Goal: Task Accomplishment & Management: Manage account settings

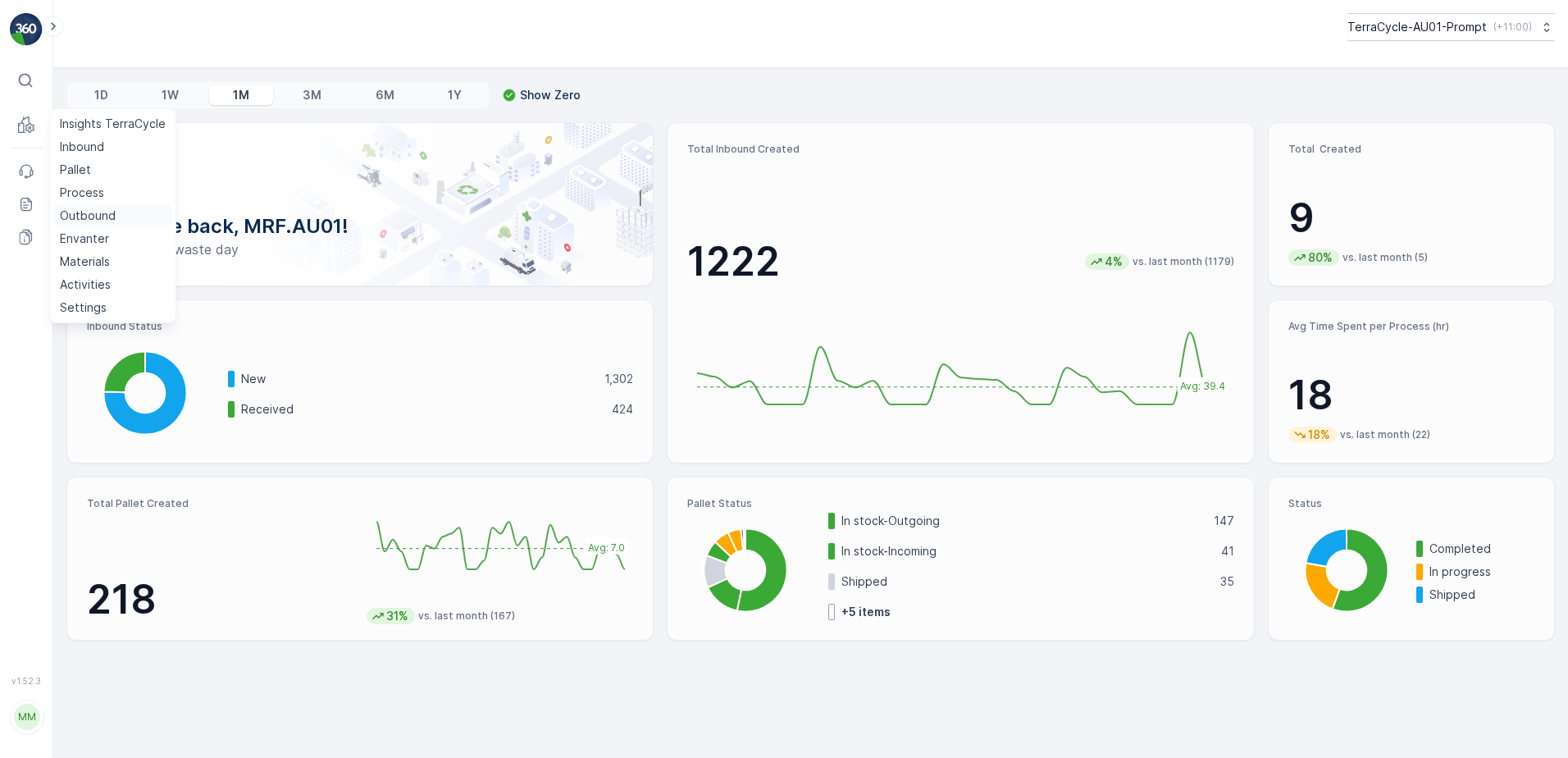
click at [86, 210] on p "Outbound" at bounding box center [87, 215] width 55 height 16
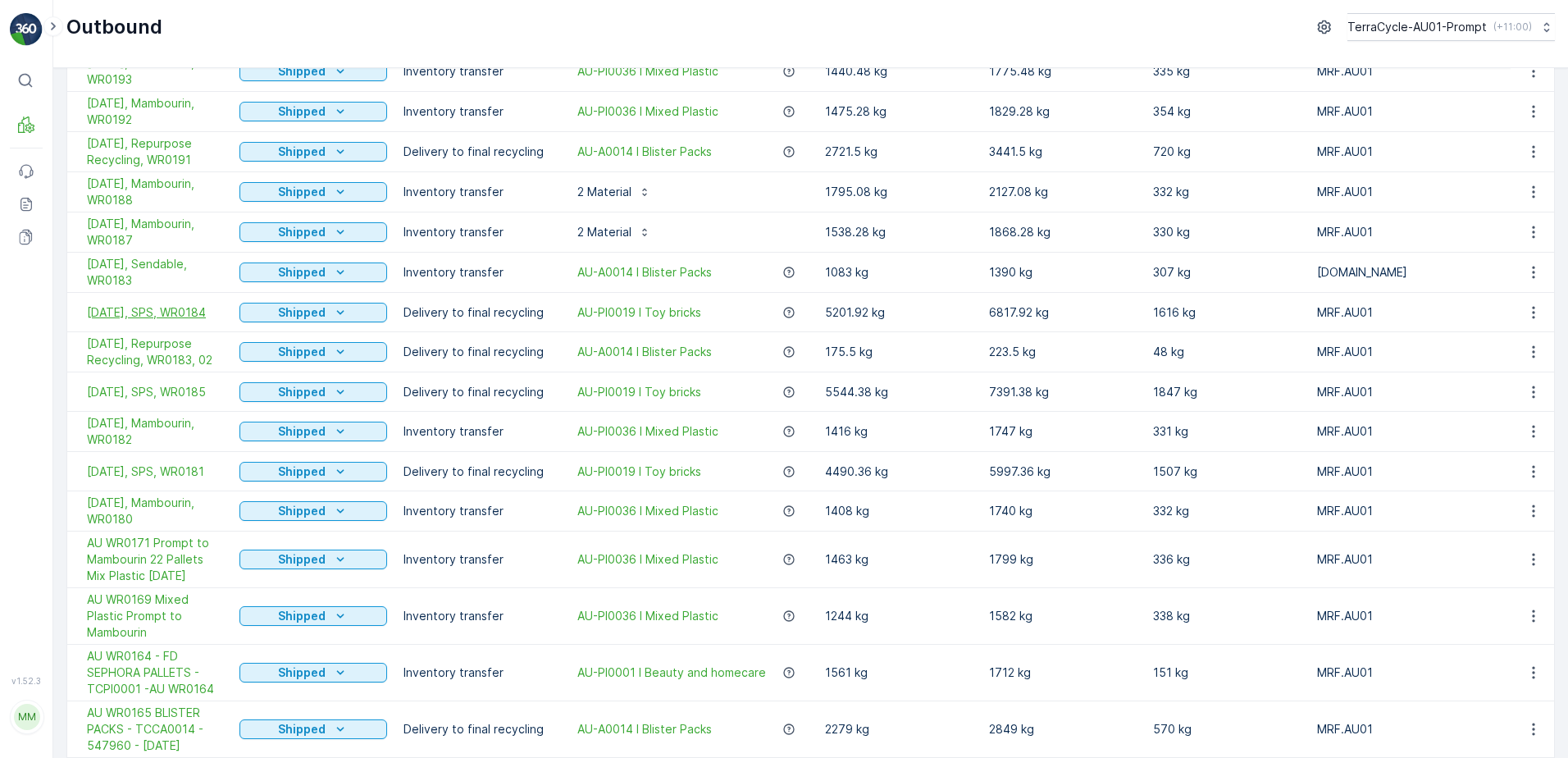
scroll to position [985, 0]
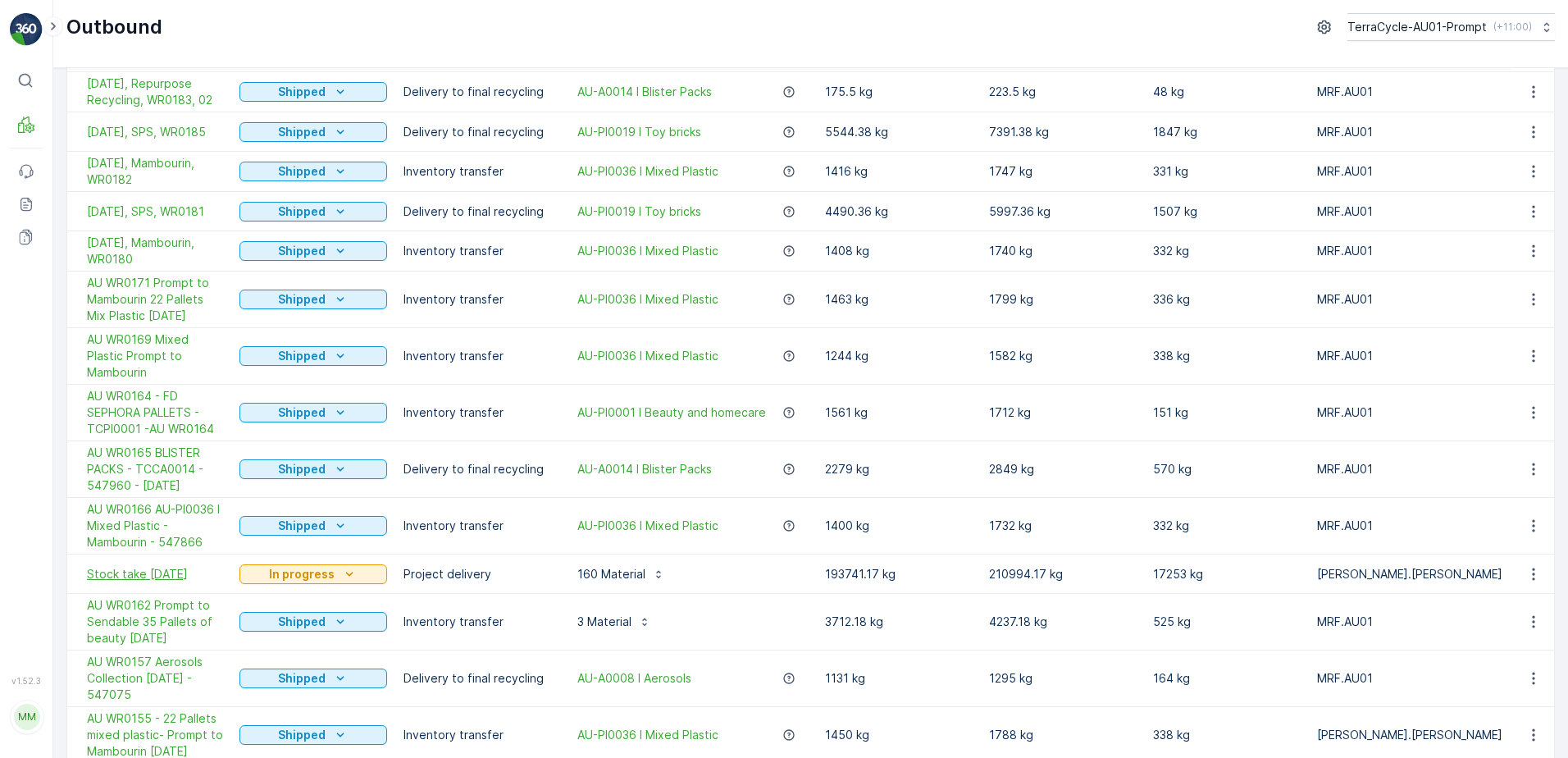
click at [133, 566] on span "Stock take [DATE]" at bounding box center [154, 574] width 136 height 16
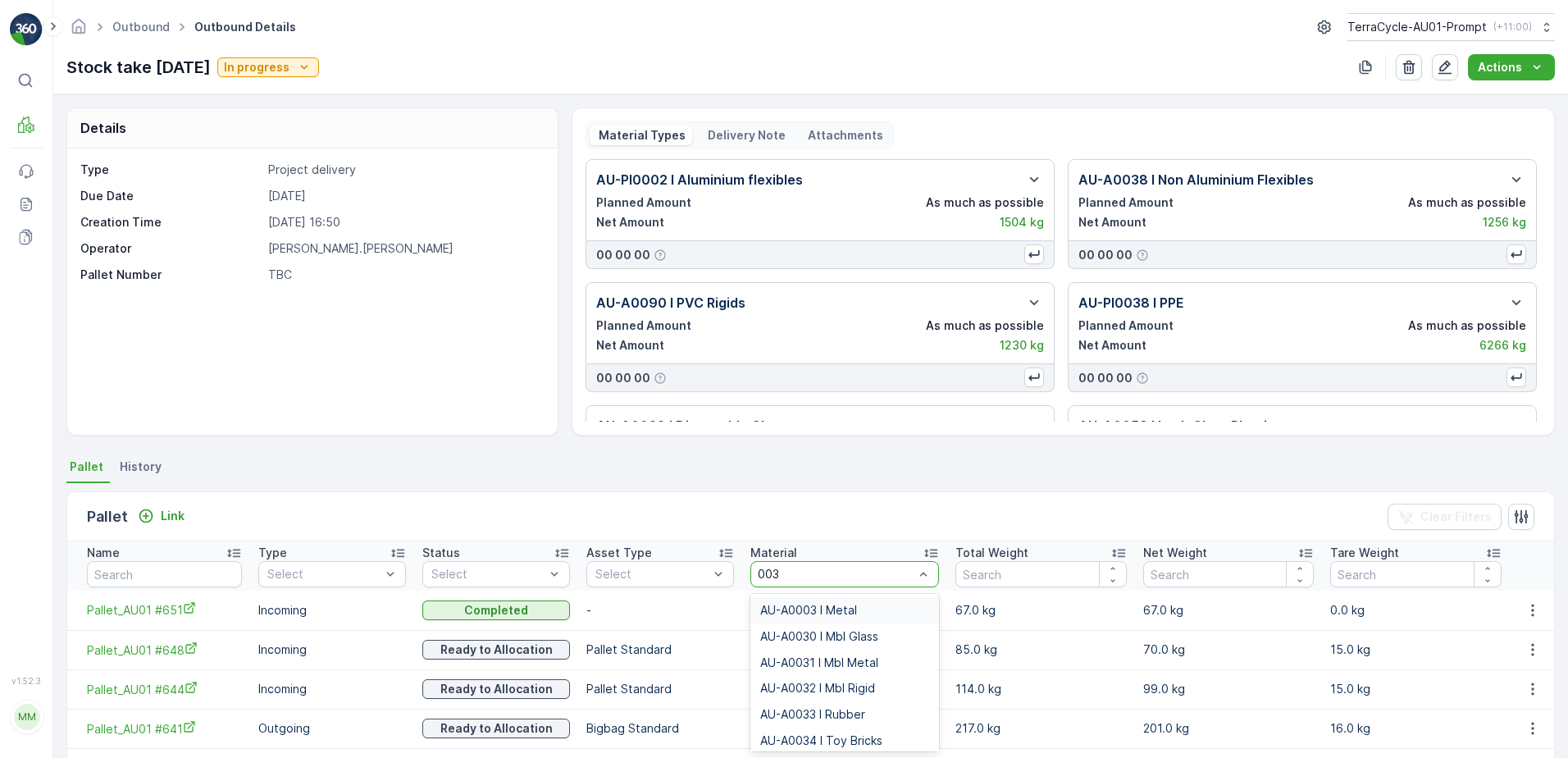
type input "0038"
click at [809, 631] on span "AU-PI0038 I PPE" at bounding box center [805, 637] width 89 height 13
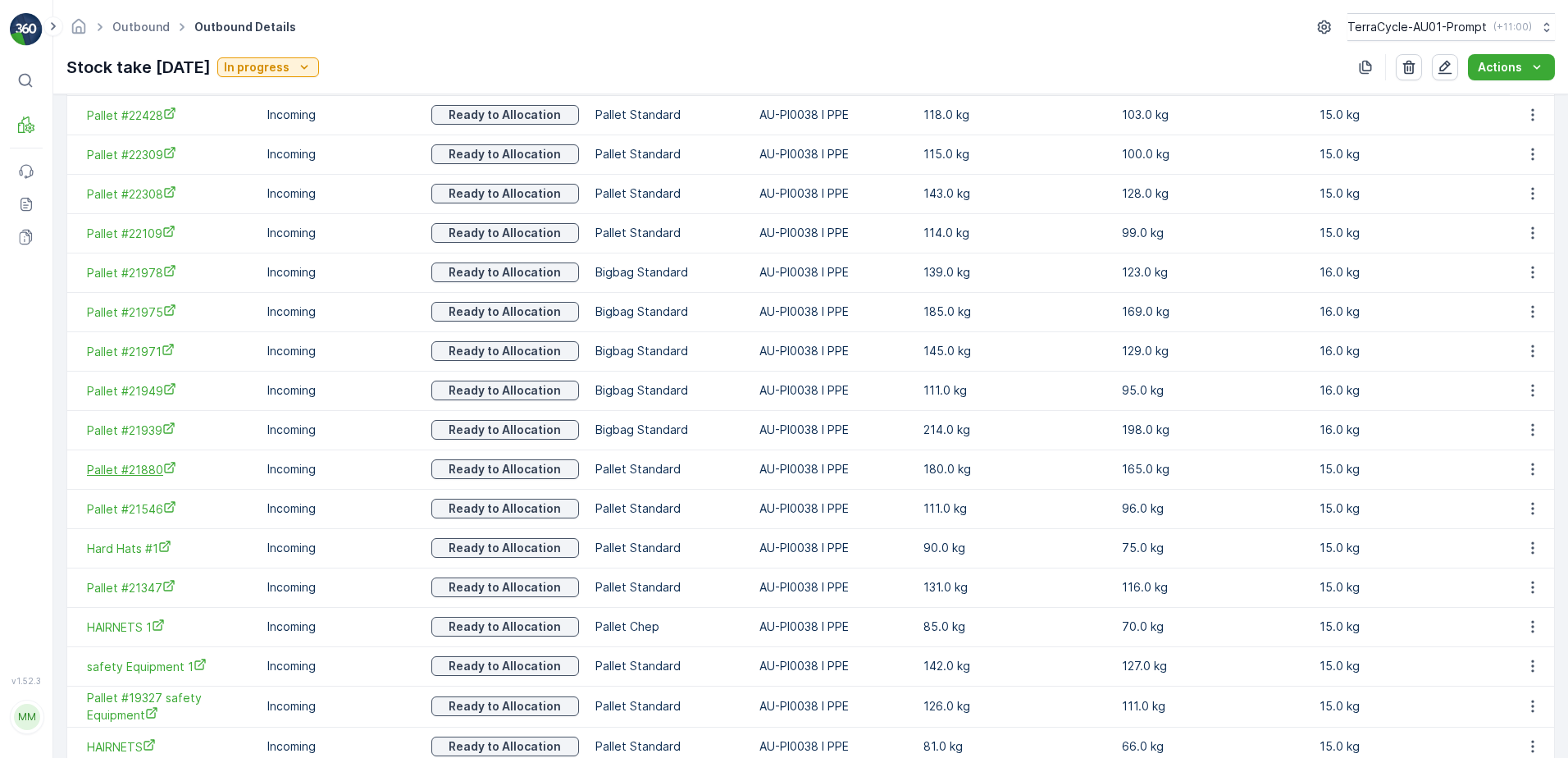
scroll to position [1805, 0]
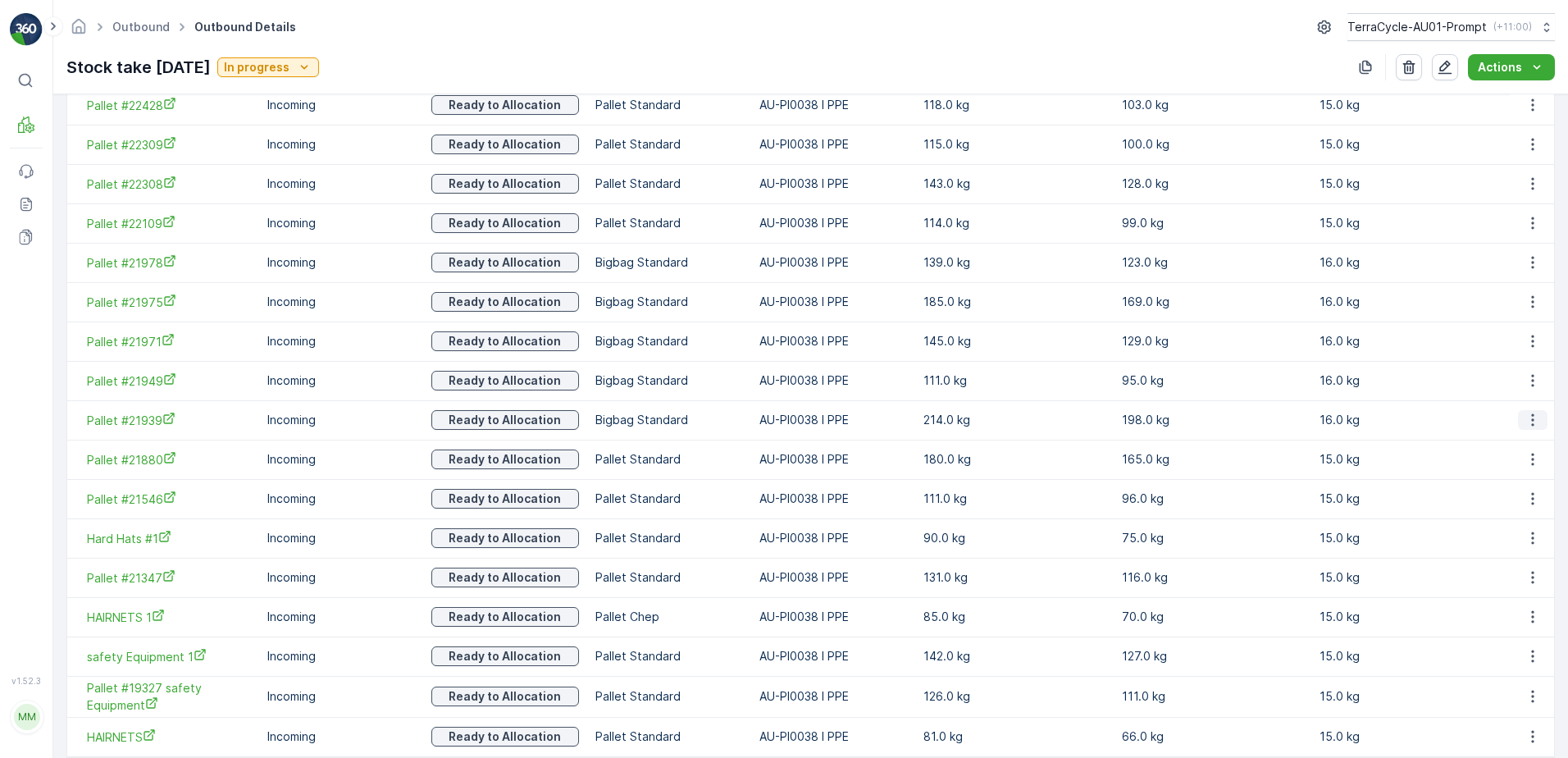
click at [1531, 423] on icon "button" at bounding box center [1531, 419] width 16 height 16
click at [1511, 477] on span "Unlink Pallet" at bounding box center [1498, 474] width 67 height 16
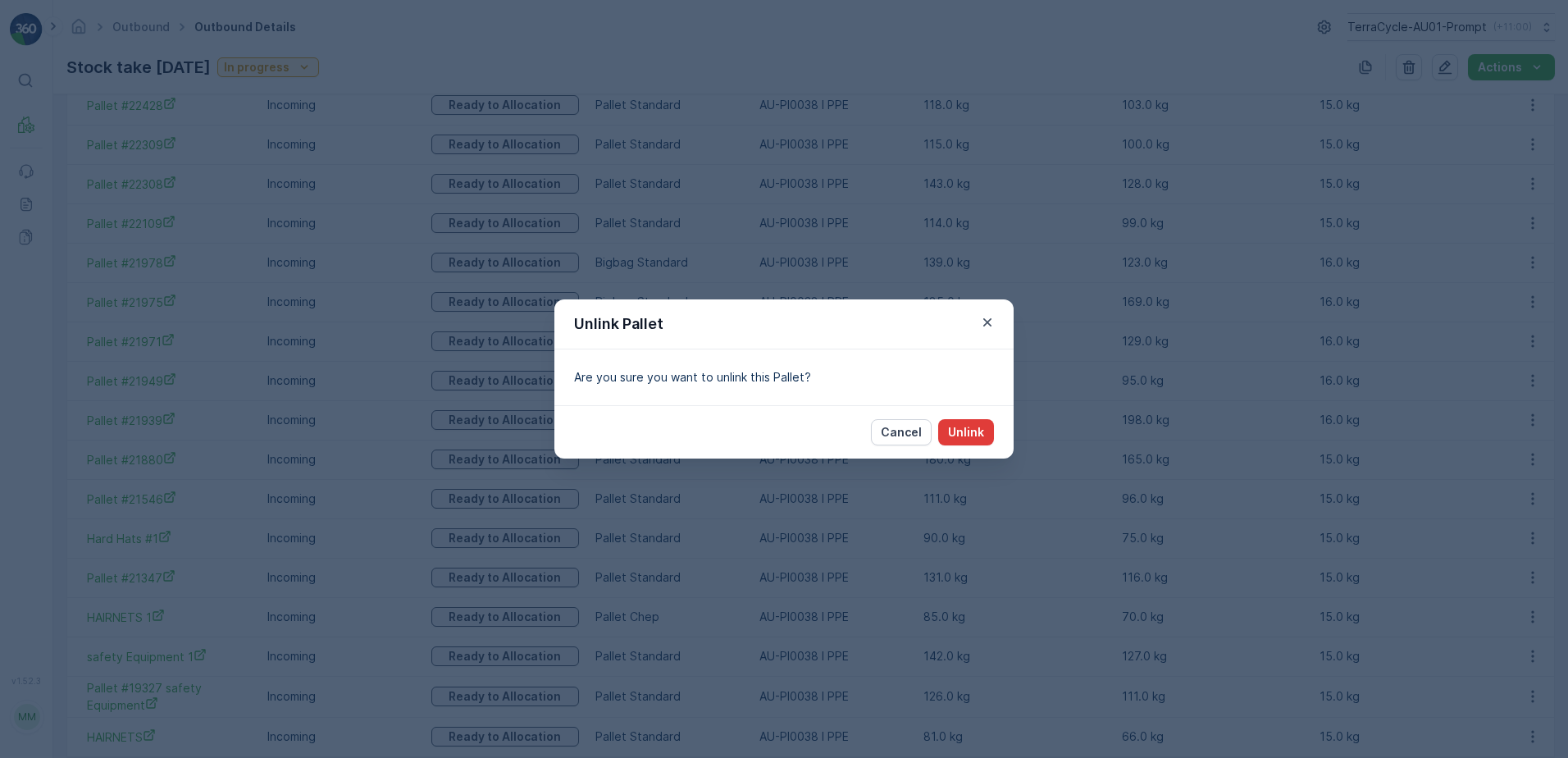
click at [956, 434] on p "Unlink" at bounding box center [965, 432] width 36 height 16
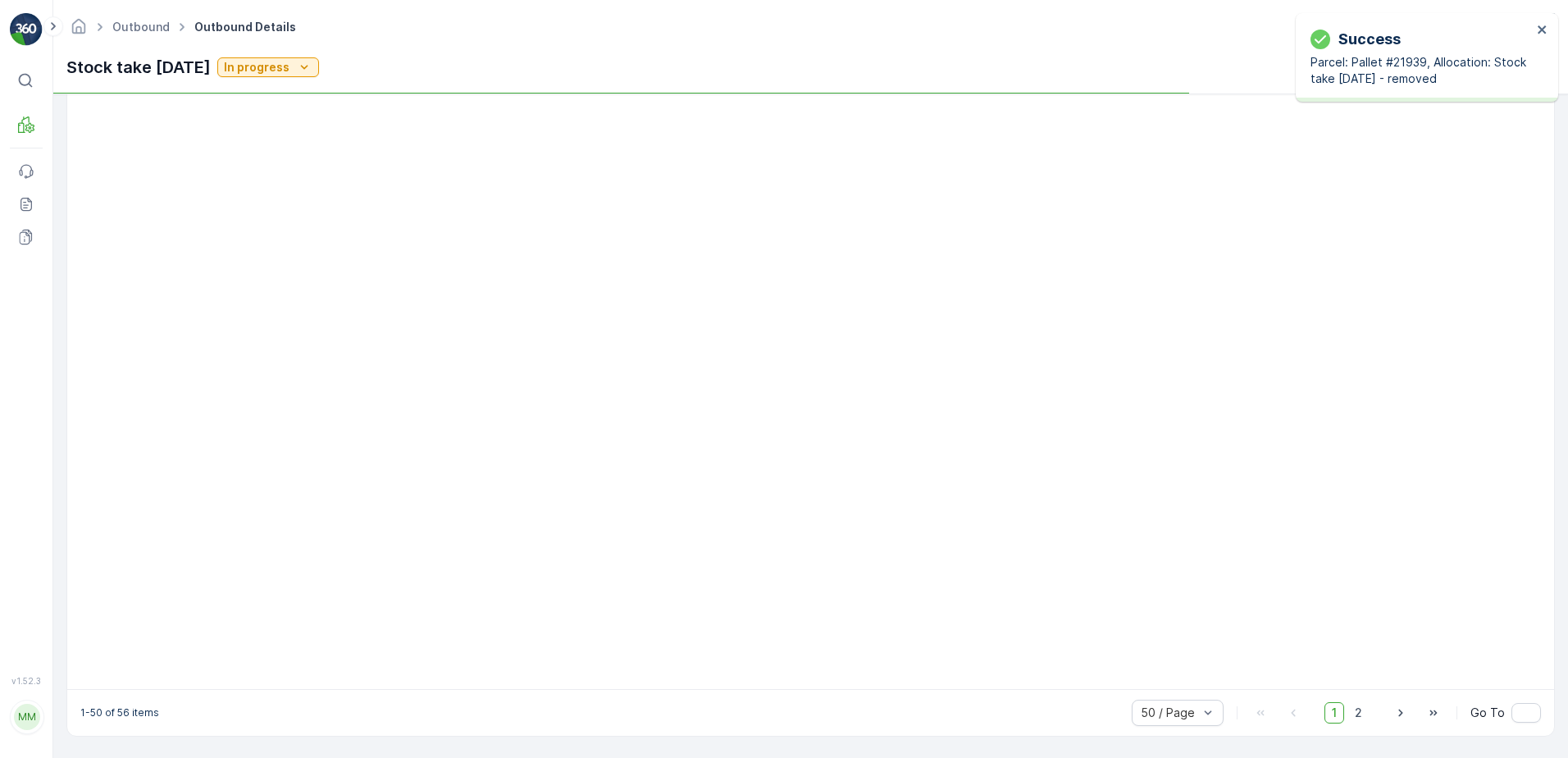
scroll to position [1631, 0]
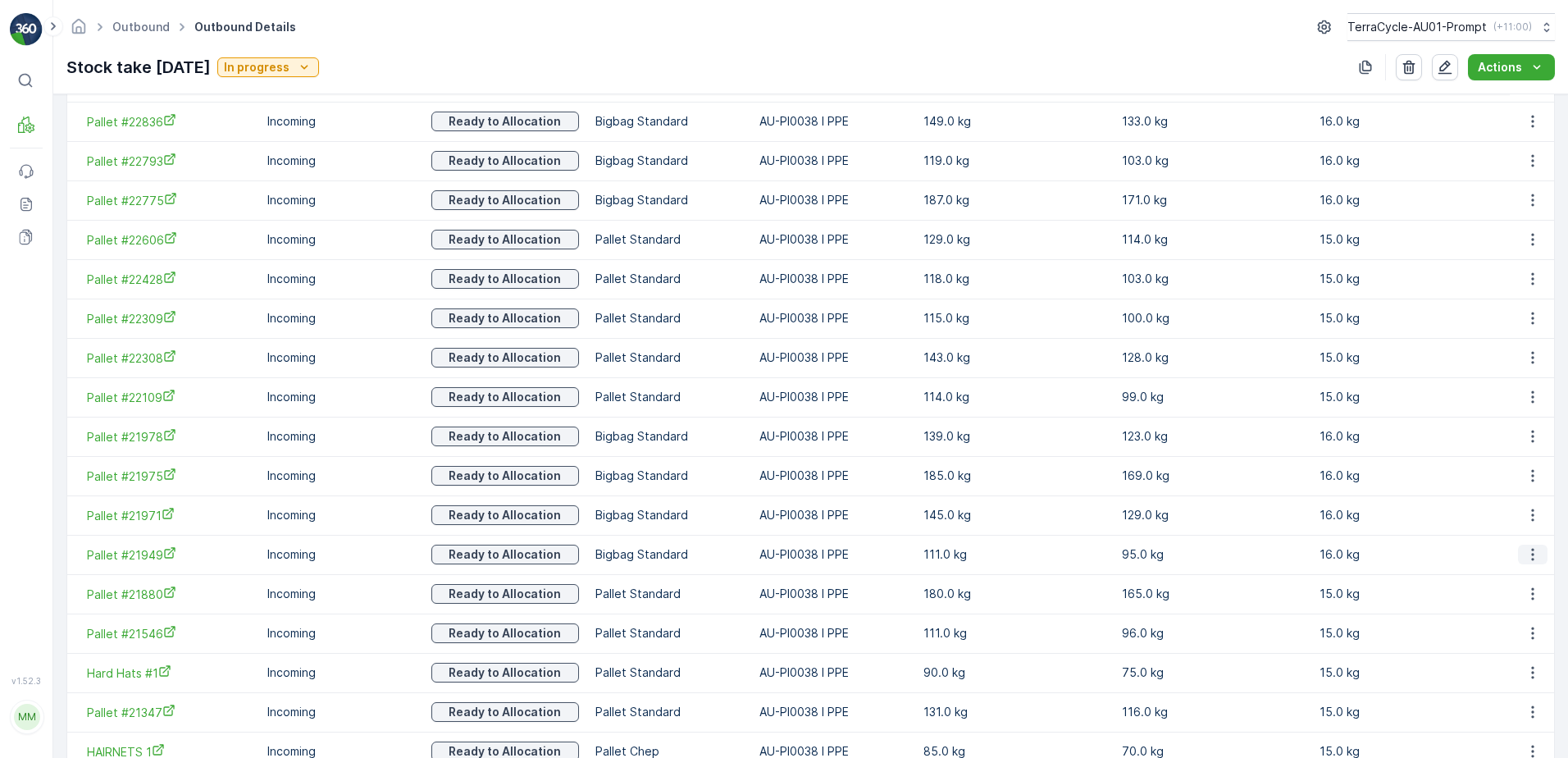
click at [1533, 555] on icon "button" at bounding box center [1531, 554] width 16 height 16
click at [1509, 612] on span "Unlink Pallet" at bounding box center [1498, 608] width 67 height 16
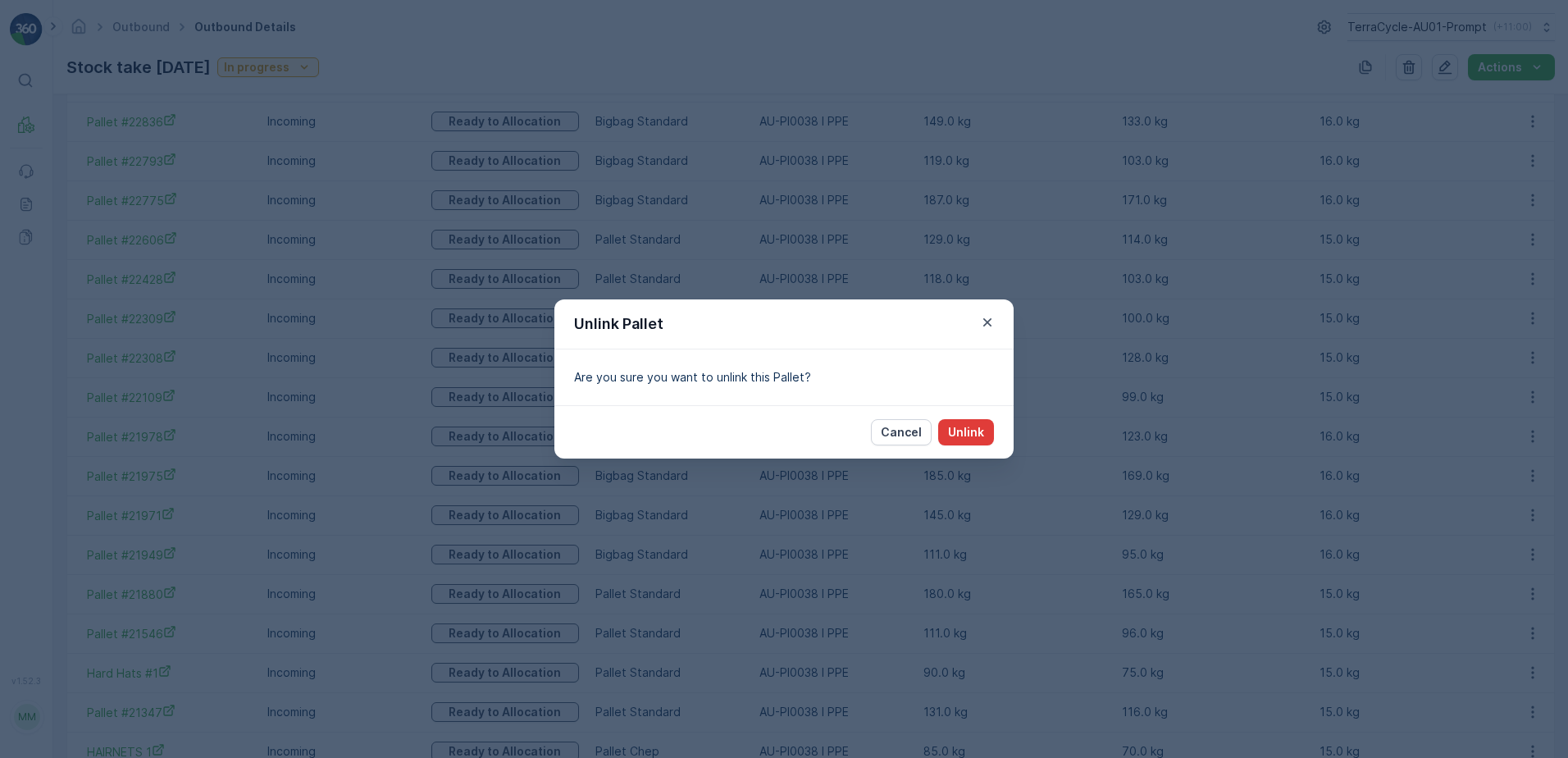
click at [961, 429] on p "Unlink" at bounding box center [965, 432] width 36 height 16
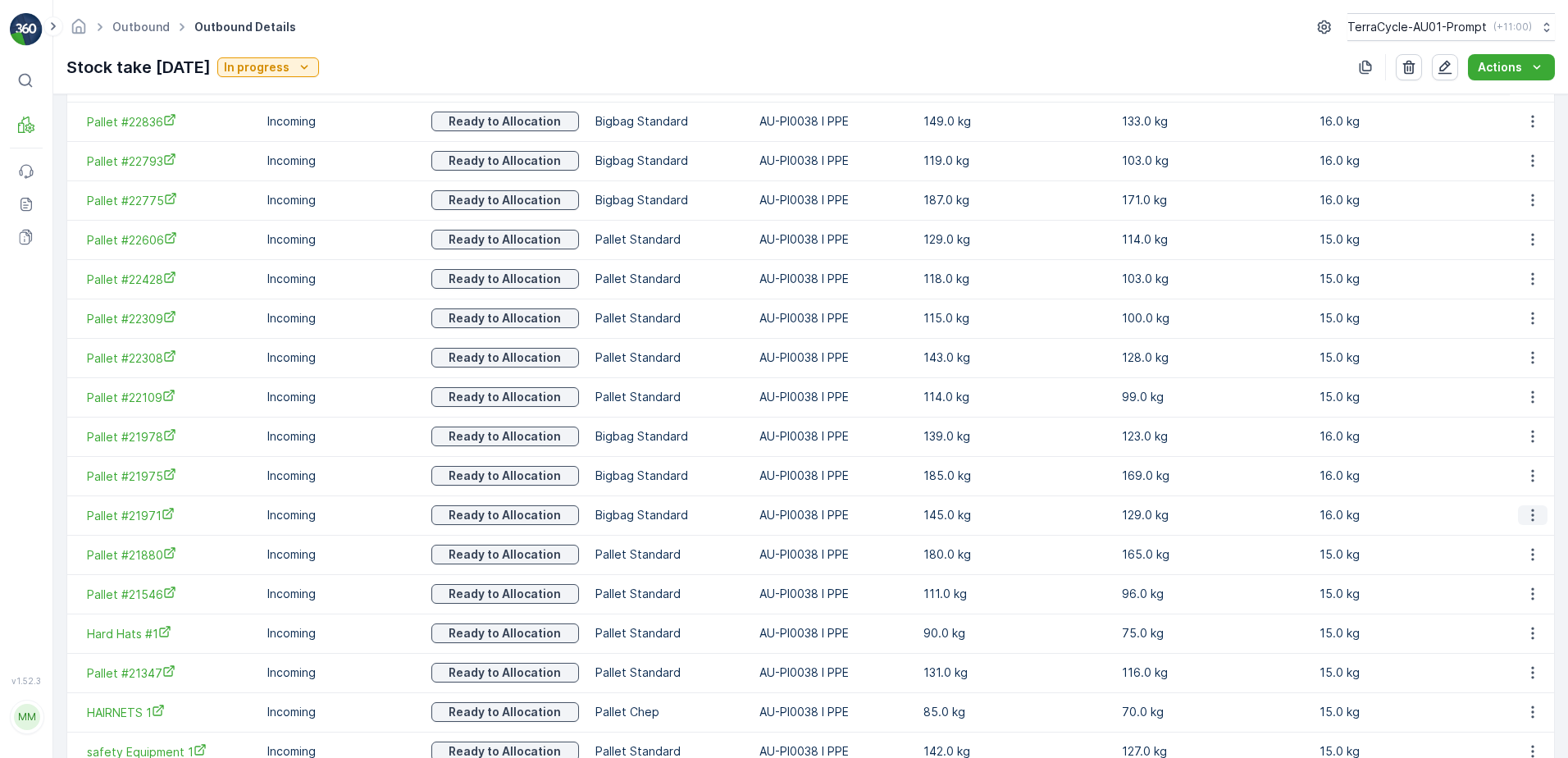
click at [1524, 520] on icon "button" at bounding box center [1531, 514] width 16 height 16
click at [1513, 573] on span "Unlink Pallet" at bounding box center [1498, 569] width 67 height 16
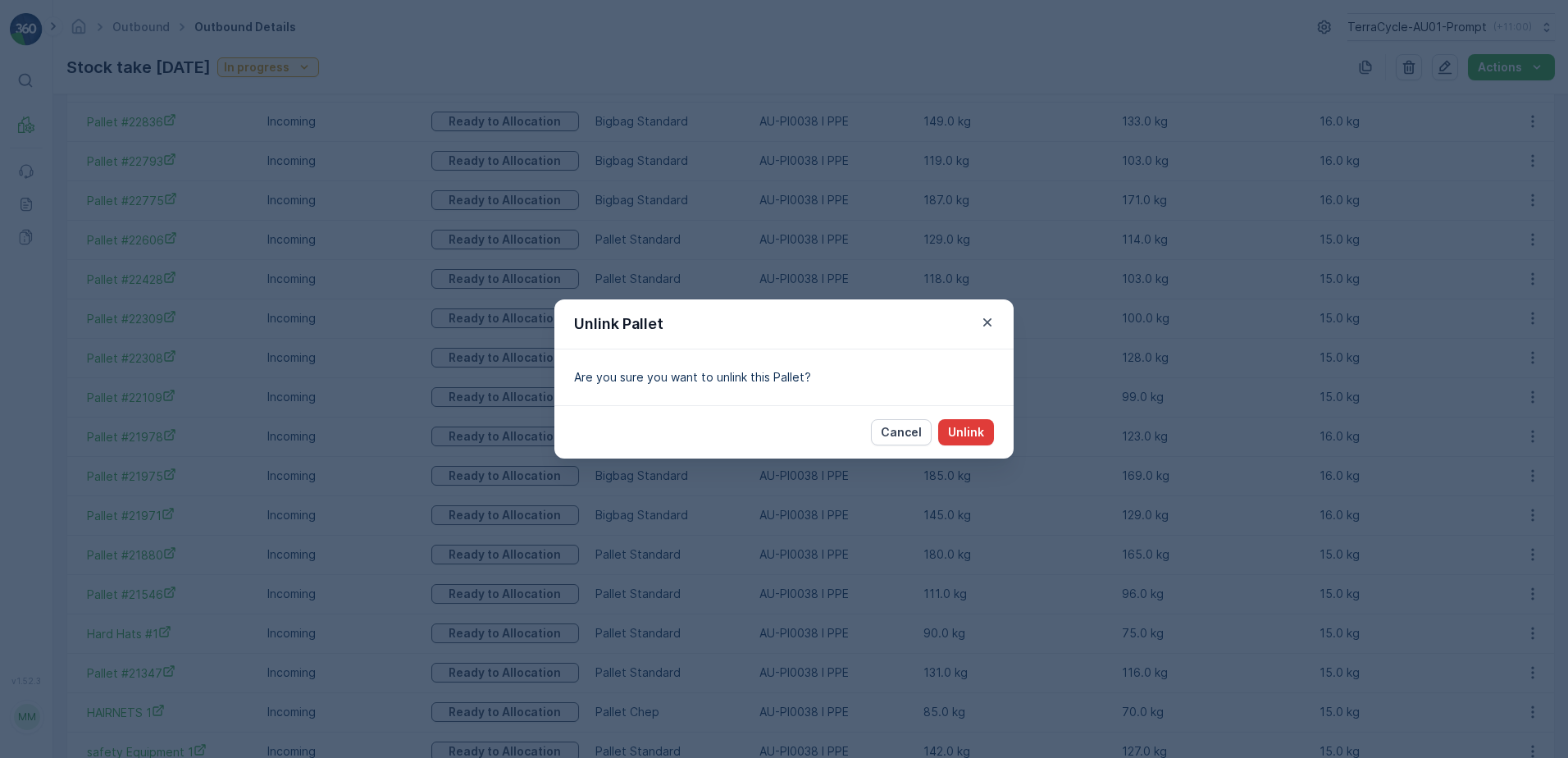
click at [974, 431] on p "Unlink" at bounding box center [965, 432] width 36 height 16
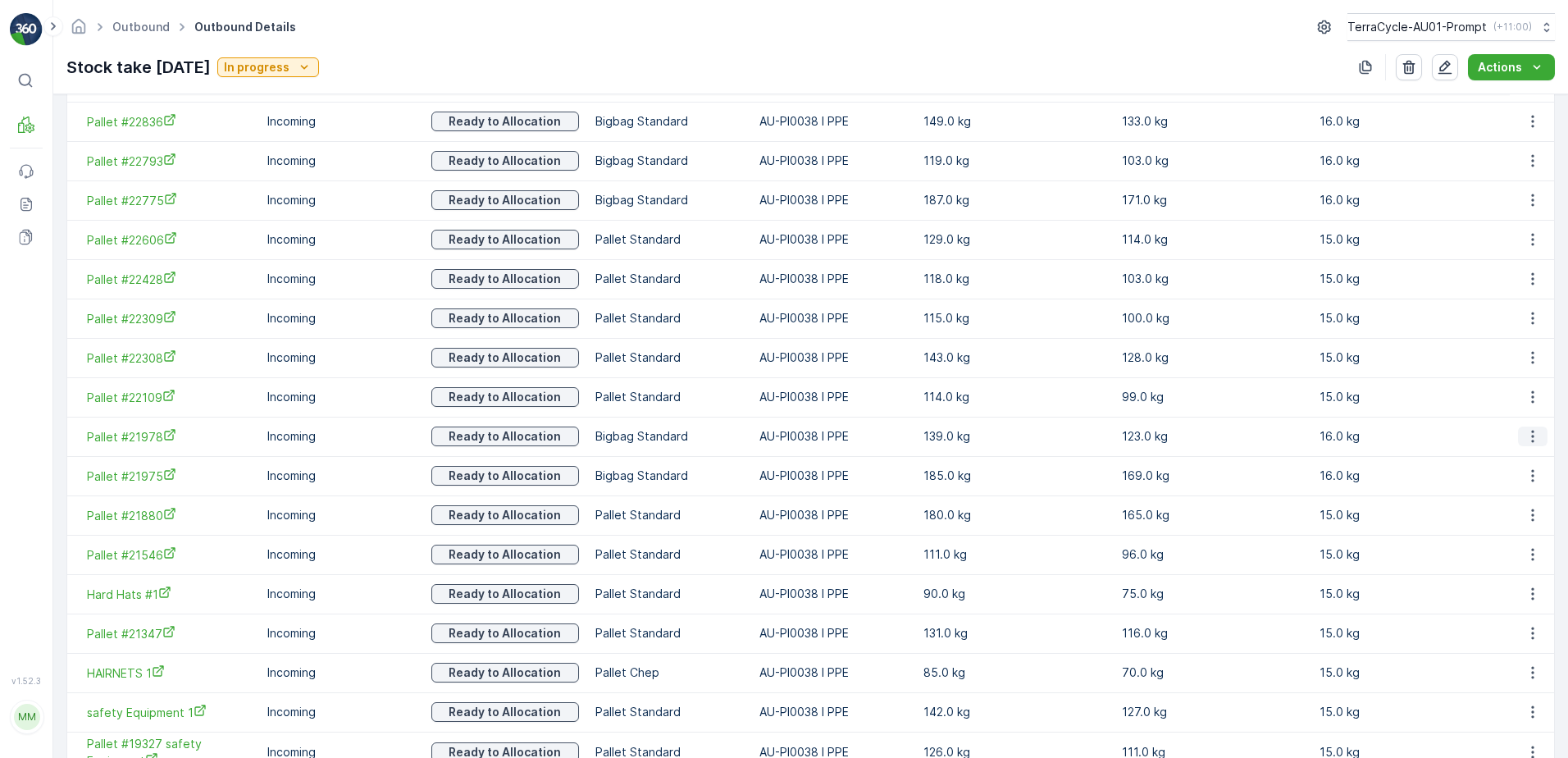
click at [1526, 439] on icon "button" at bounding box center [1531, 435] width 16 height 16
click at [1510, 491] on span "Unlink Pallet" at bounding box center [1498, 491] width 67 height 16
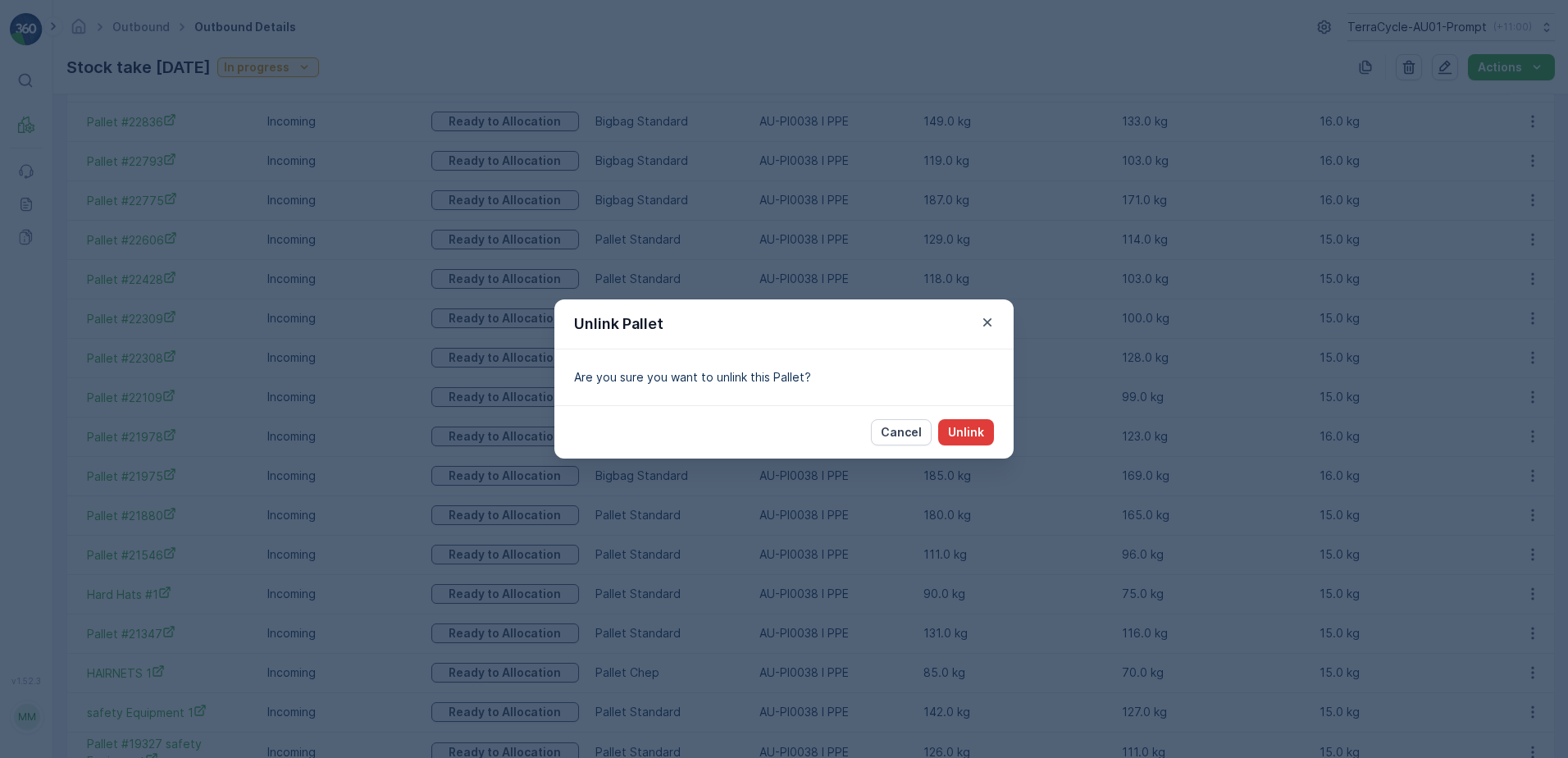
click at [972, 436] on p "Unlink" at bounding box center [965, 432] width 36 height 16
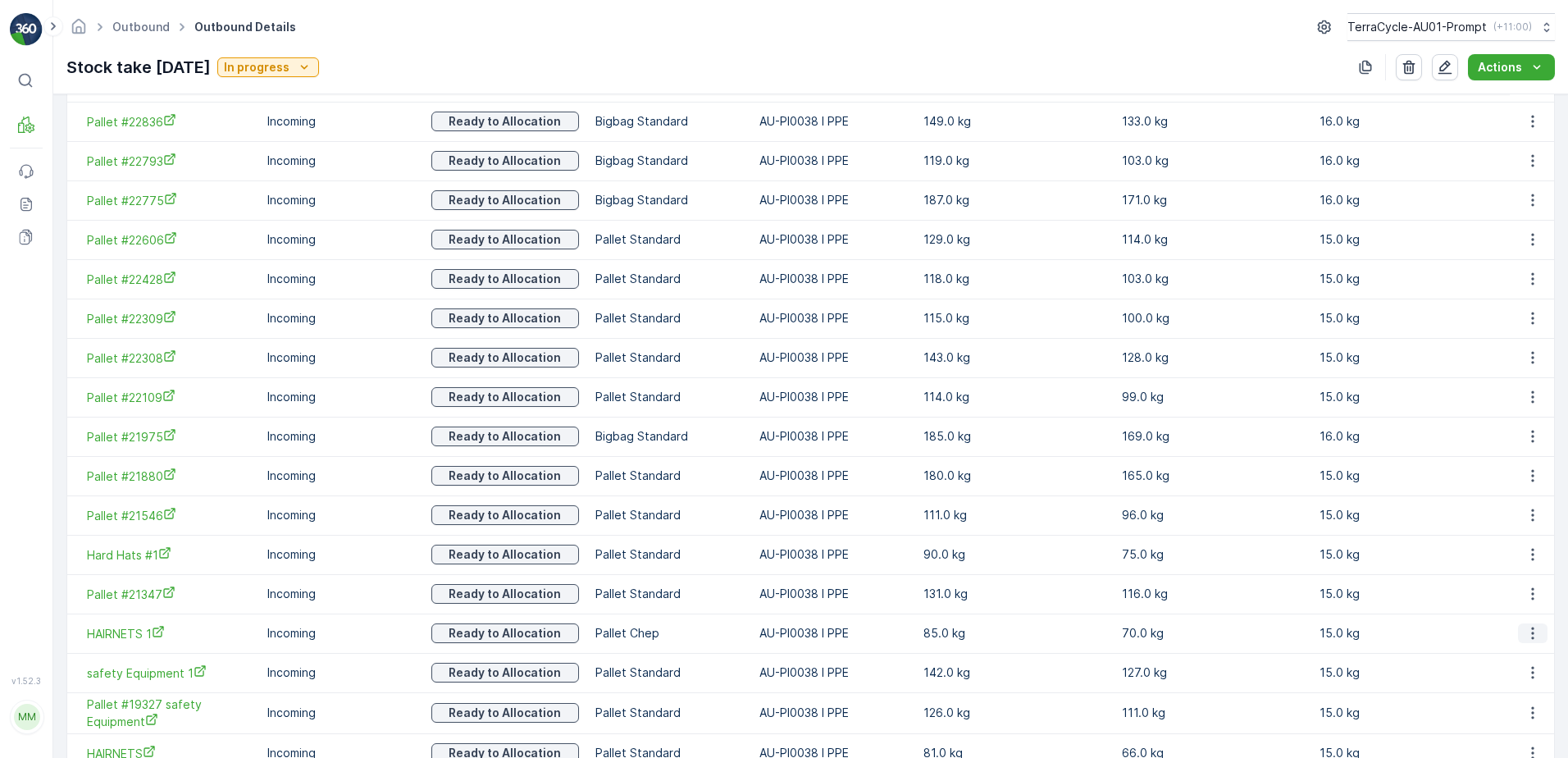
click at [1527, 632] on icon "button" at bounding box center [1531, 633] width 16 height 16
click at [1512, 684] on span "Unlink Pallet" at bounding box center [1498, 687] width 67 height 16
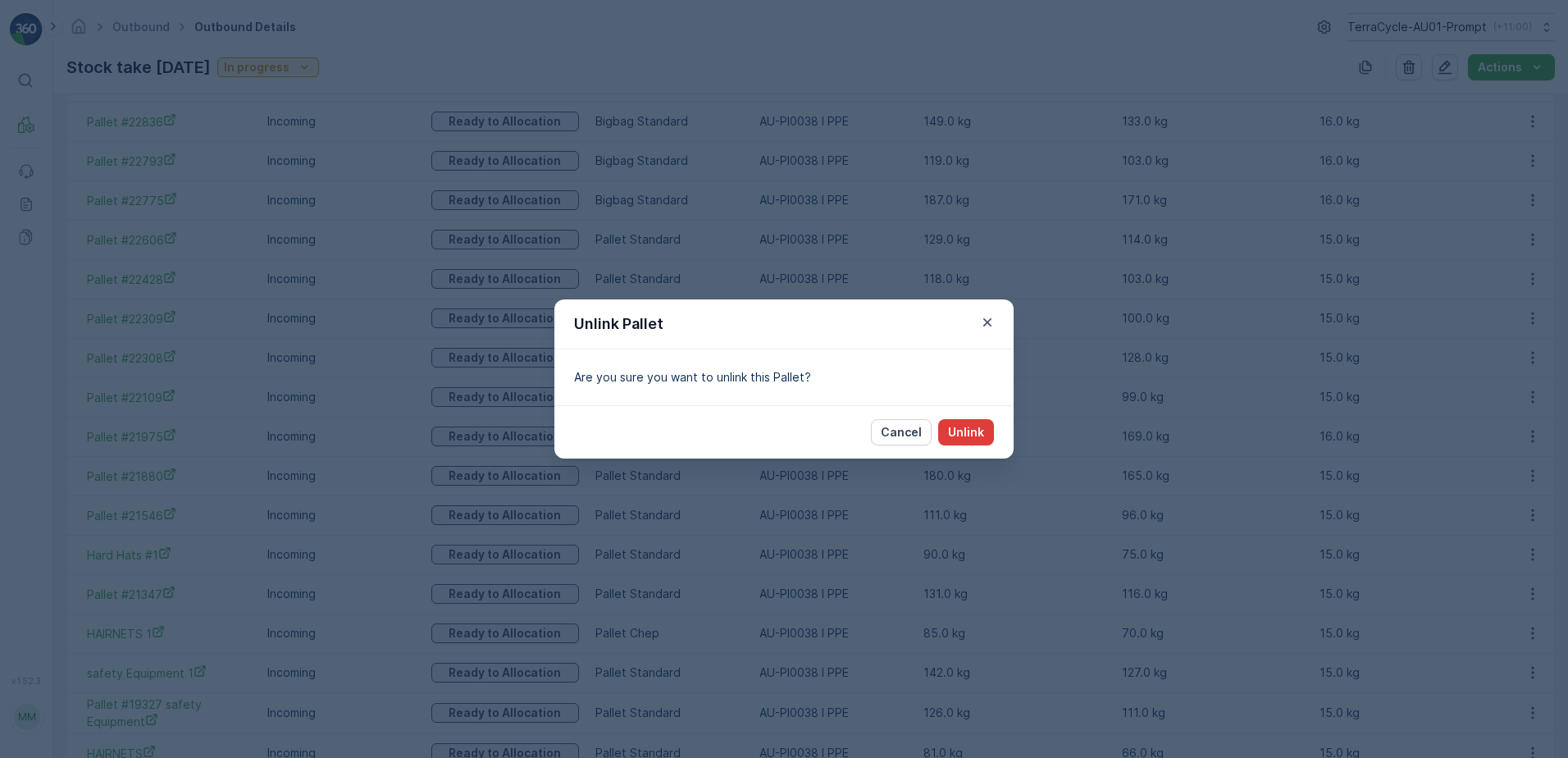
click at [977, 434] on p "Unlink" at bounding box center [965, 432] width 36 height 16
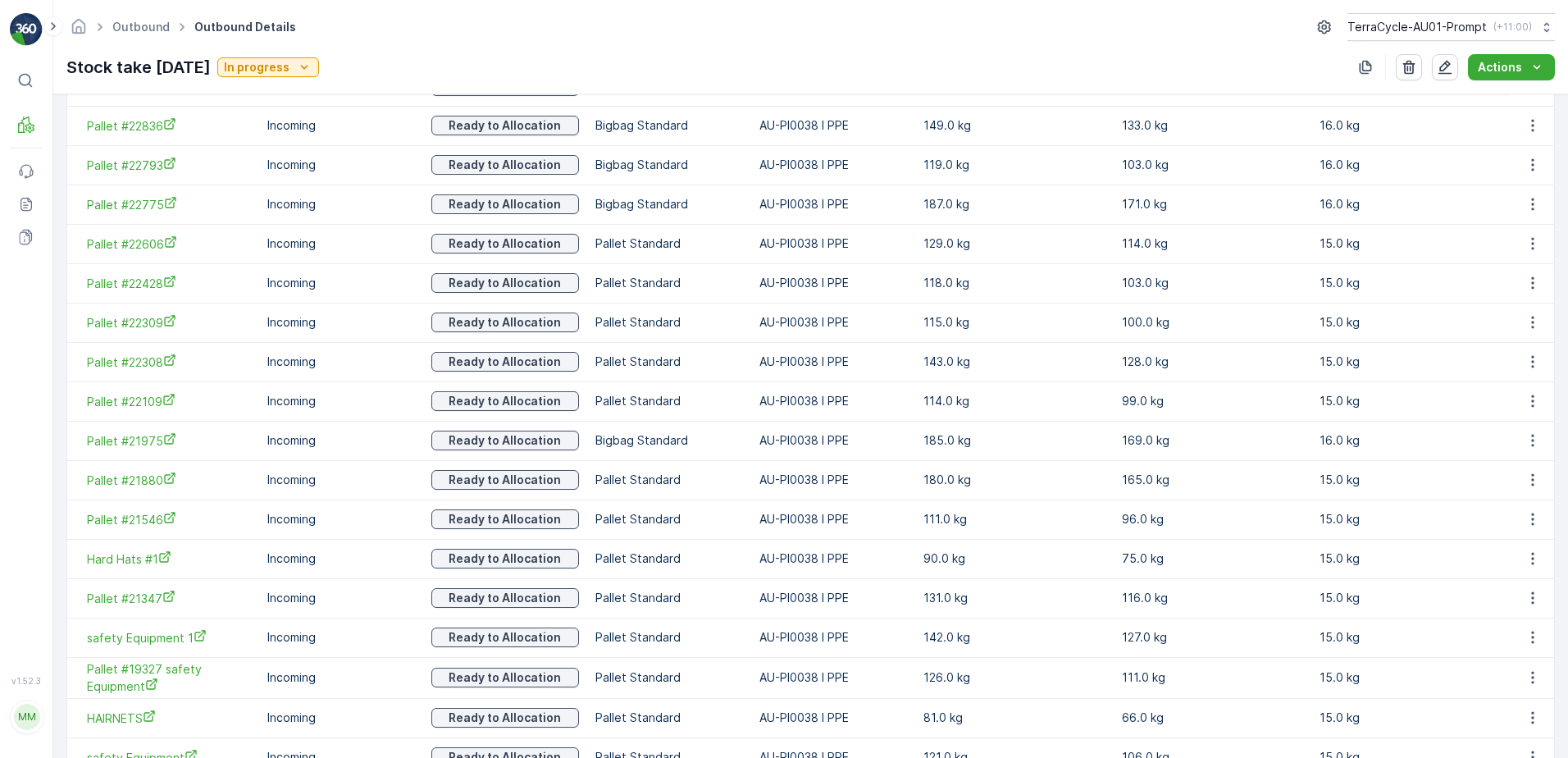
scroll to position [1872, 0]
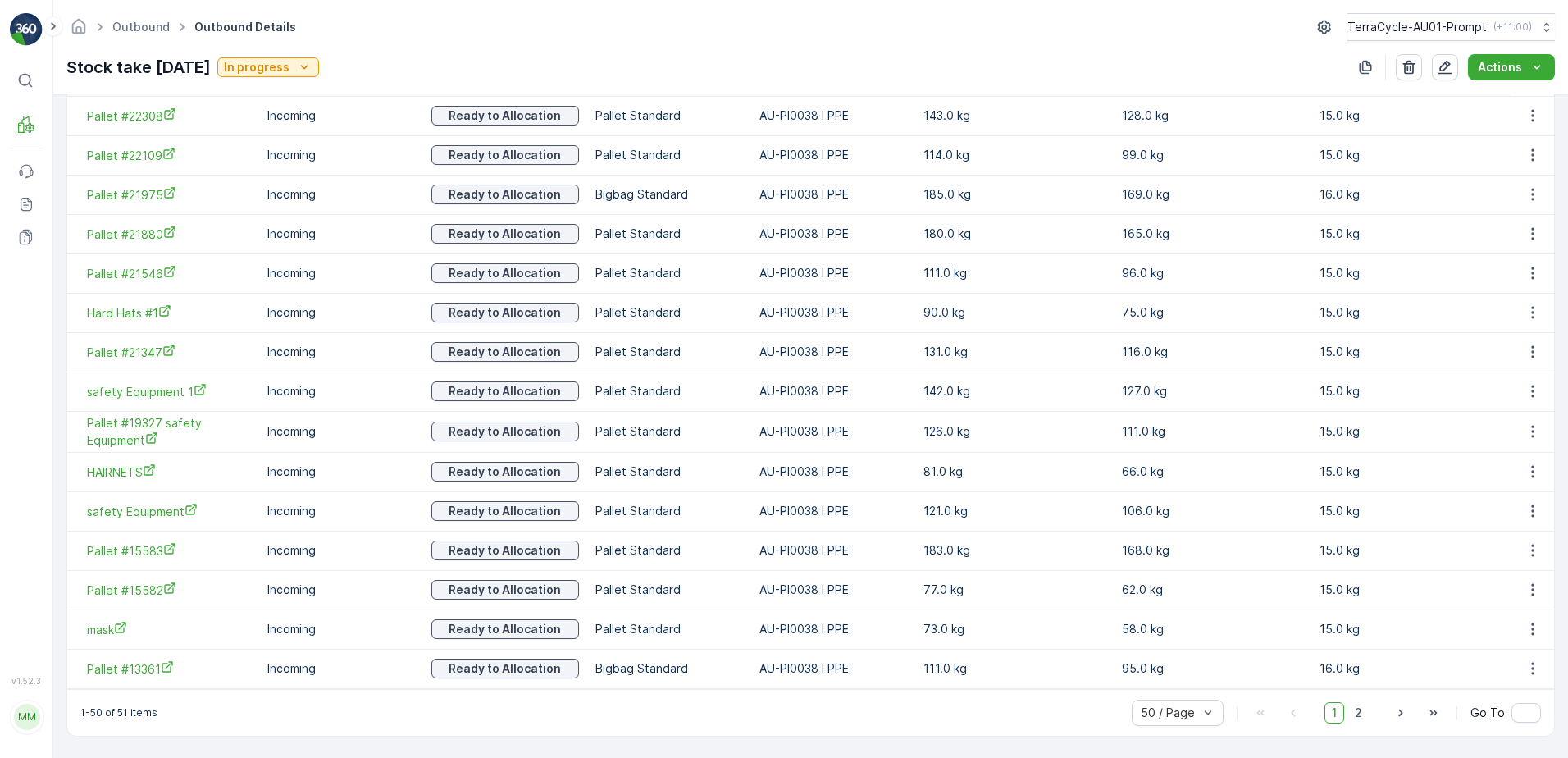
drag, startPoint x: 1356, startPoint y: 717, endPoint x: 950, endPoint y: 701, distance: 406.3
click at [1356, 717] on span "2" at bounding box center [1358, 713] width 23 height 22
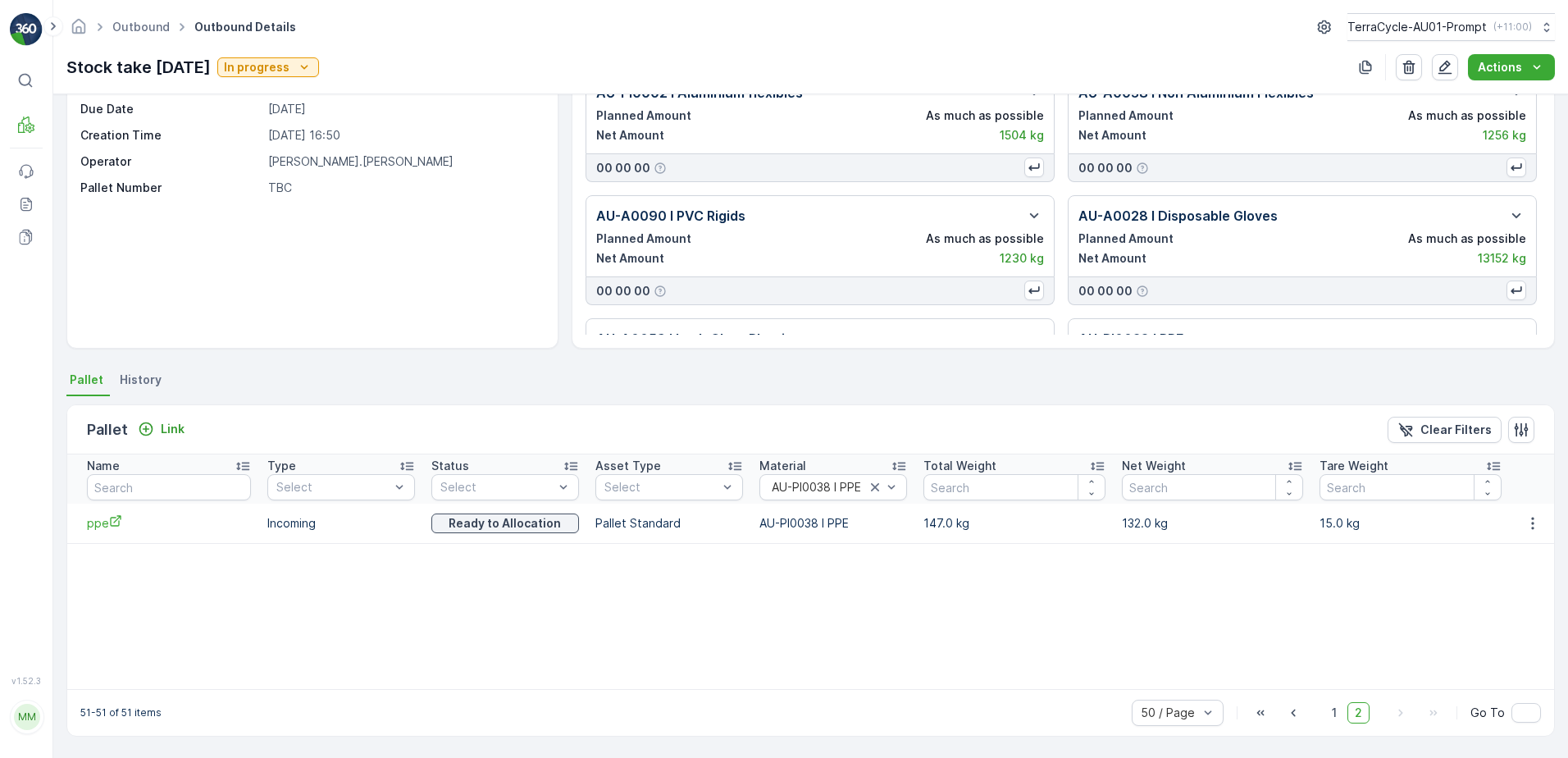
scroll to position [87, 0]
click at [1529, 520] on icon "button" at bounding box center [1531, 523] width 16 height 16
click at [1510, 576] on span "Unlink Pallet" at bounding box center [1498, 577] width 67 height 16
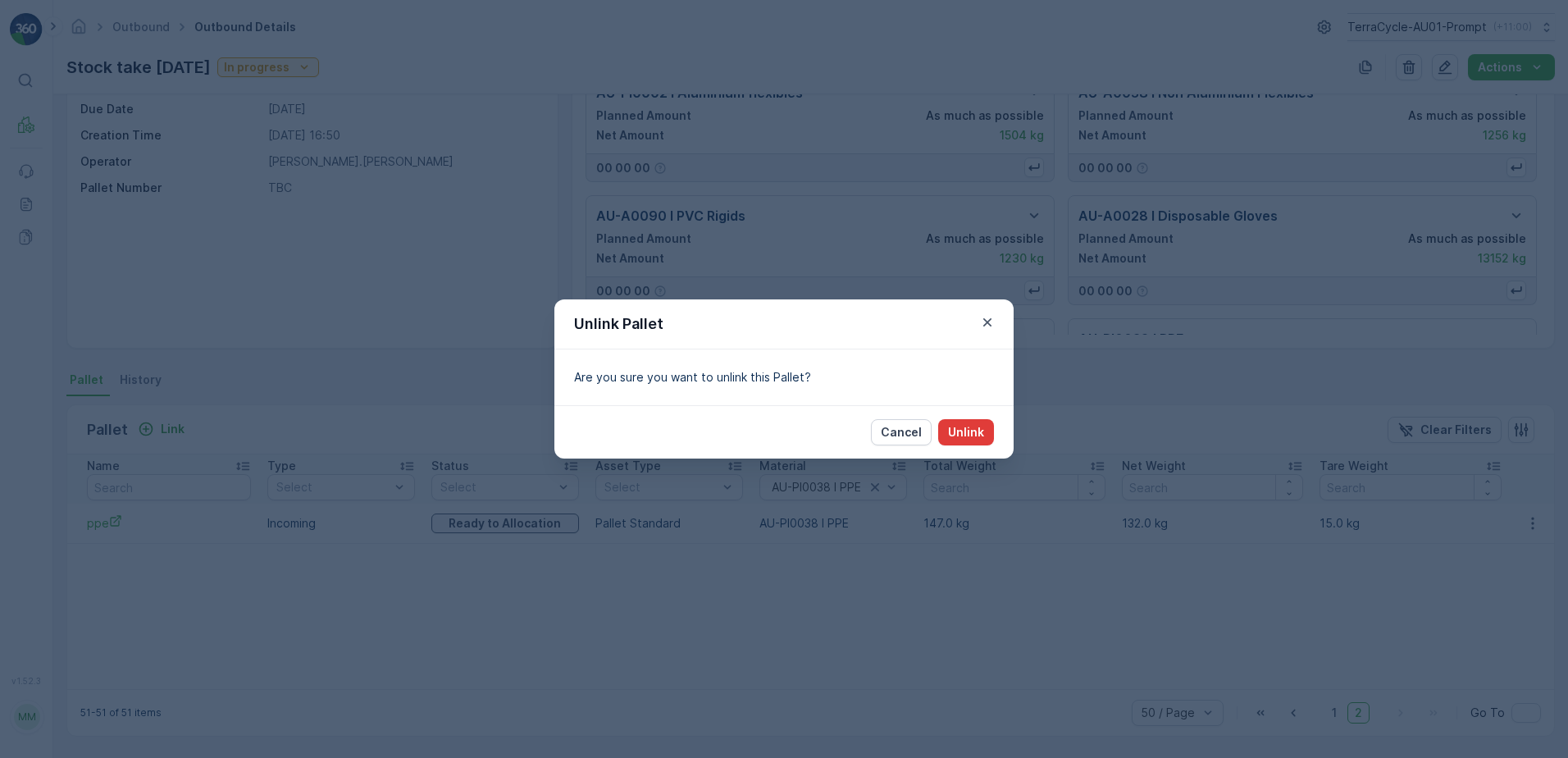
click at [968, 431] on p "Unlink" at bounding box center [965, 432] width 36 height 16
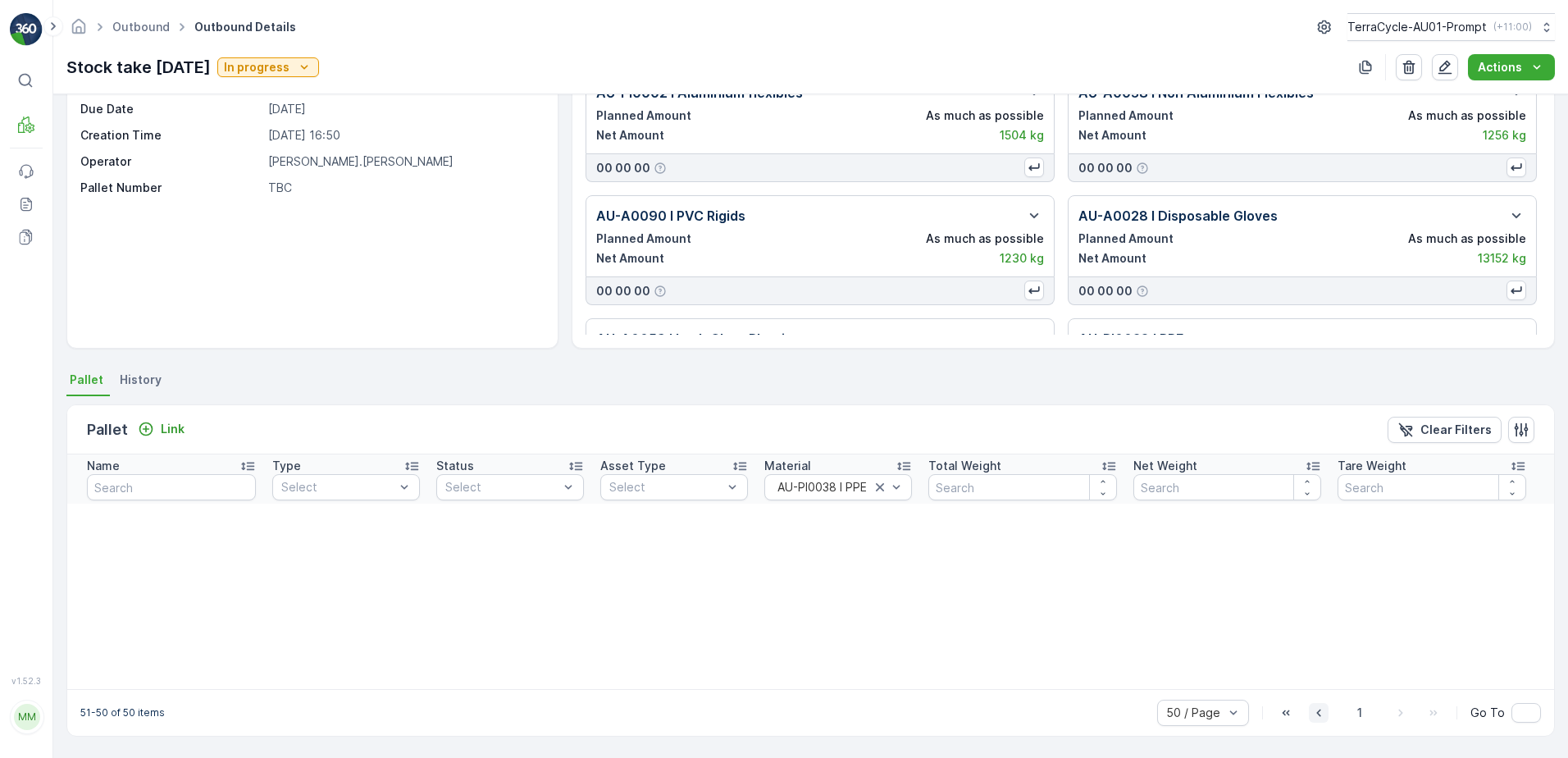
click at [1318, 716] on icon "button" at bounding box center [1318, 712] width 16 height 16
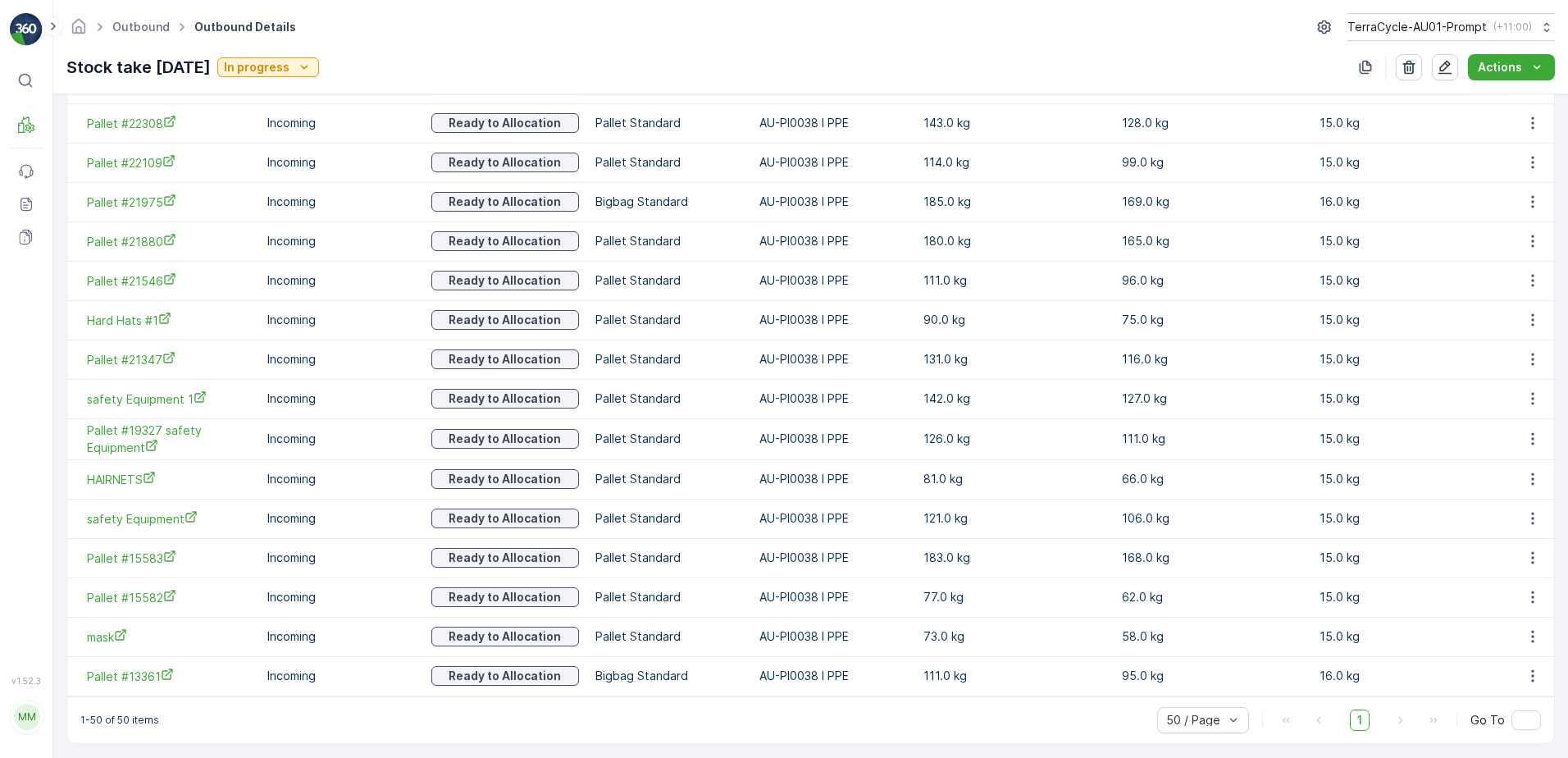
scroll to position [1872, 0]
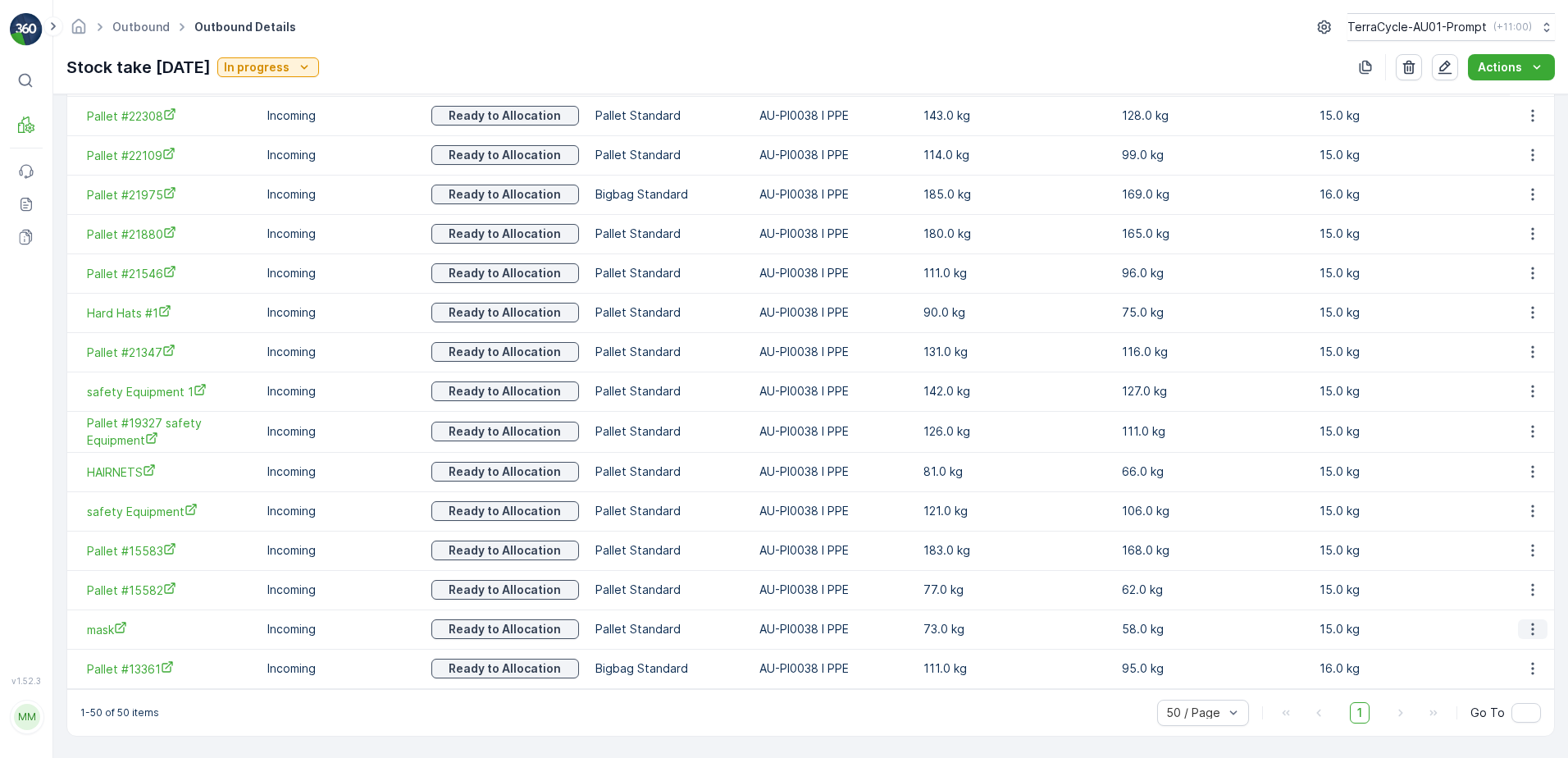
click at [1526, 632] on icon "button" at bounding box center [1531, 628] width 16 height 16
click at [1517, 680] on span "Unlink Pallet" at bounding box center [1498, 684] width 67 height 16
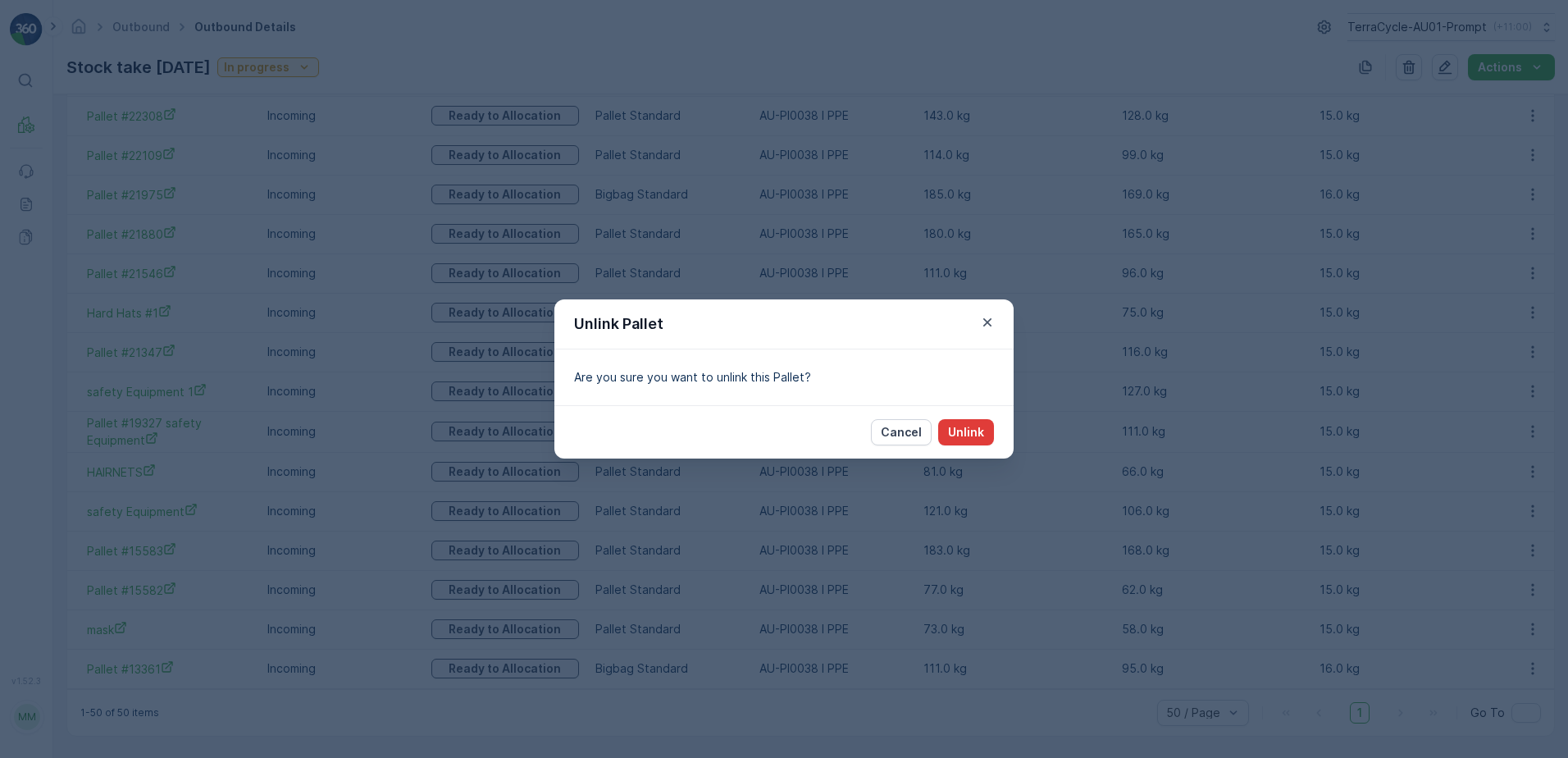
click at [965, 431] on p "Unlink" at bounding box center [965, 432] width 36 height 16
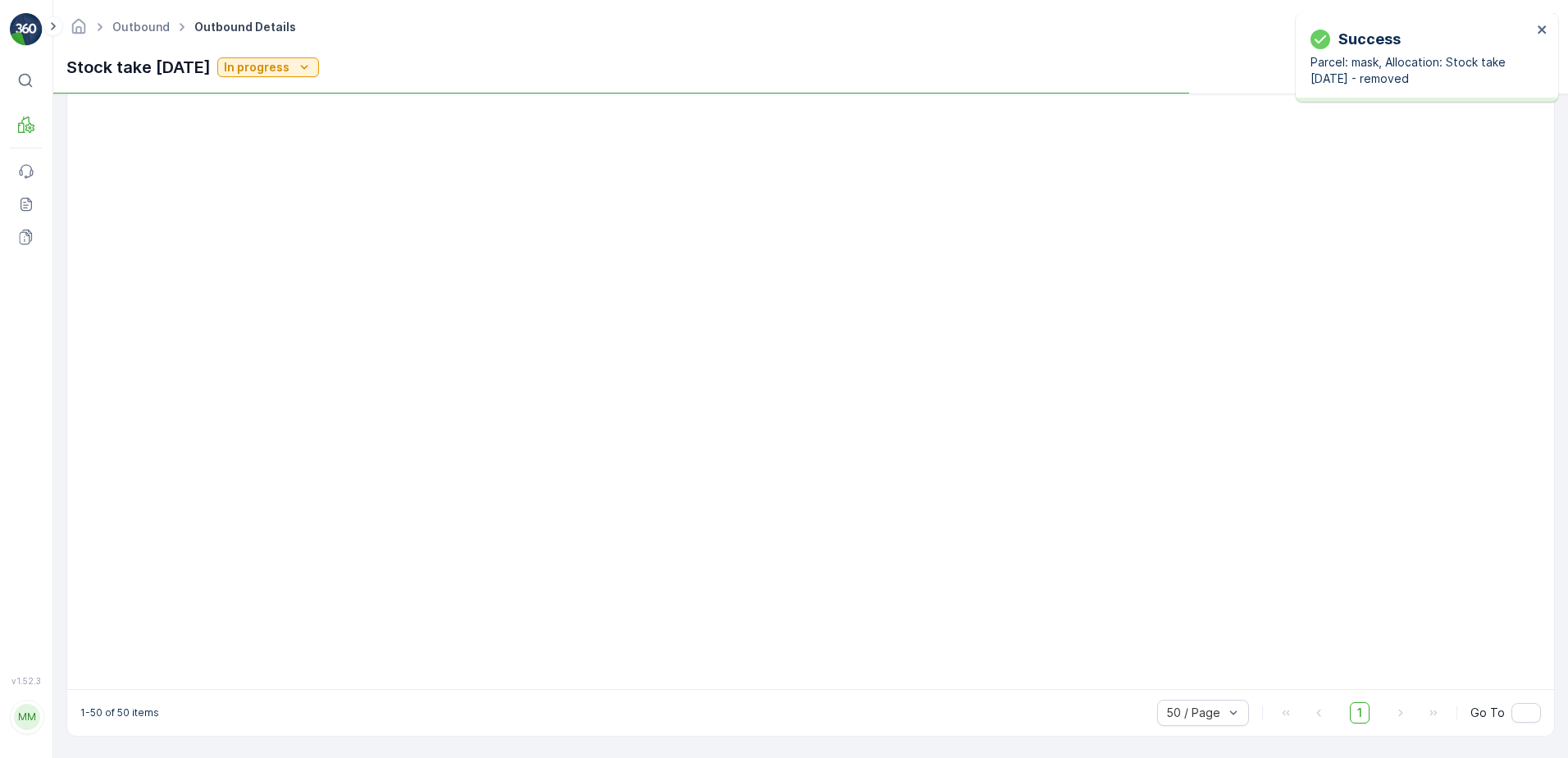
scroll to position [1631, 0]
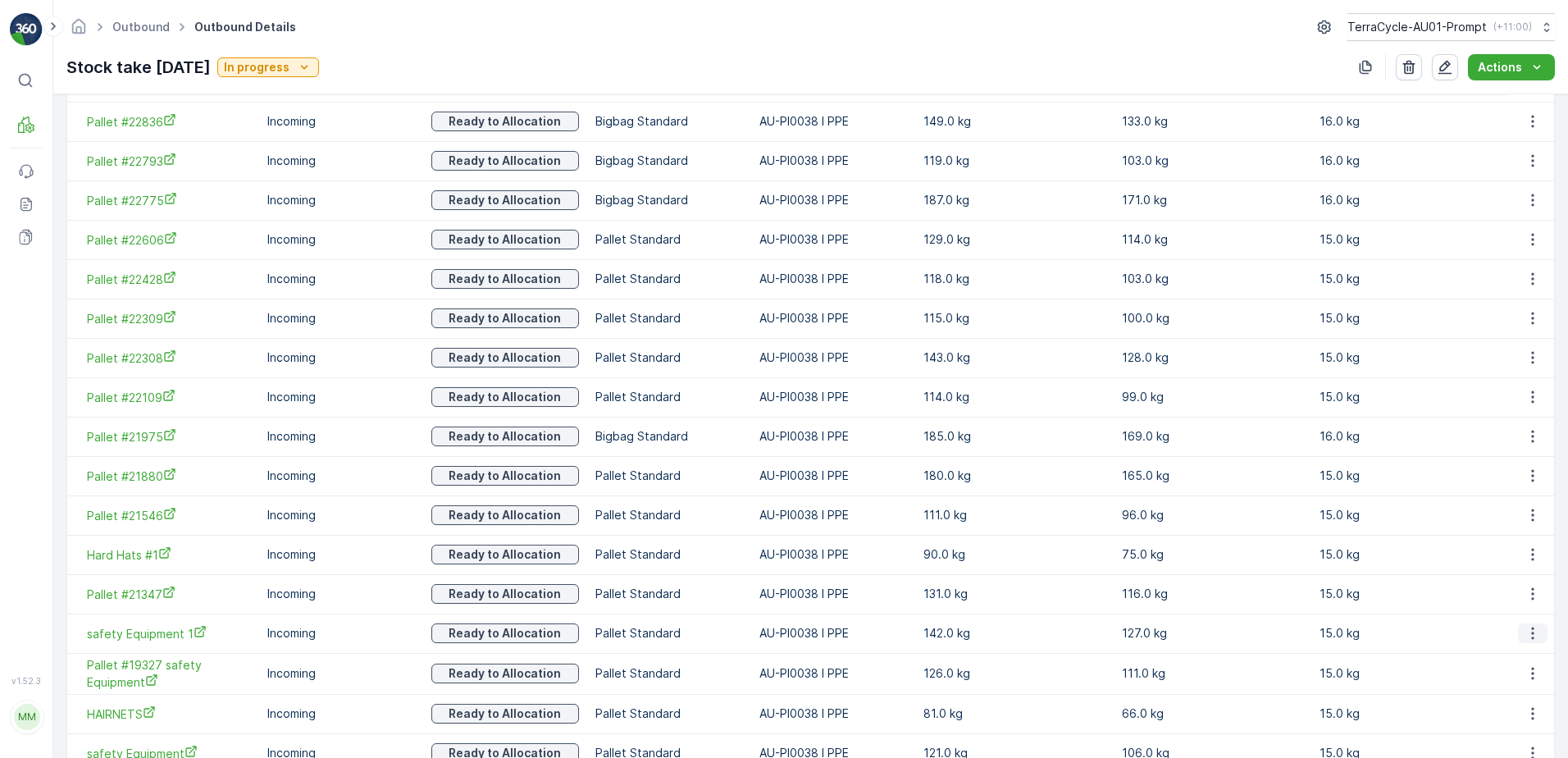
click at [1529, 632] on icon "button" at bounding box center [1531, 633] width 16 height 16
click at [1506, 683] on span "Unlink Pallet" at bounding box center [1498, 687] width 67 height 16
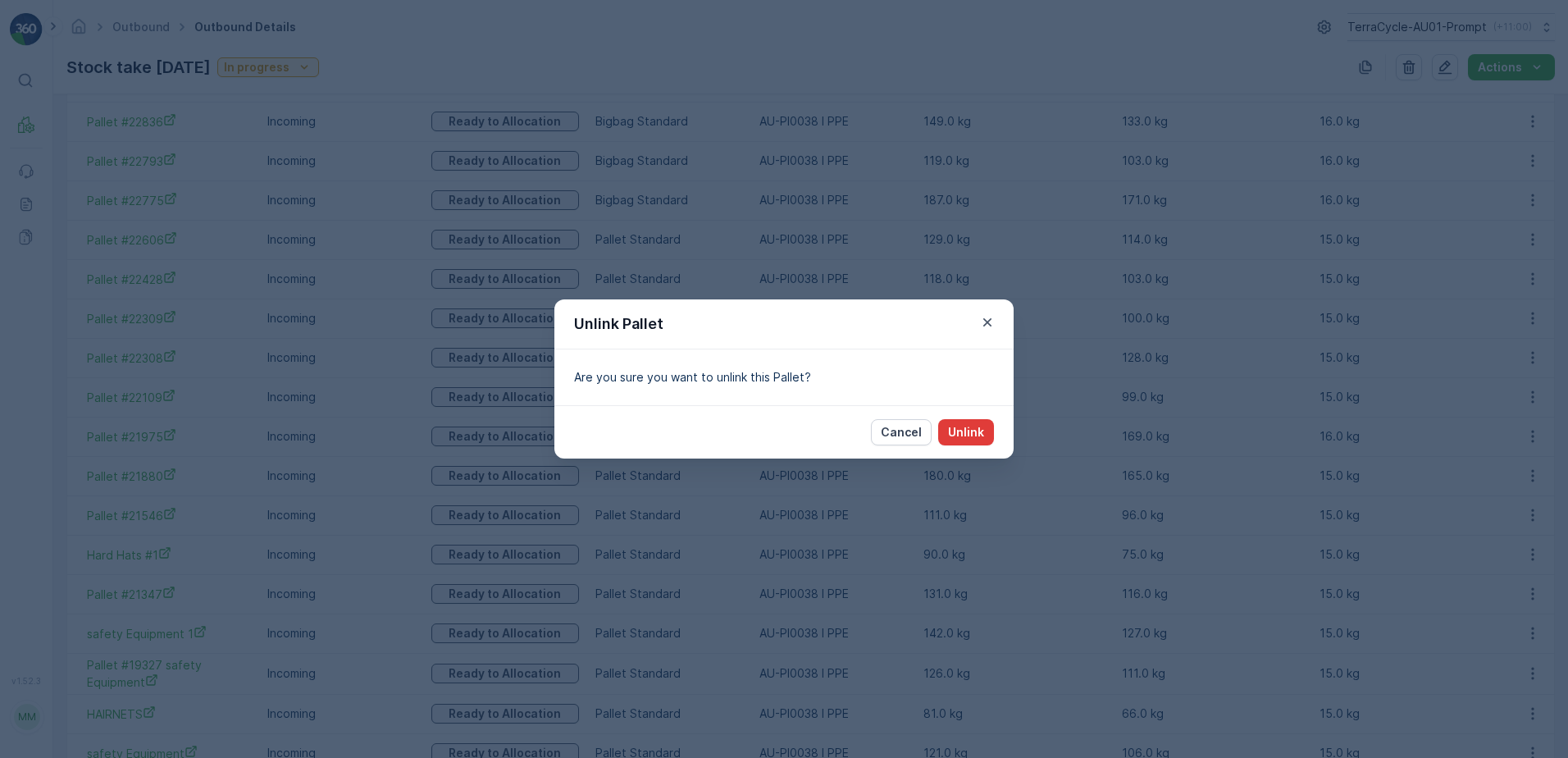
click at [968, 434] on p "Unlink" at bounding box center [965, 432] width 36 height 16
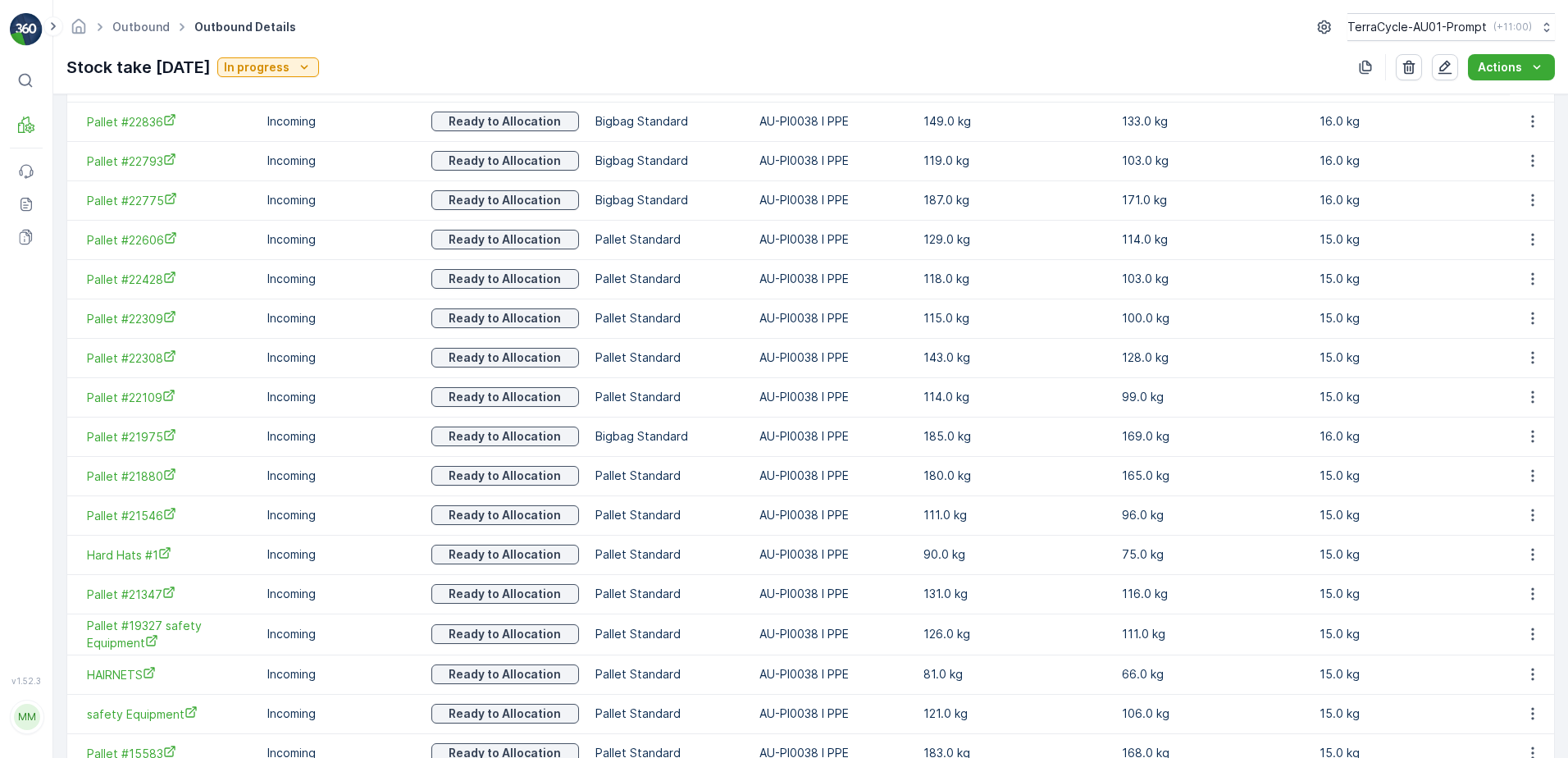
scroll to position [1793, 0]
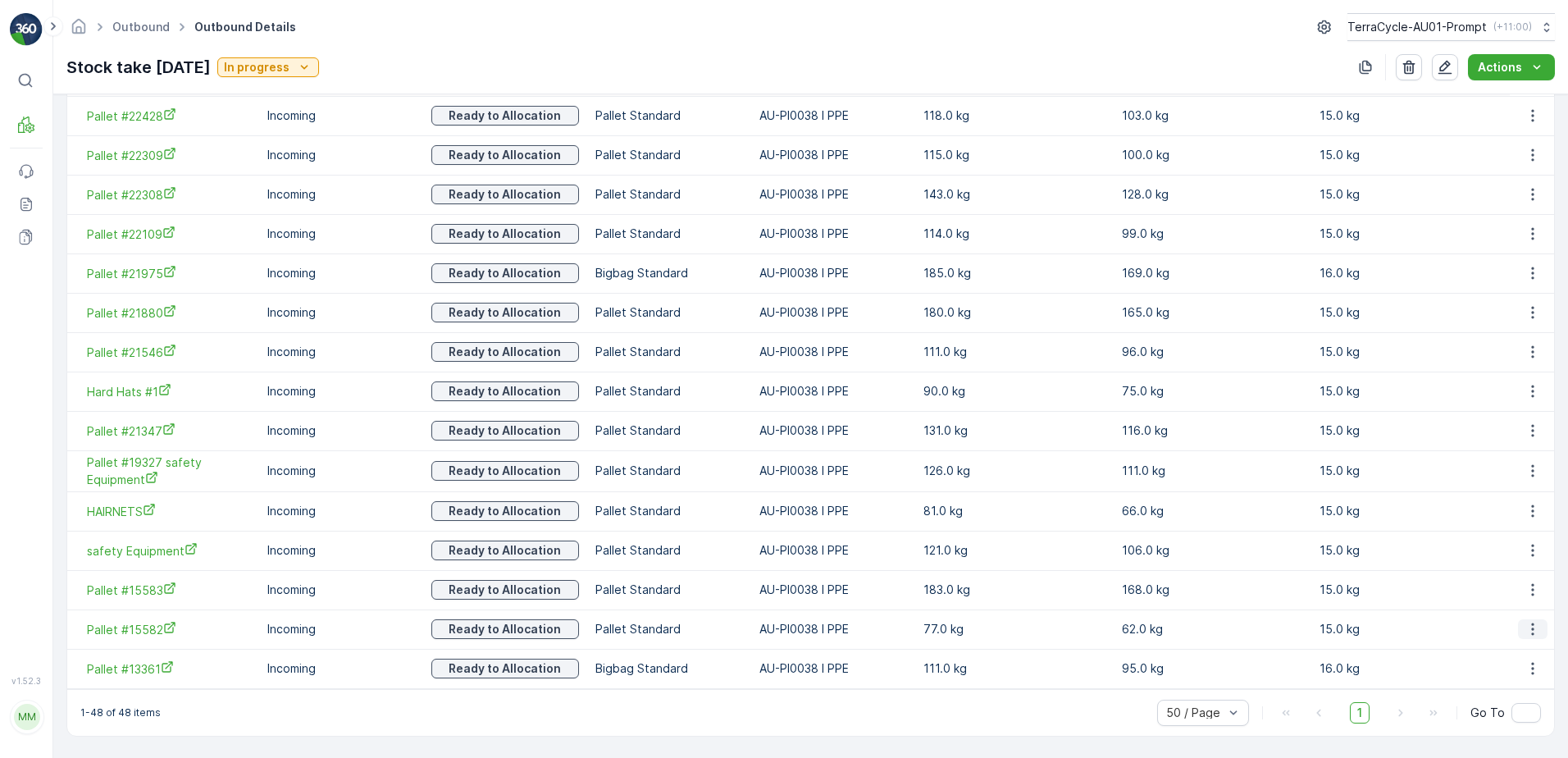
click at [1527, 630] on icon "button" at bounding box center [1531, 628] width 16 height 16
click at [1509, 678] on span "Unlink Pallet" at bounding box center [1498, 684] width 67 height 16
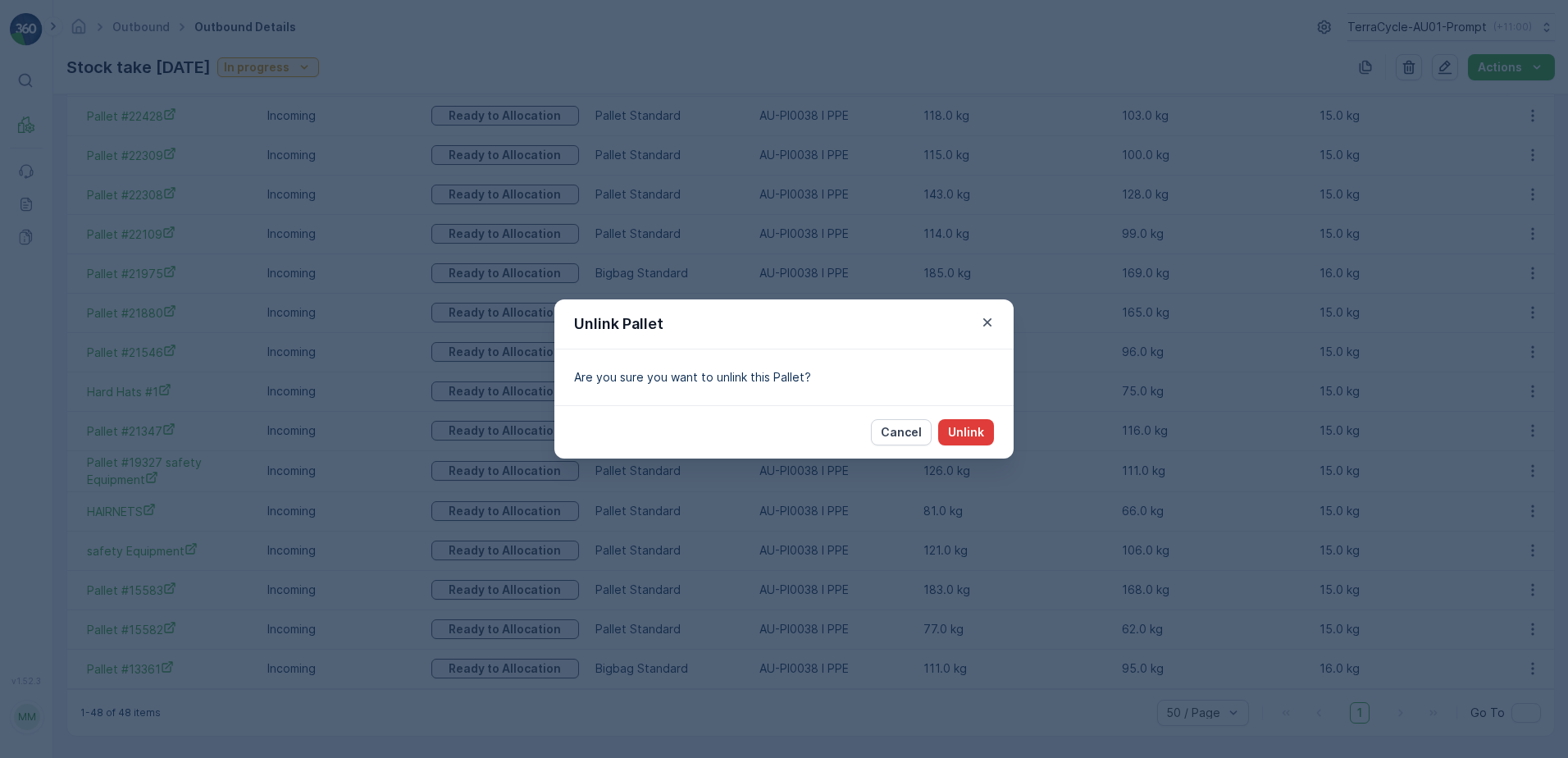
click at [972, 431] on p "Unlink" at bounding box center [965, 432] width 36 height 16
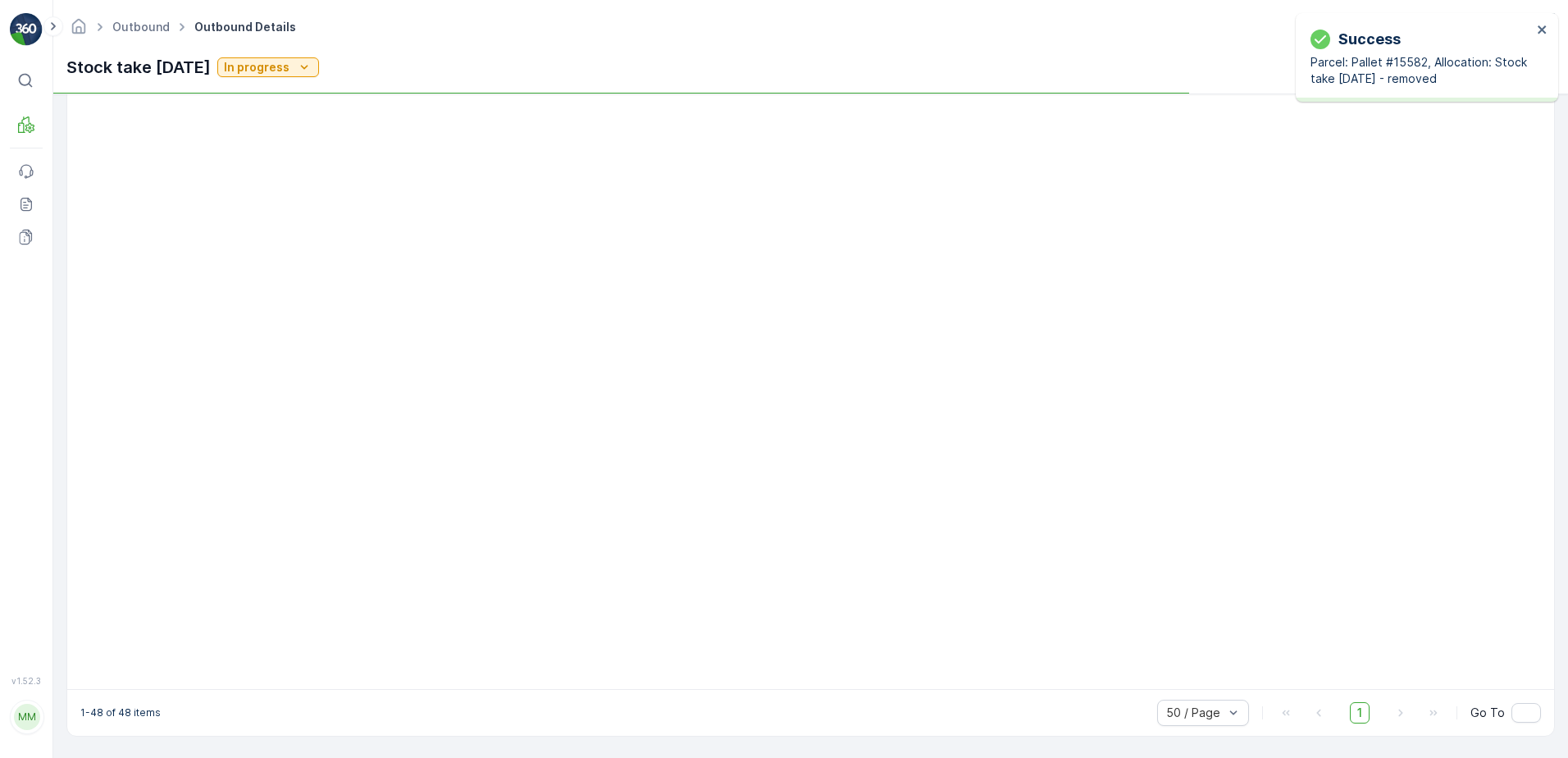
scroll to position [1631, 0]
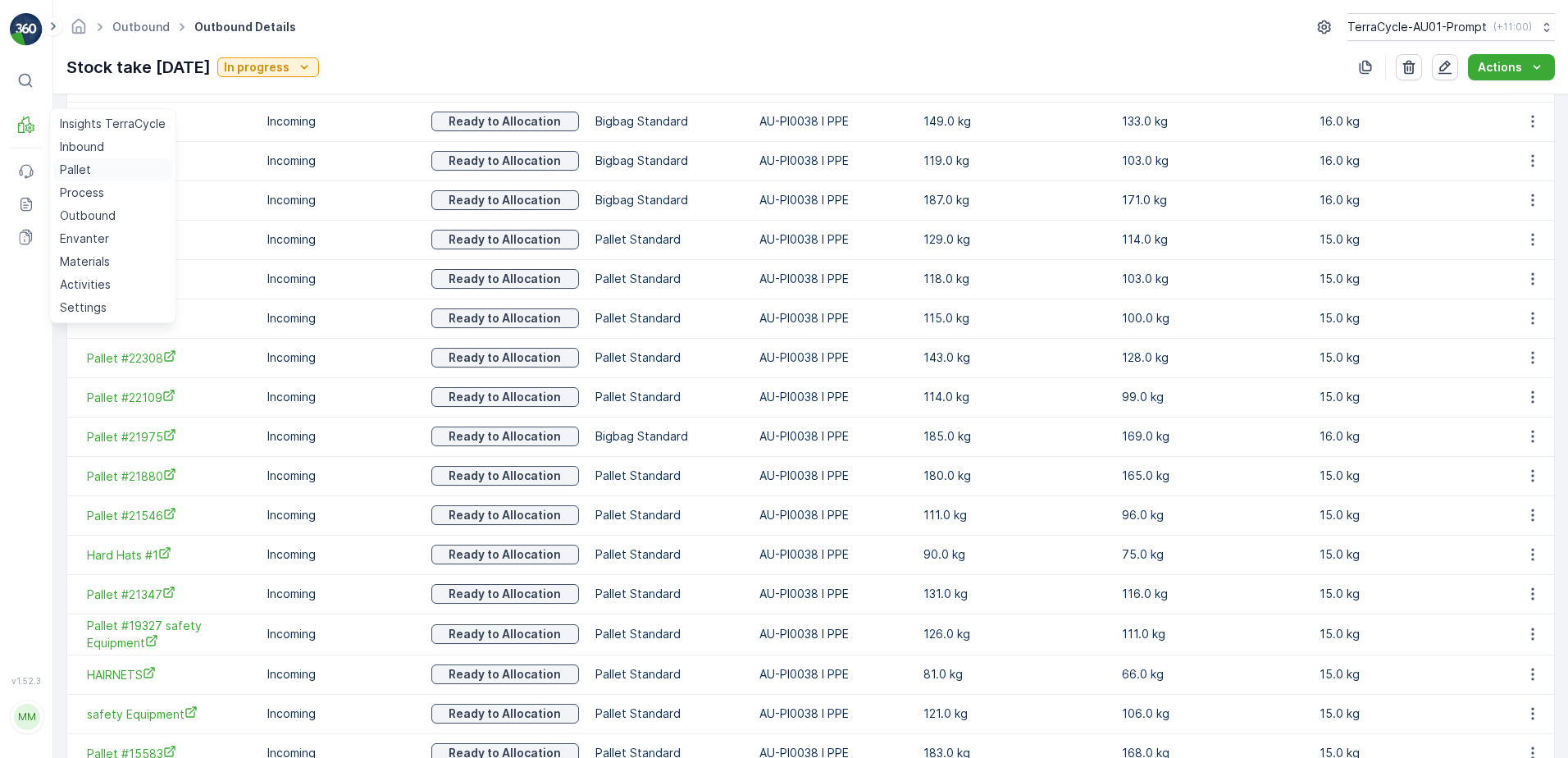
click at [87, 168] on p "Pallet" at bounding box center [75, 169] width 31 height 16
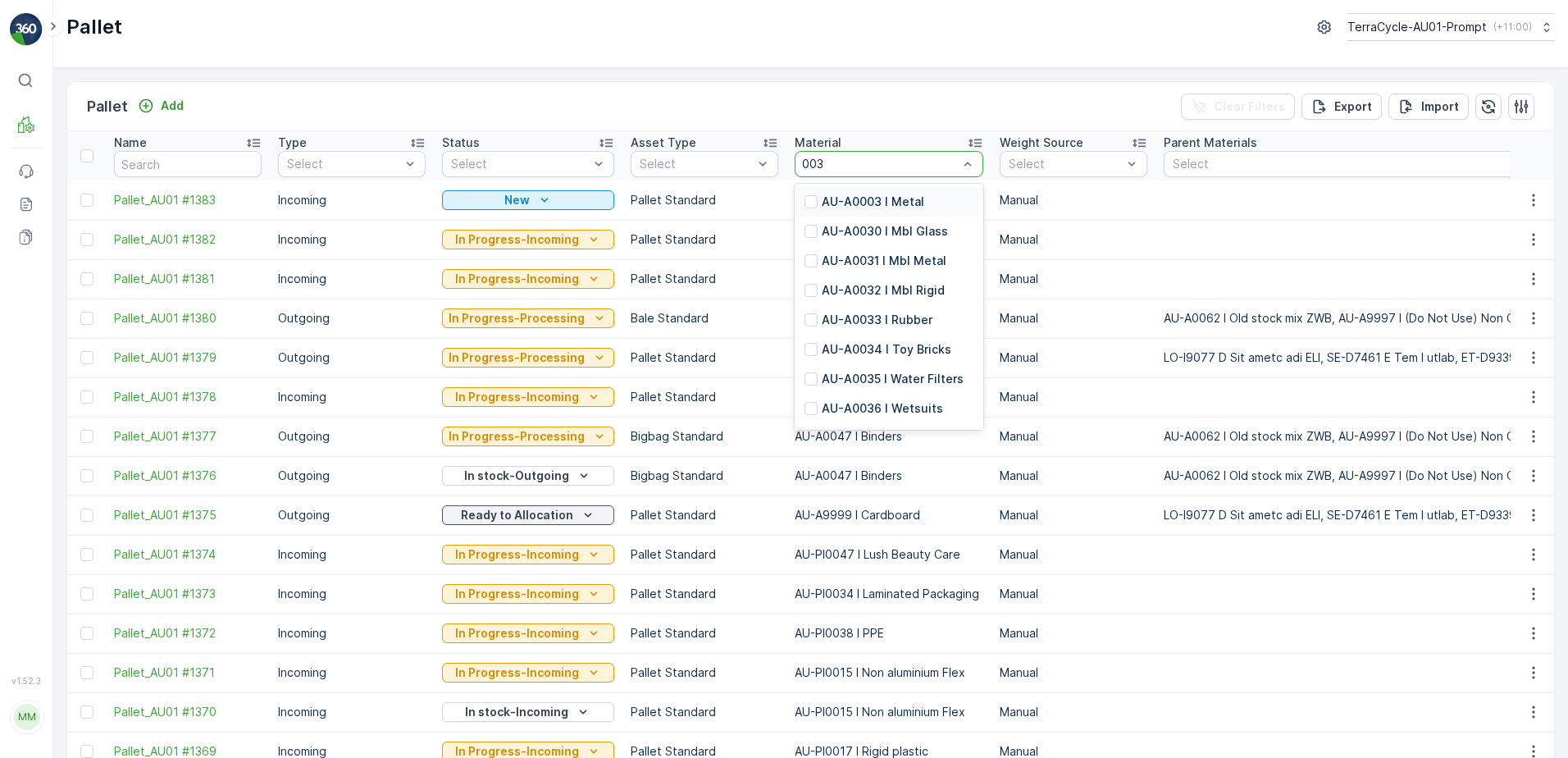
type input "0038"
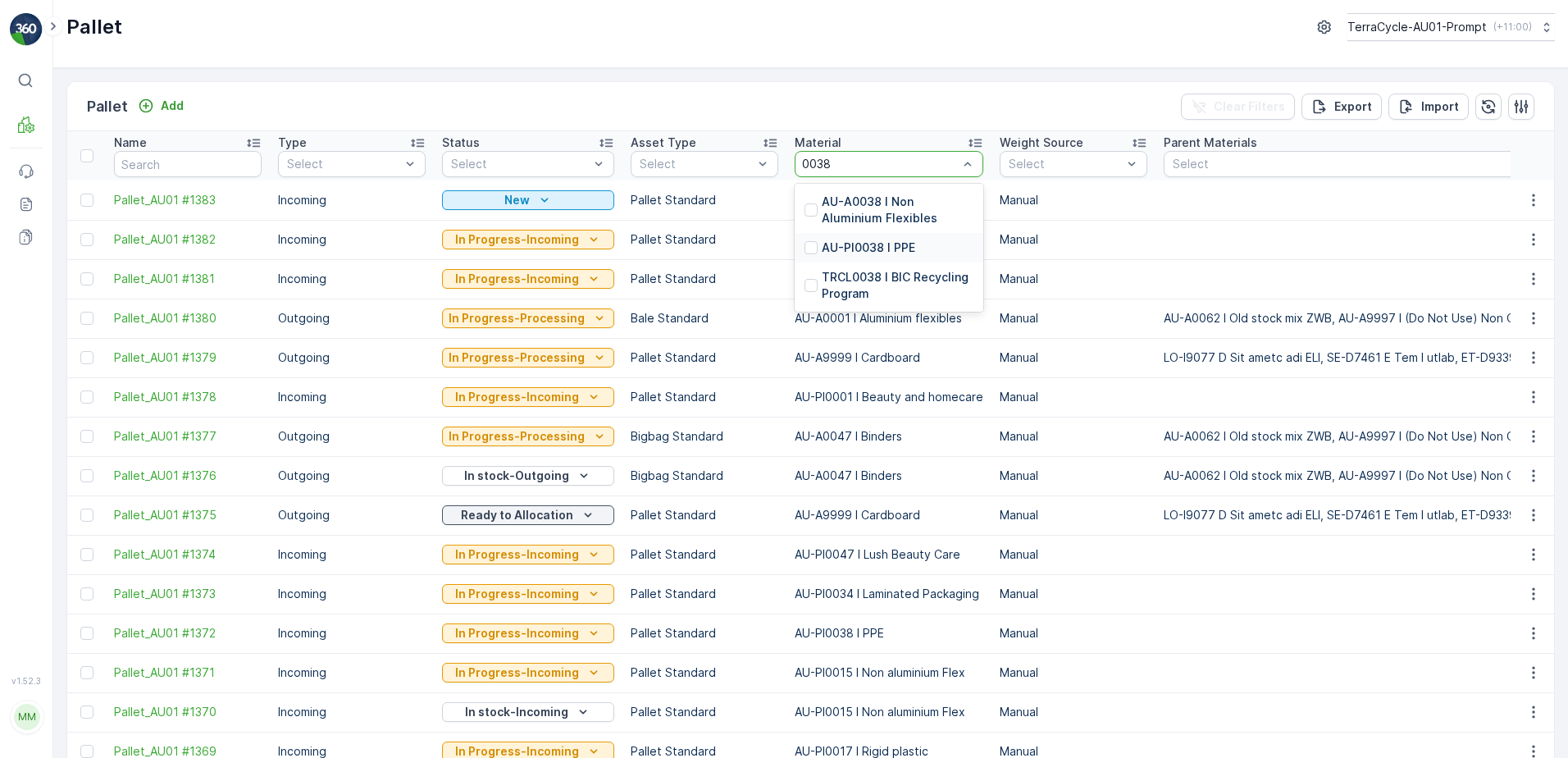
click at [878, 241] on p "AU-PI0038 I PPE" at bounding box center [868, 247] width 93 height 16
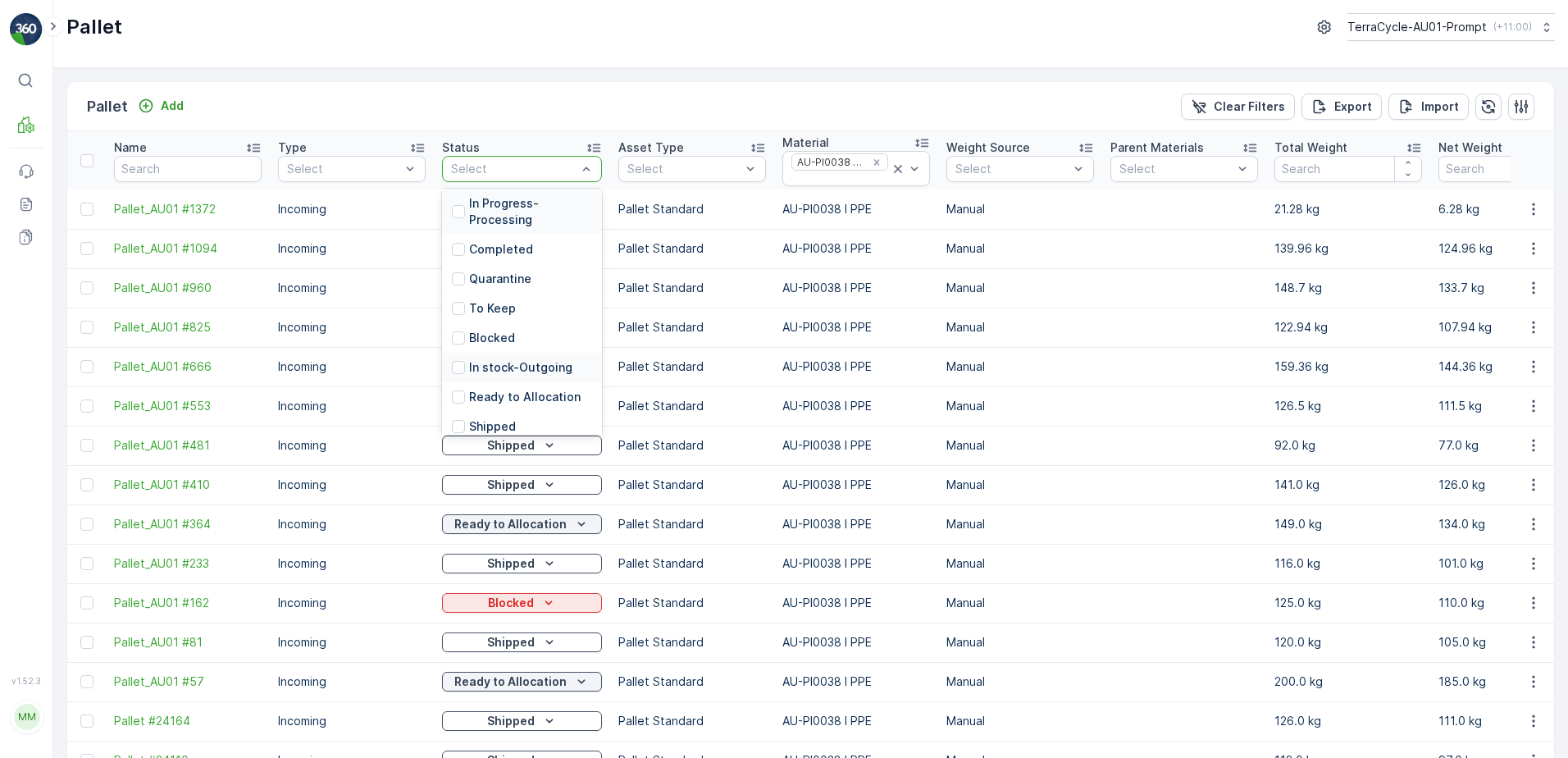
scroll to position [164, 0]
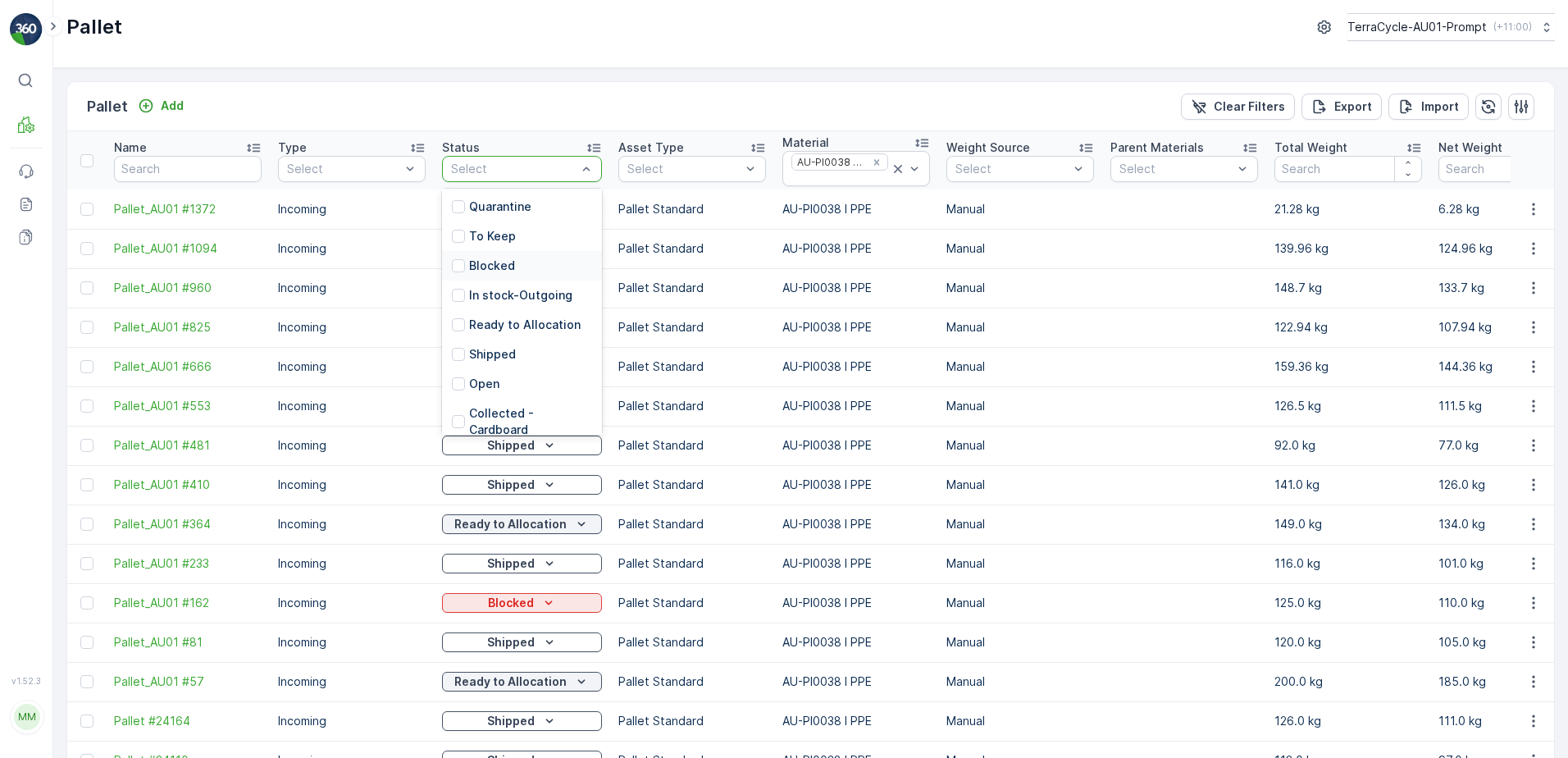
click at [496, 274] on p "Blocked" at bounding box center [492, 265] width 46 height 16
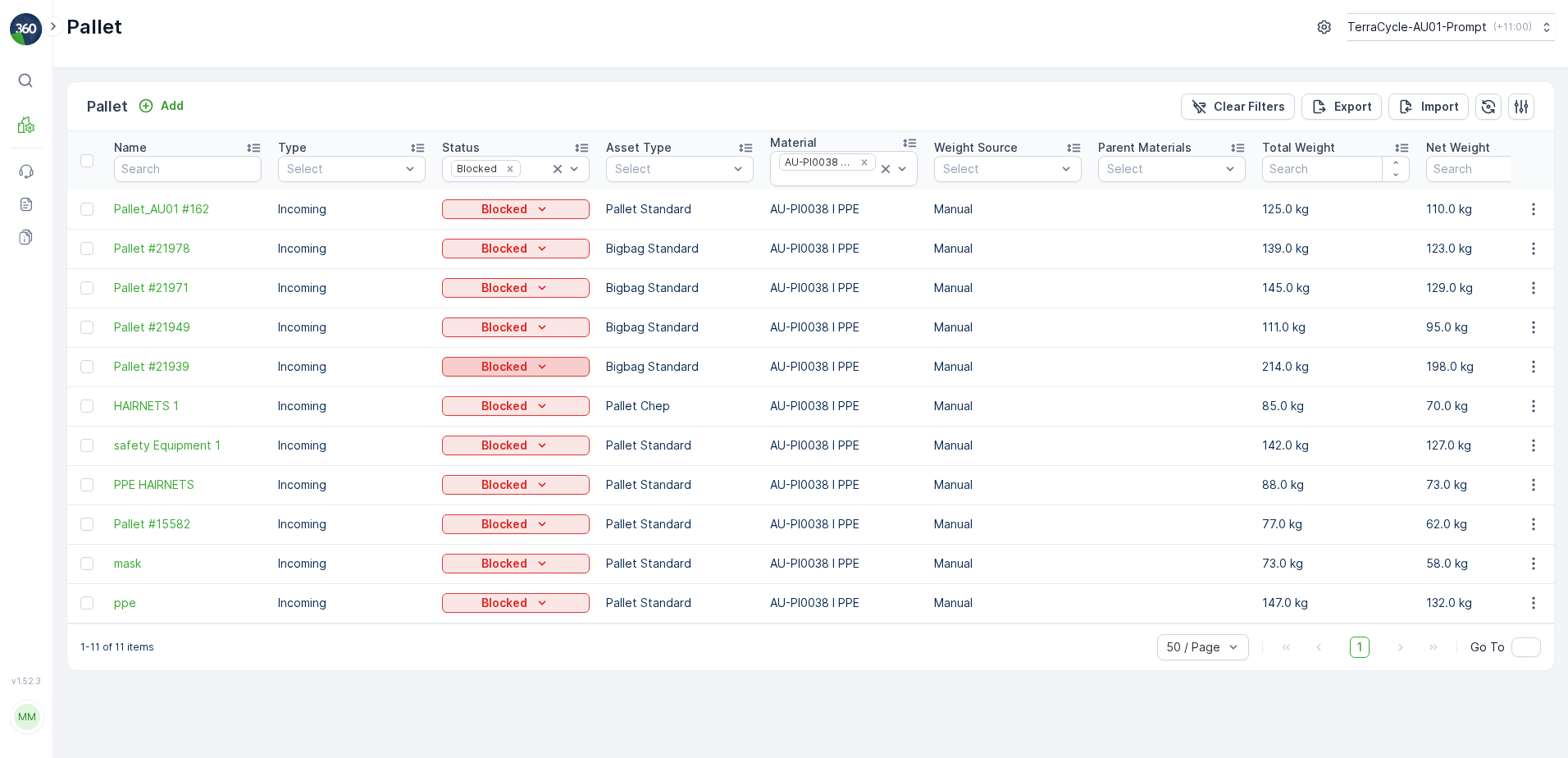
click at [537, 364] on icon "Blocked" at bounding box center [541, 366] width 16 height 16
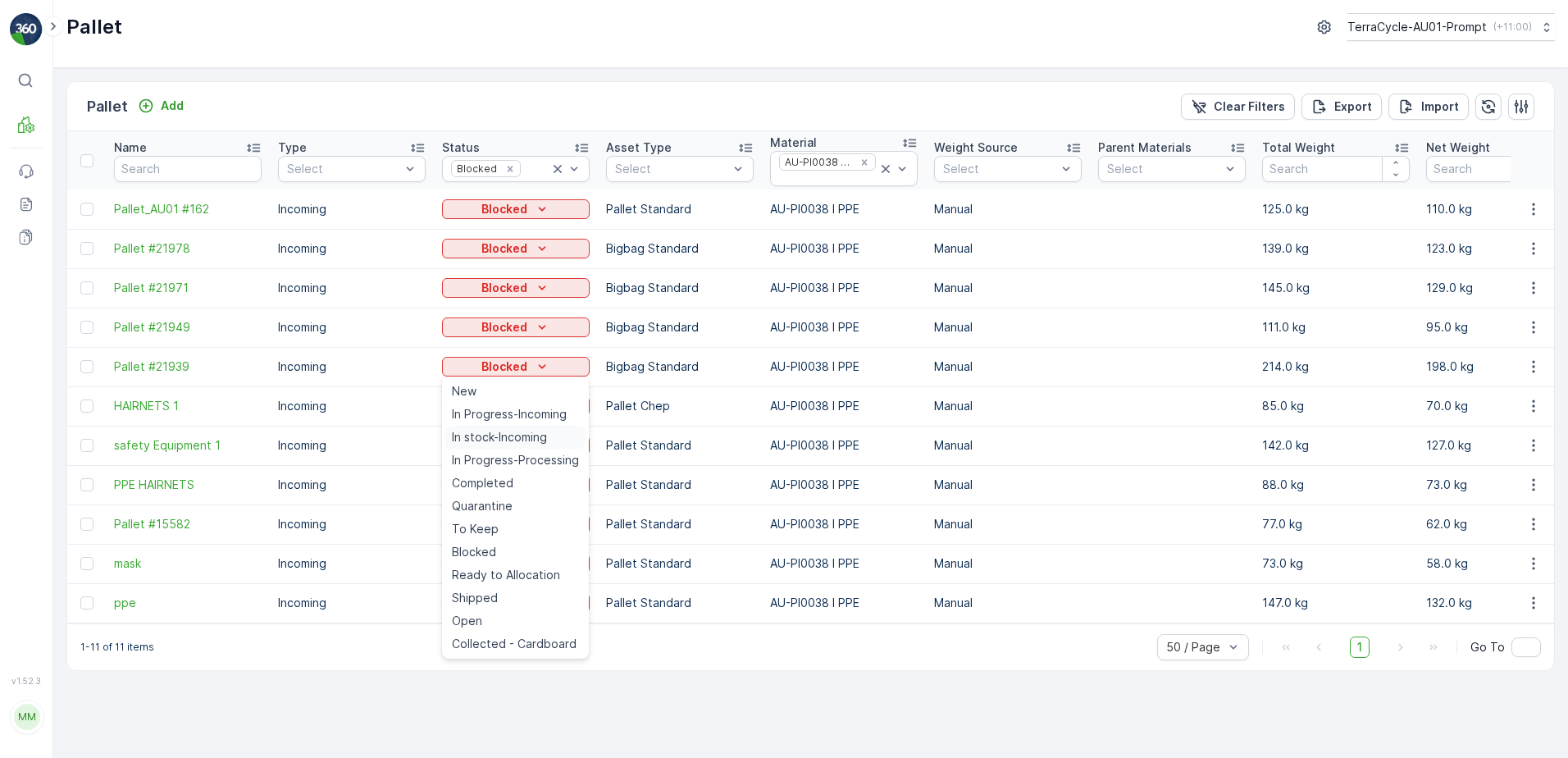
click at [513, 434] on span "In stock-Incoming" at bounding box center [499, 436] width 95 height 16
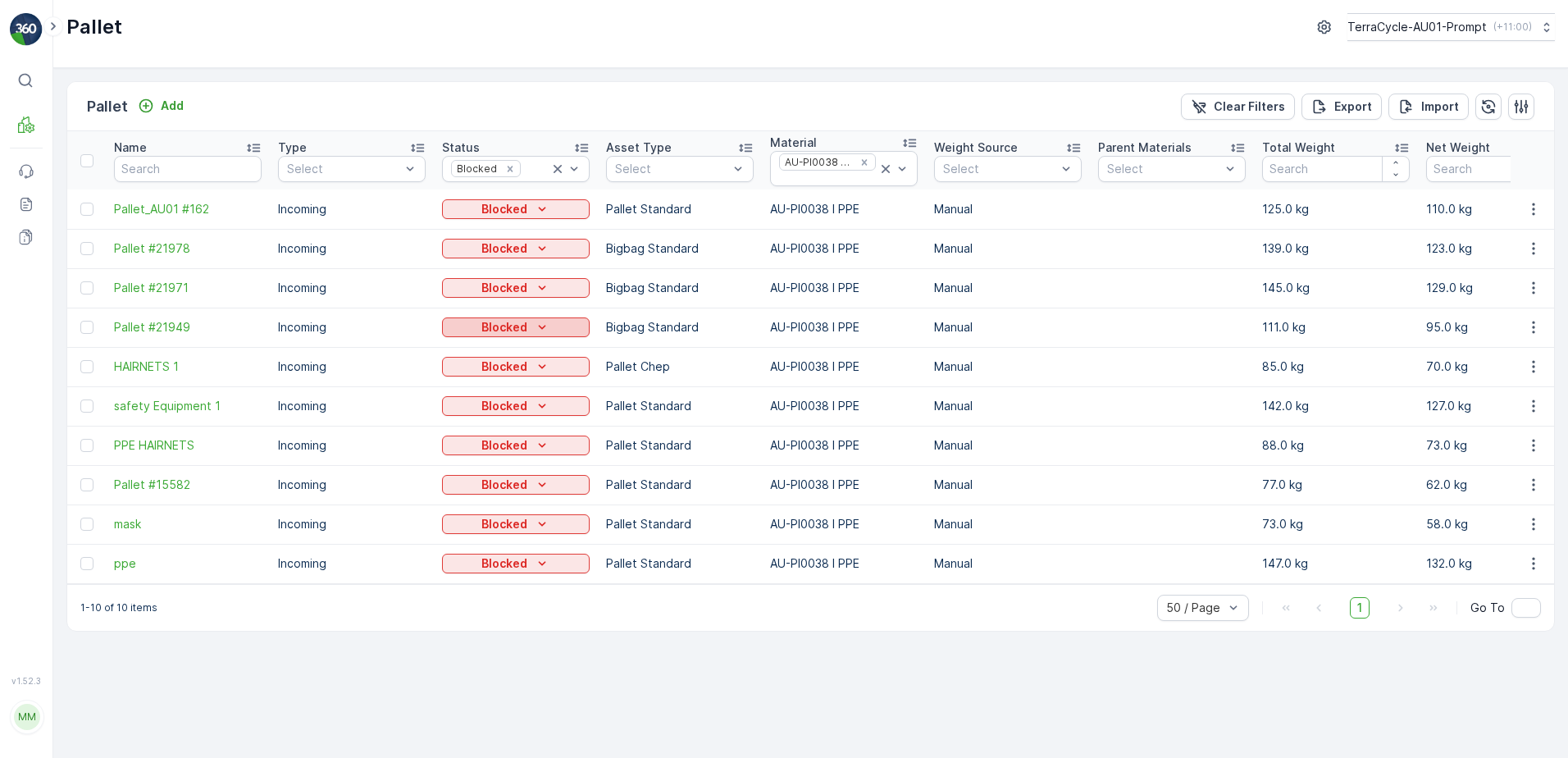
click at [541, 325] on icon "Blocked" at bounding box center [541, 326] width 16 height 16
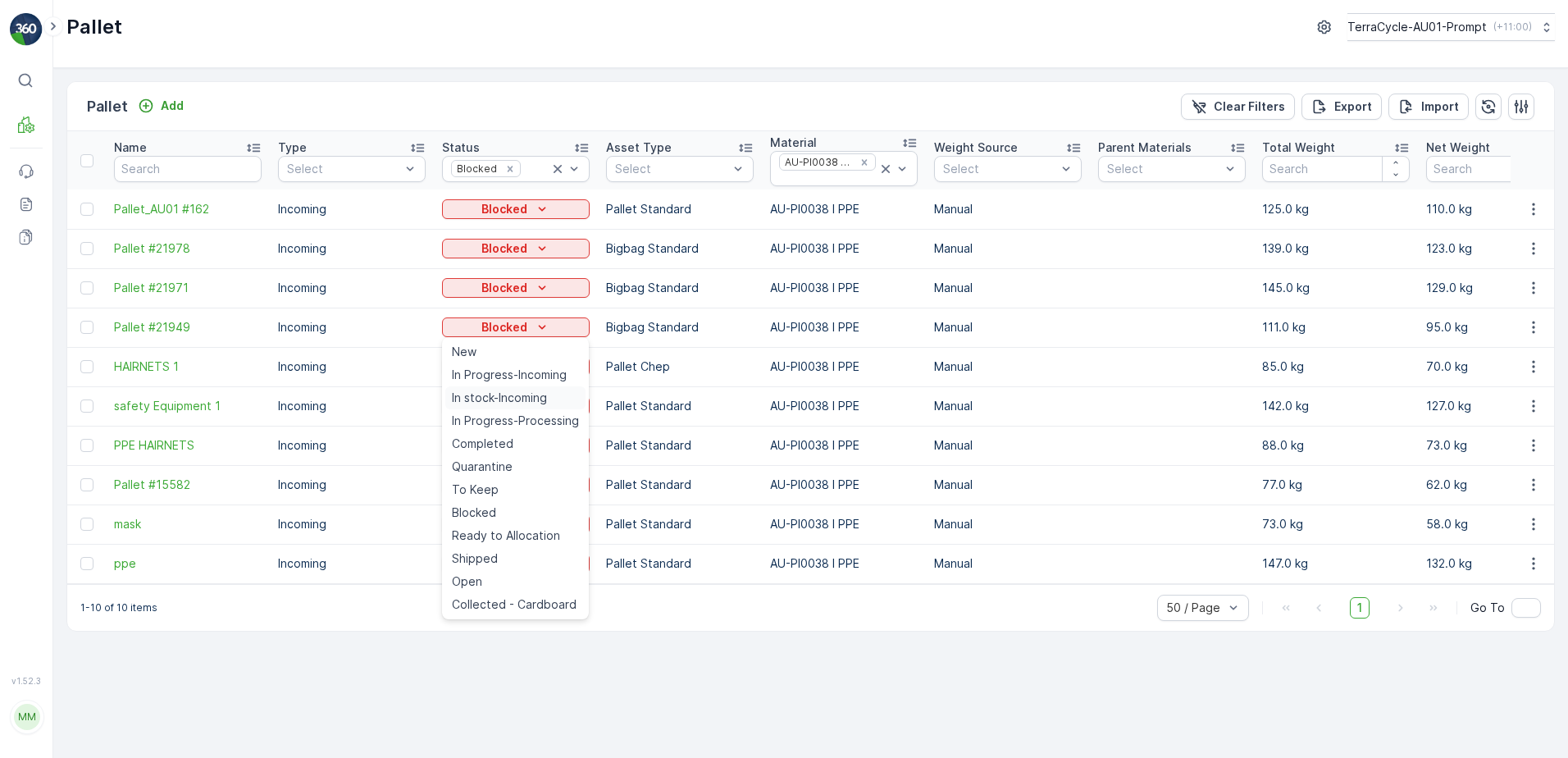
click at [525, 397] on span "In stock-Incoming" at bounding box center [499, 397] width 95 height 16
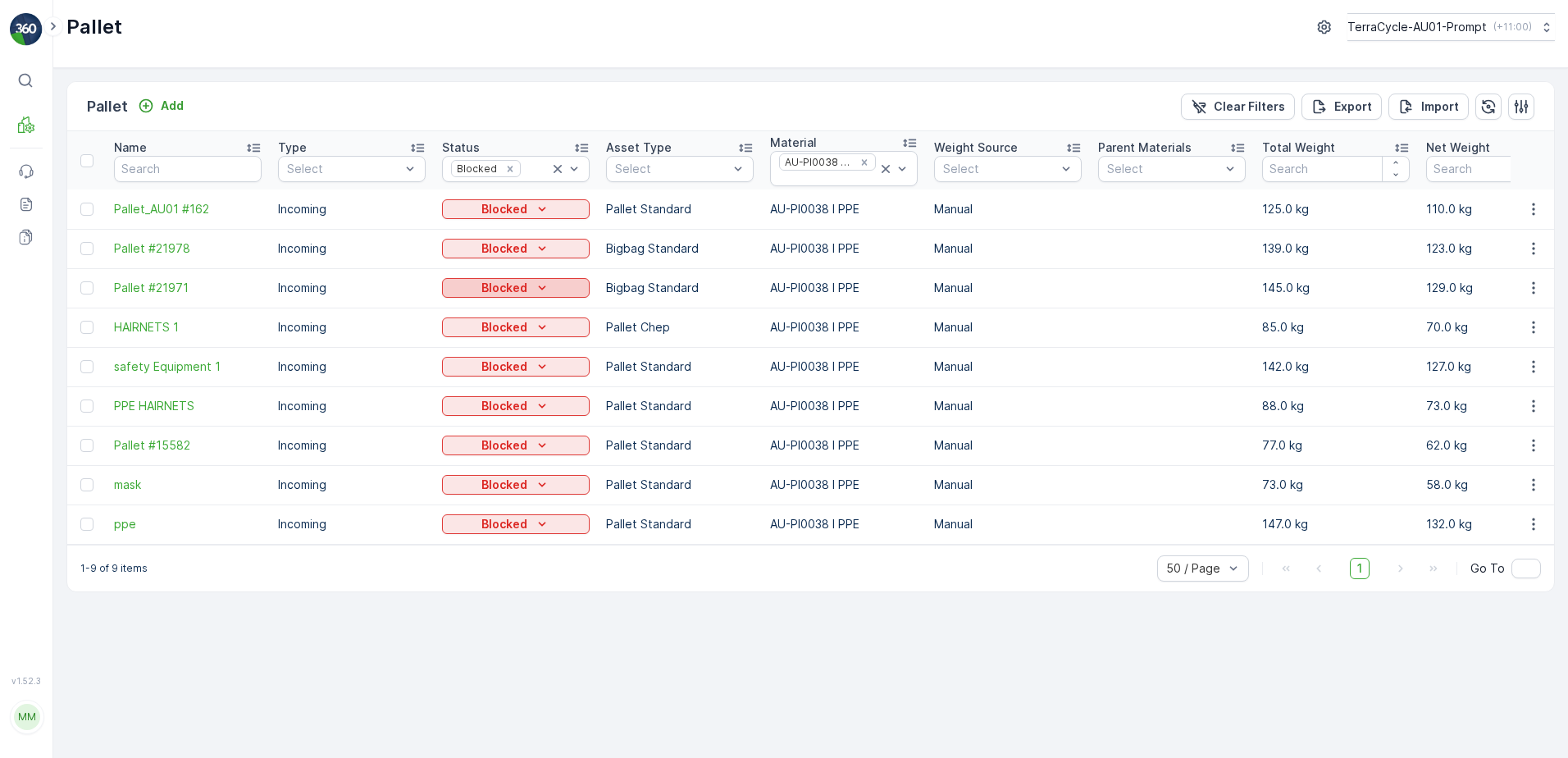
click at [539, 284] on icon "Blocked" at bounding box center [541, 287] width 16 height 16
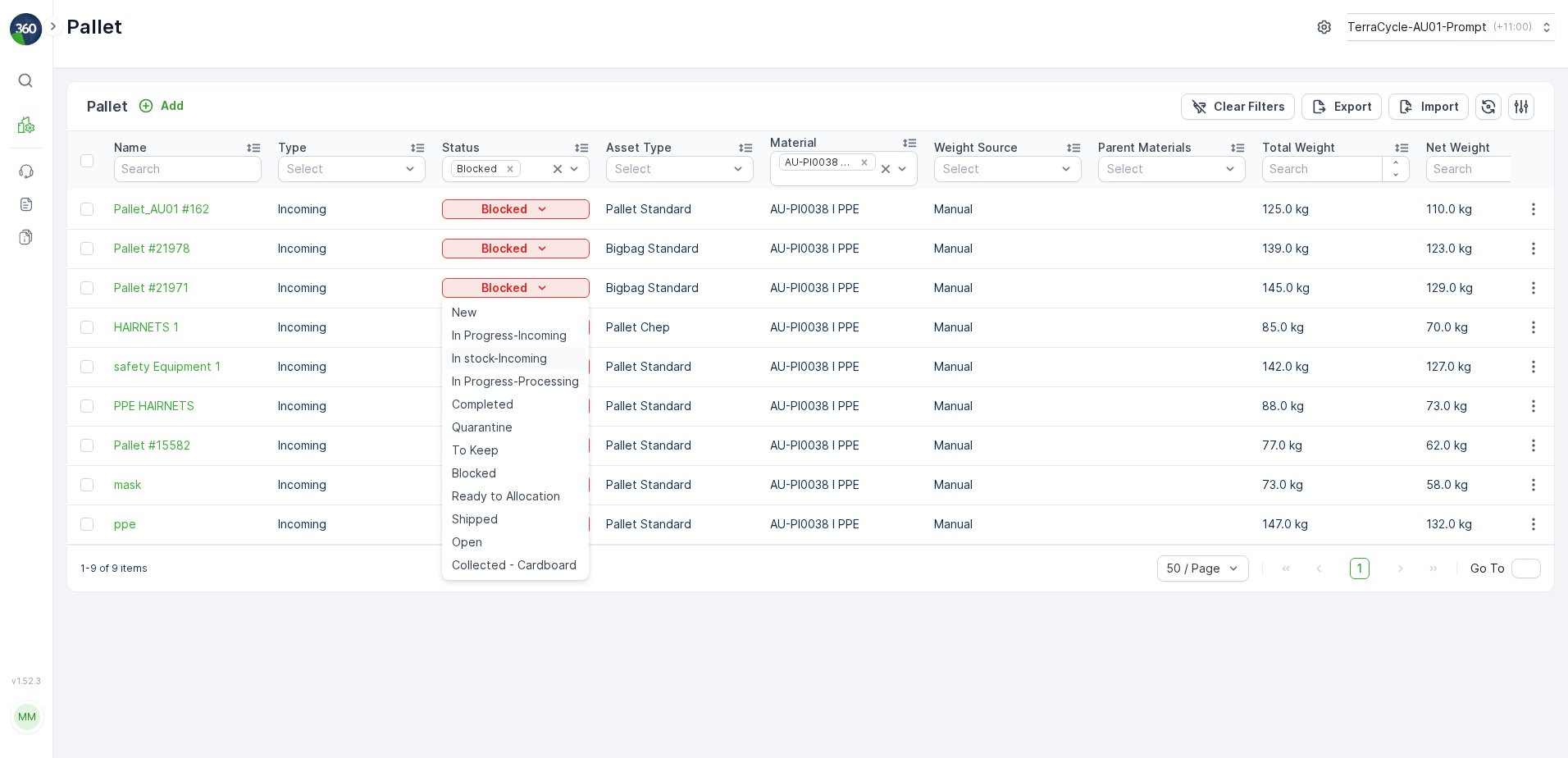
click at [504, 356] on span "In stock-Incoming" at bounding box center [499, 357] width 95 height 16
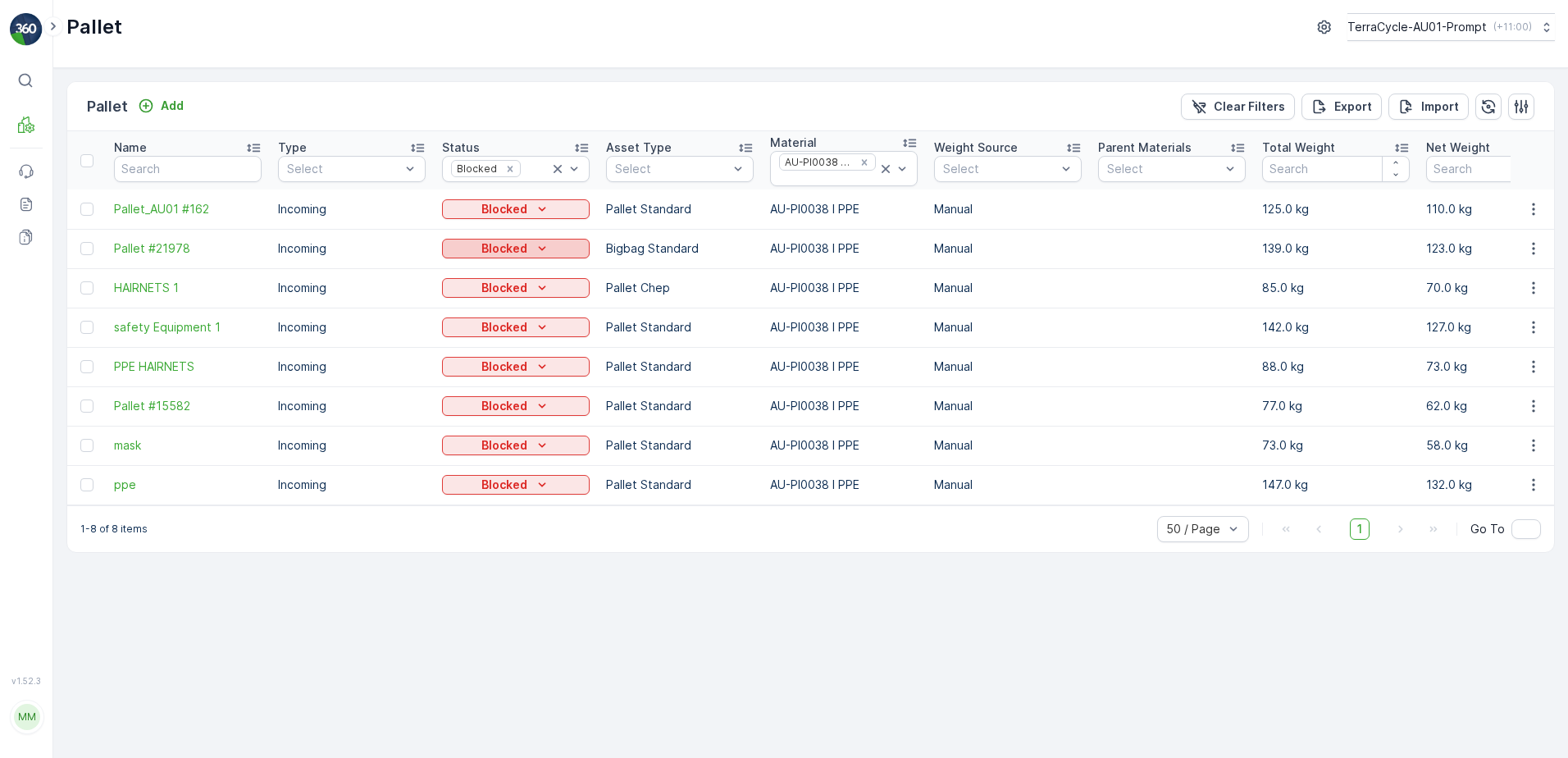
click at [541, 247] on icon "Blocked" at bounding box center [541, 248] width 16 height 16
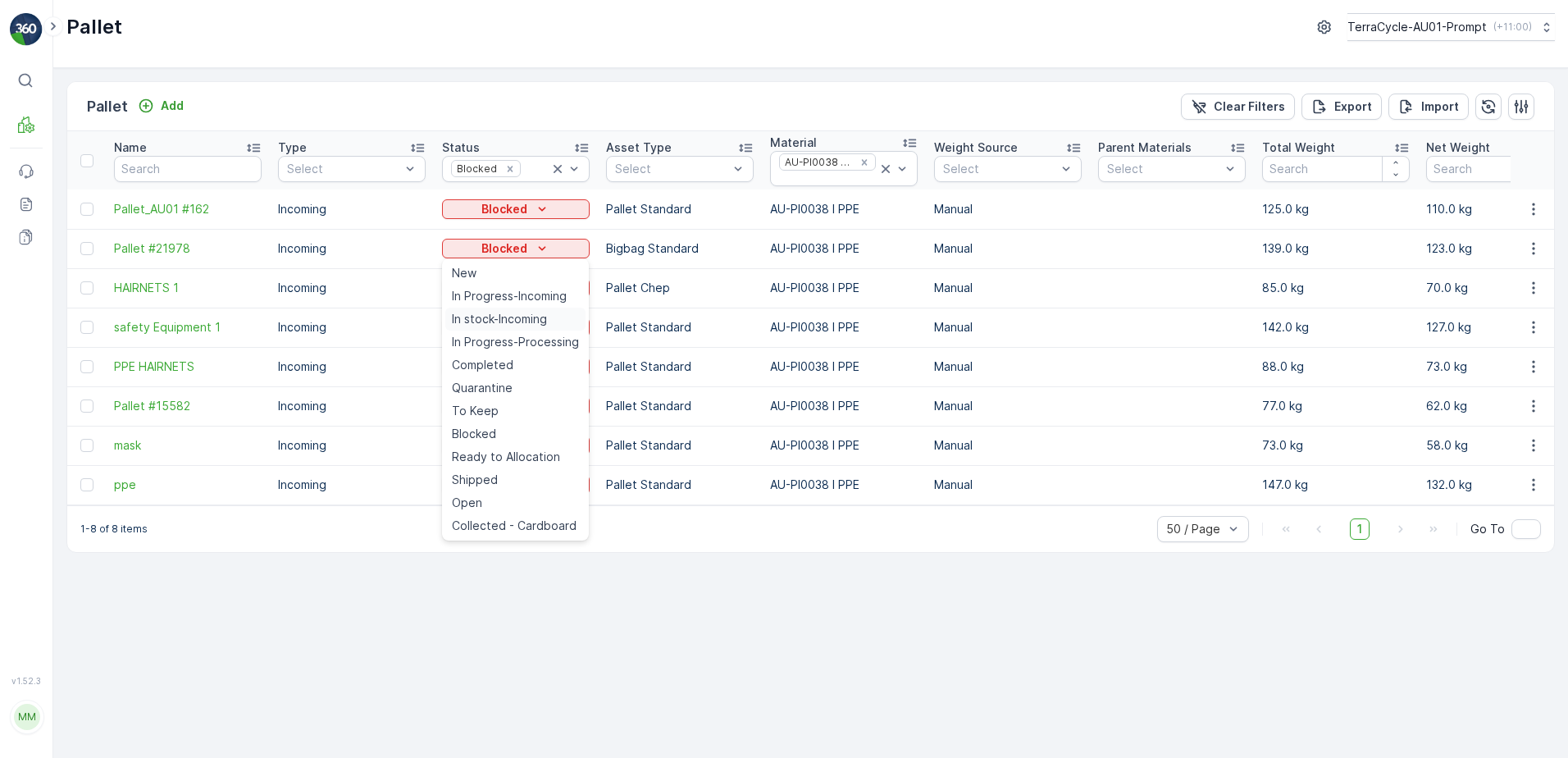
click at [523, 315] on span "In stock-Incoming" at bounding box center [499, 319] width 95 height 16
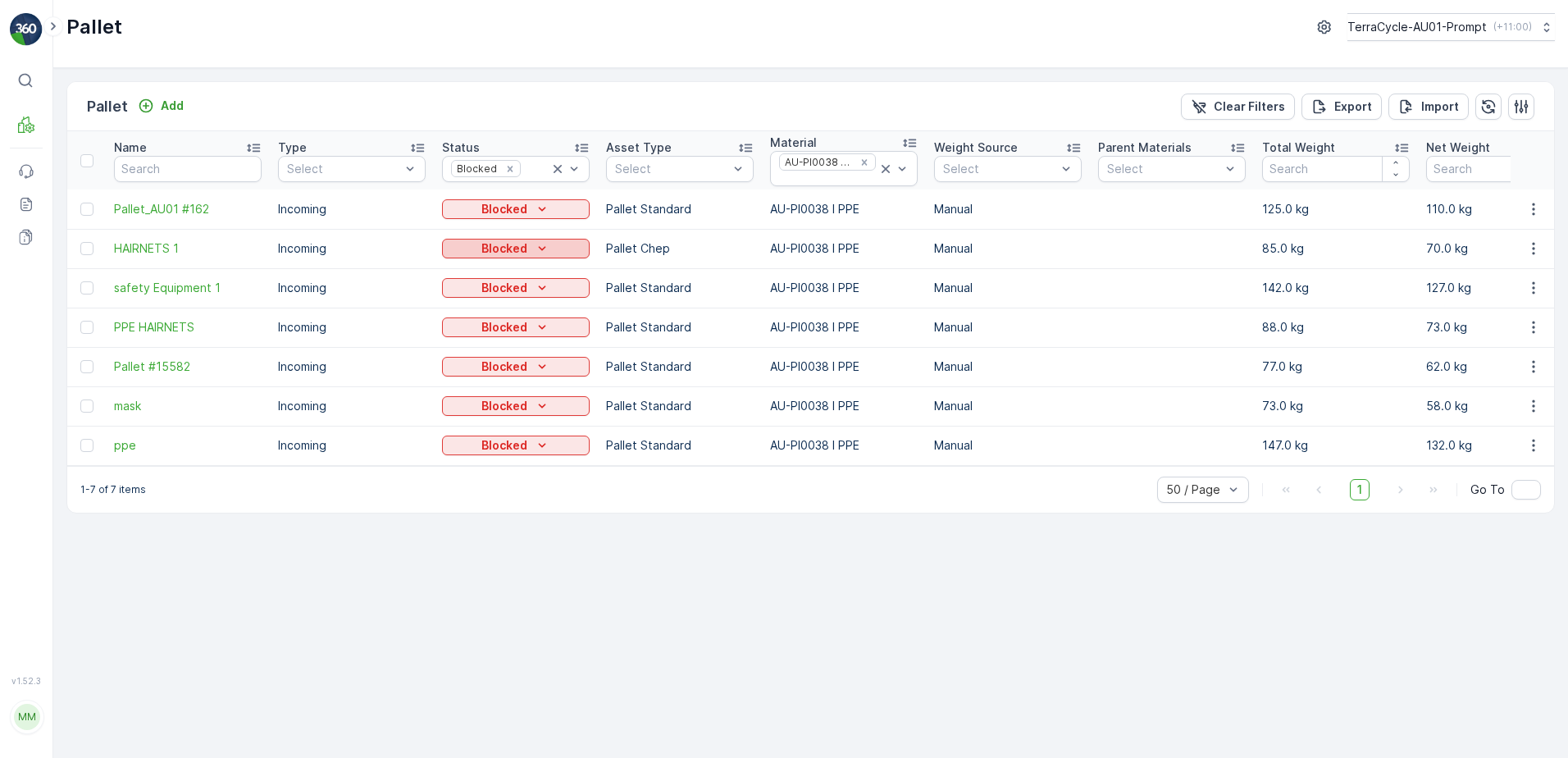
click at [535, 247] on icon "Blocked" at bounding box center [541, 248] width 16 height 16
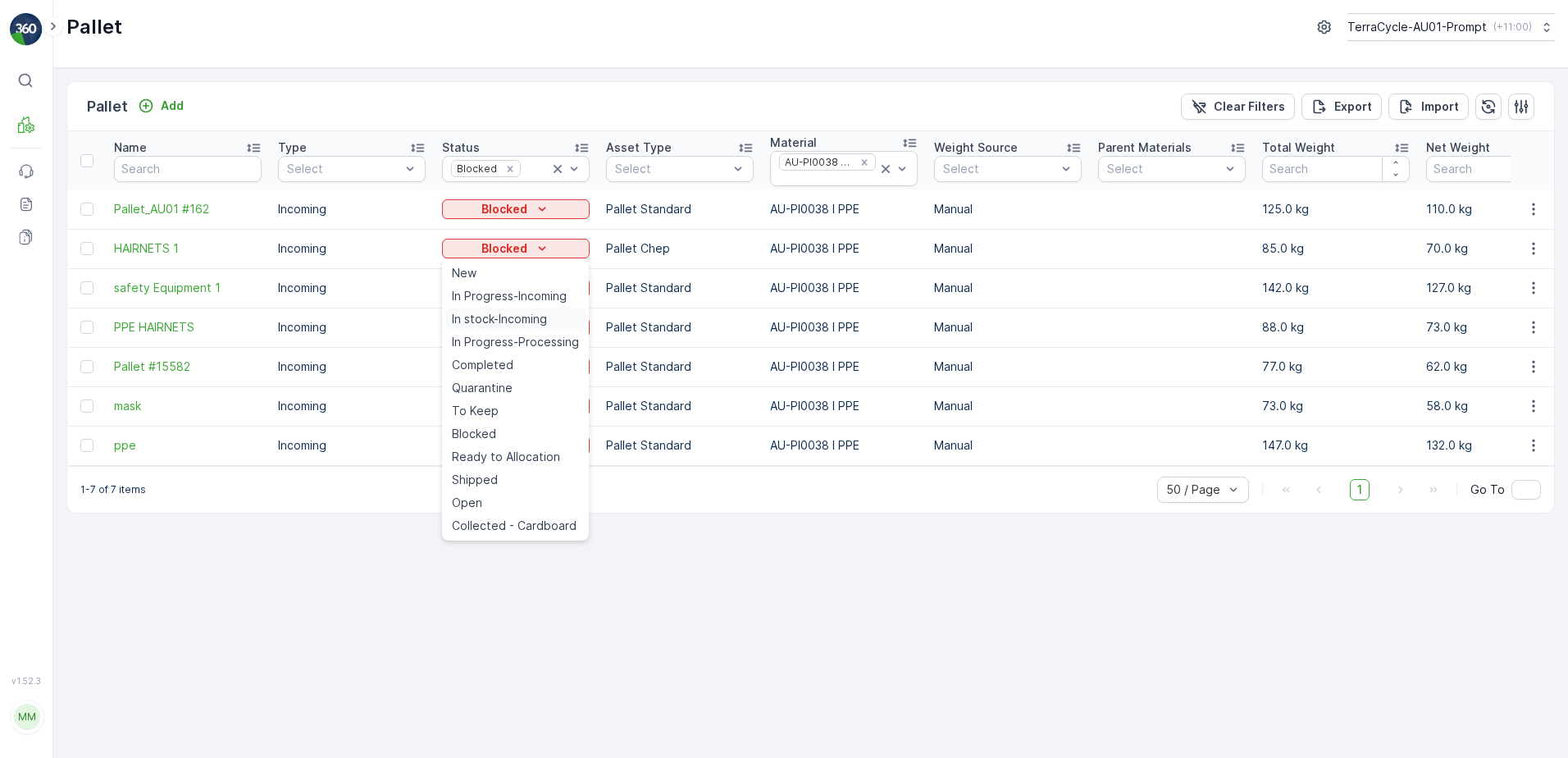
click at [525, 320] on span "In stock-Incoming" at bounding box center [499, 319] width 95 height 16
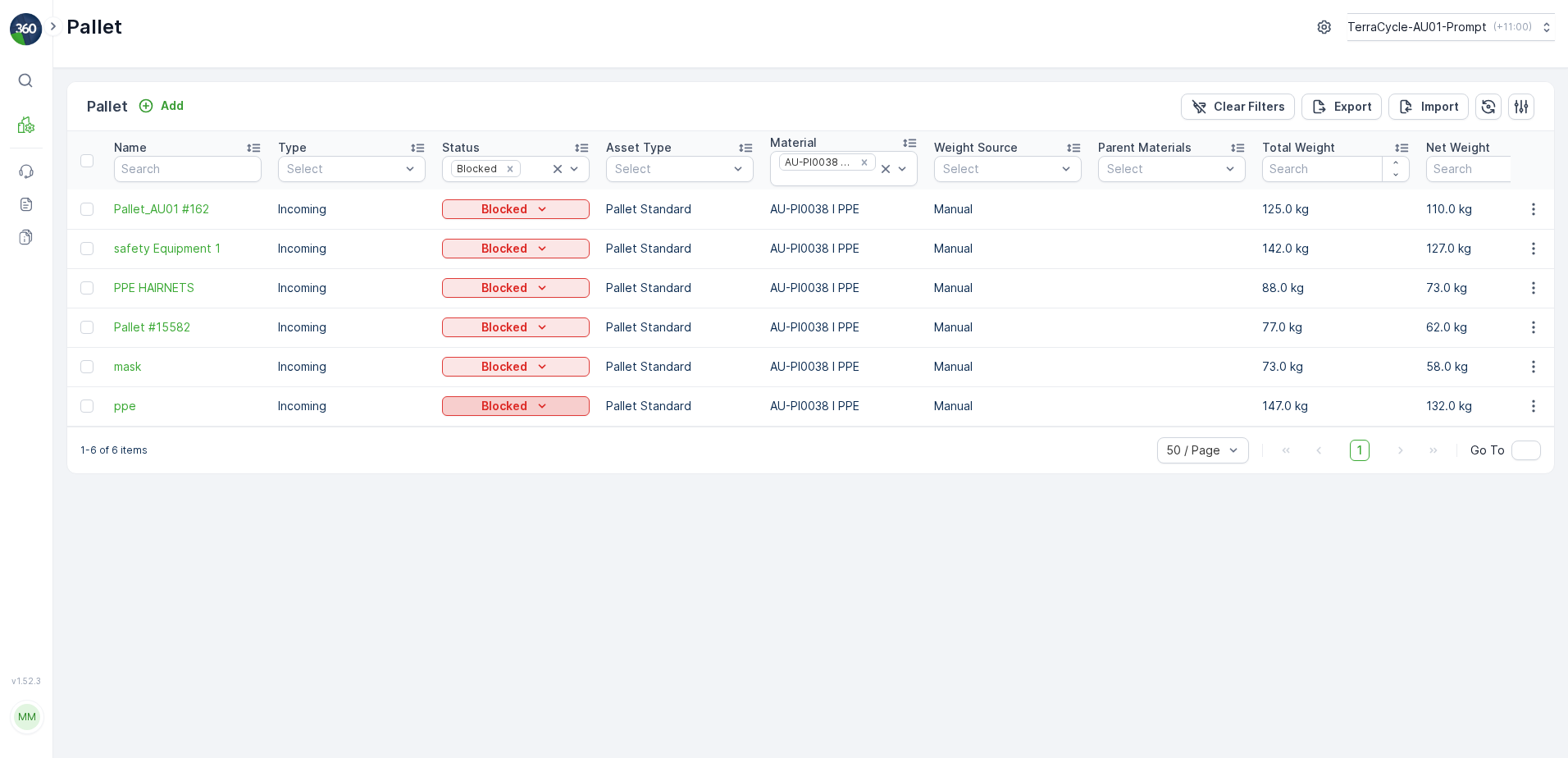
click at [540, 404] on icon "Blocked" at bounding box center [541, 405] width 16 height 16
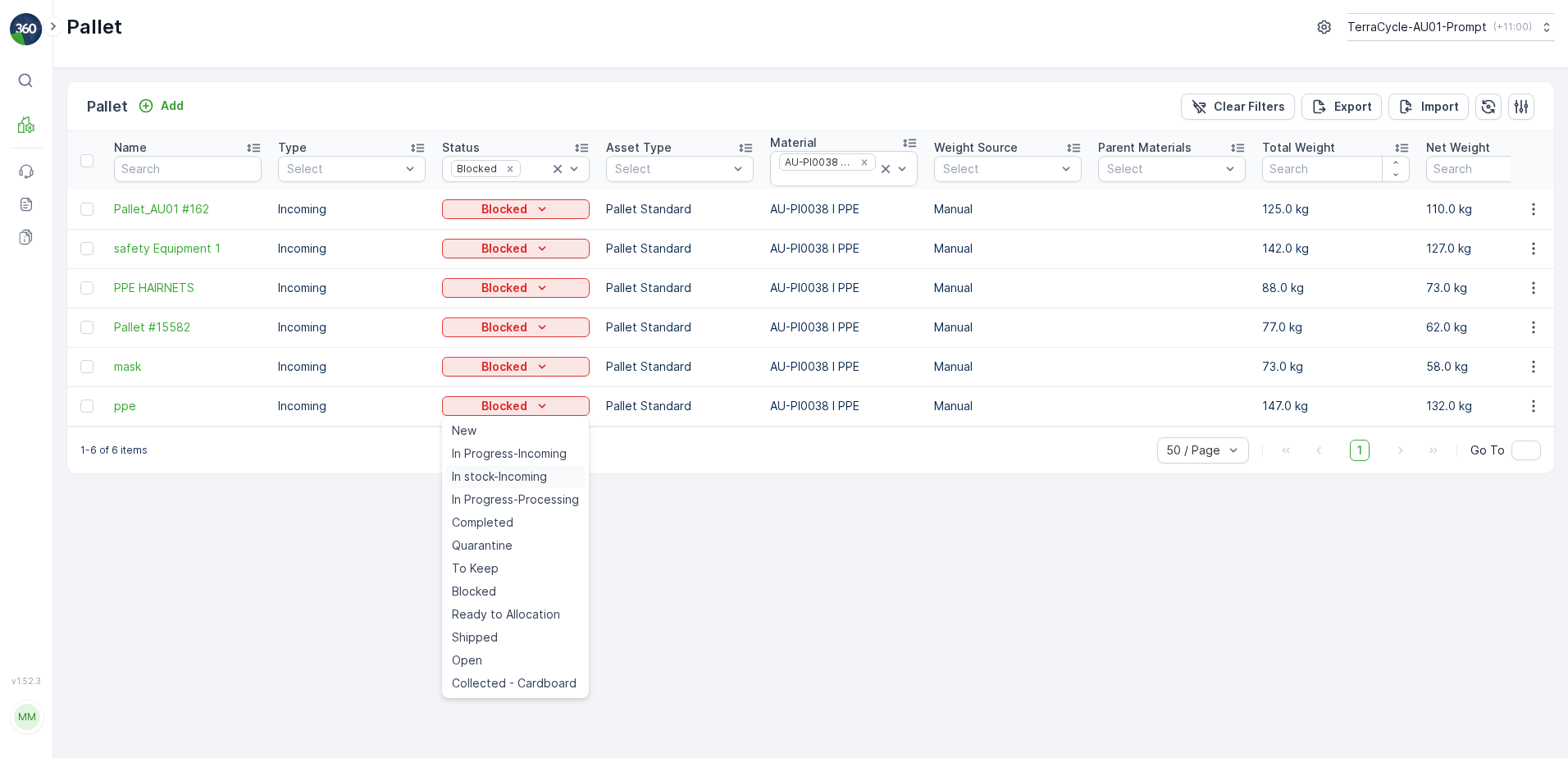
click at [519, 477] on span "In stock-Incoming" at bounding box center [499, 476] width 95 height 16
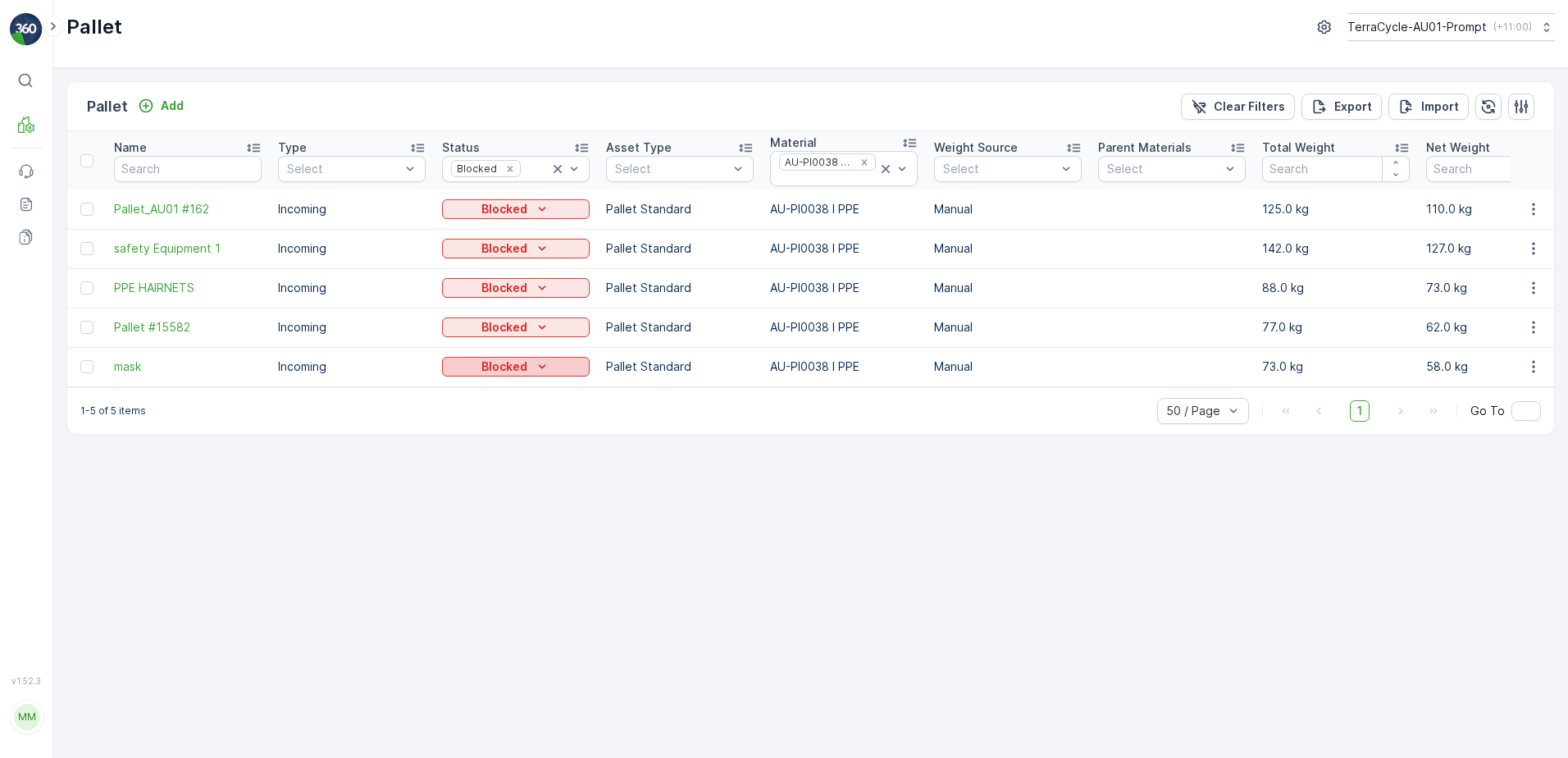
click at [539, 364] on icon "Blocked" at bounding box center [541, 366] width 16 height 16
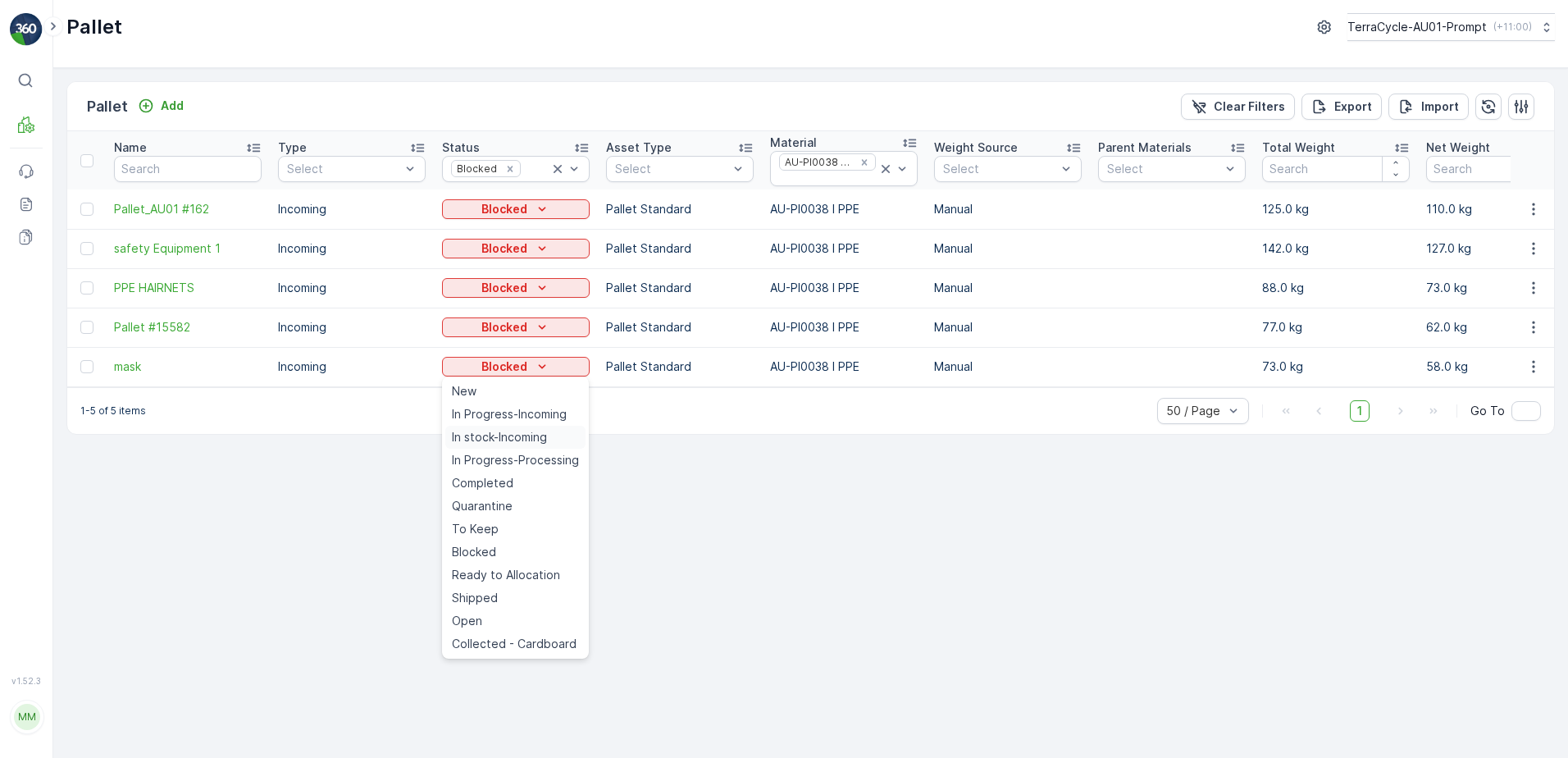
click at [511, 439] on span "In stock-Incoming" at bounding box center [499, 436] width 95 height 16
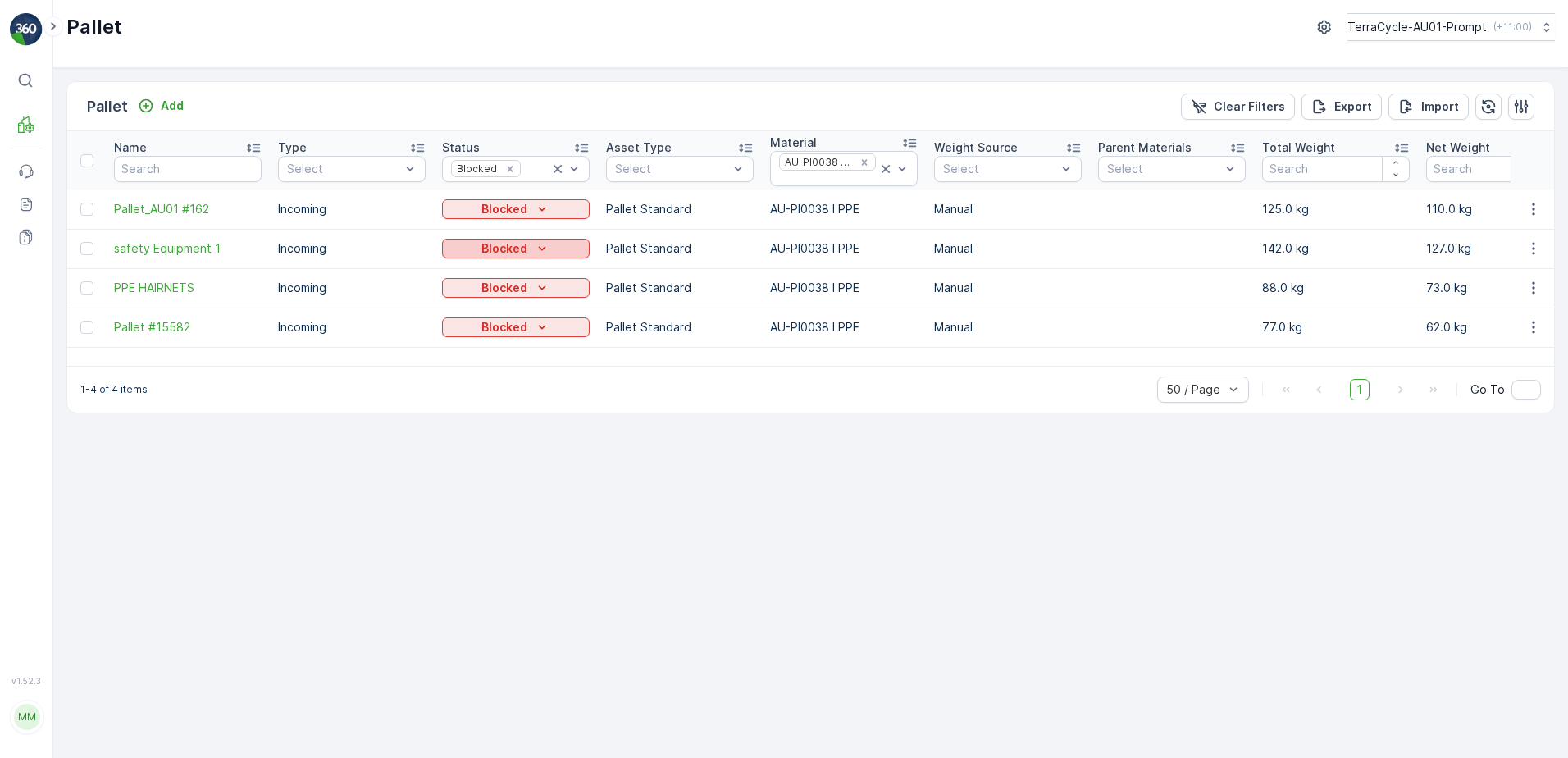
click at [536, 249] on icon "Blocked" at bounding box center [541, 248] width 16 height 16
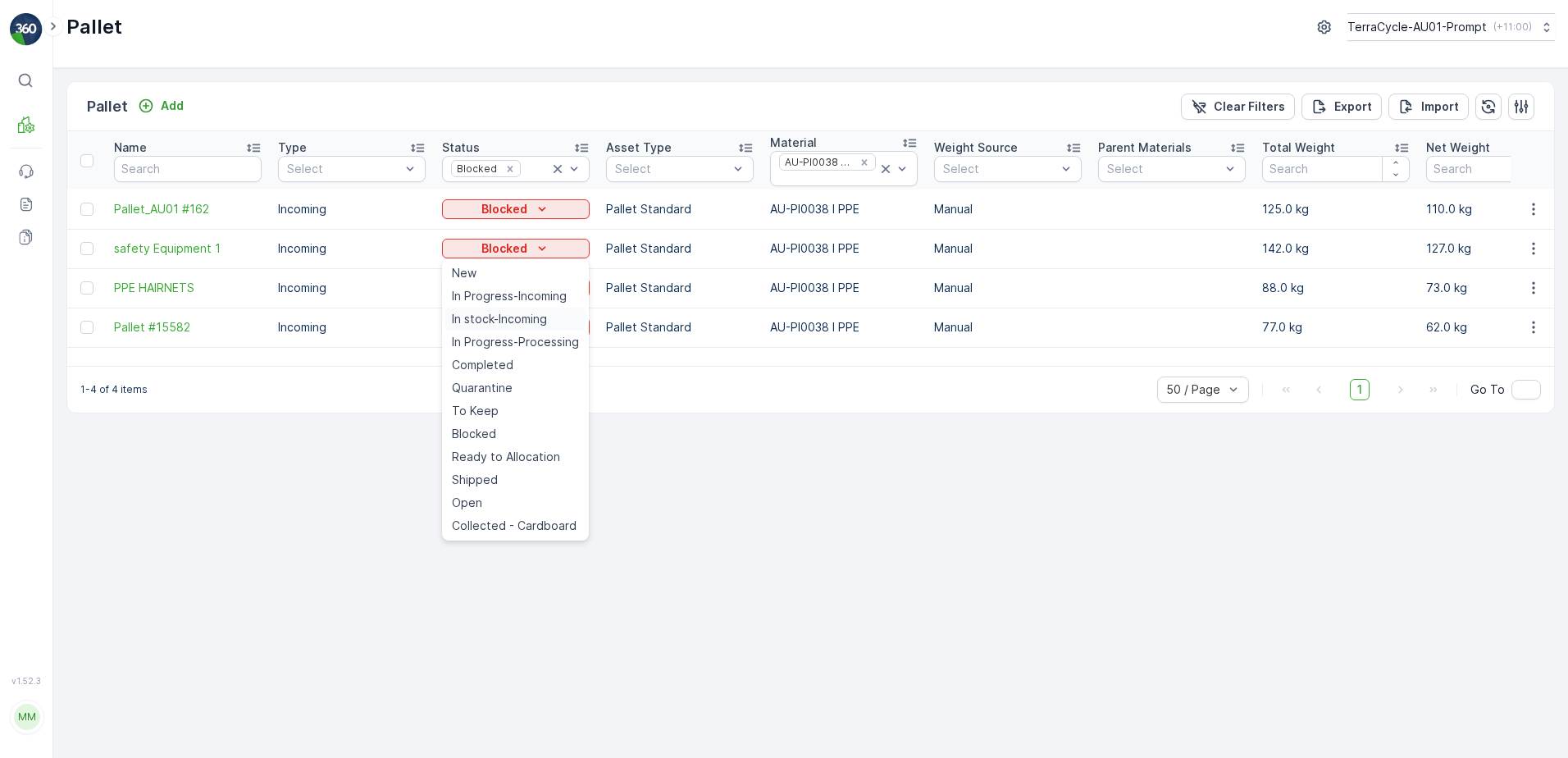
click at [537, 318] on span "In stock-Incoming" at bounding box center [499, 319] width 95 height 16
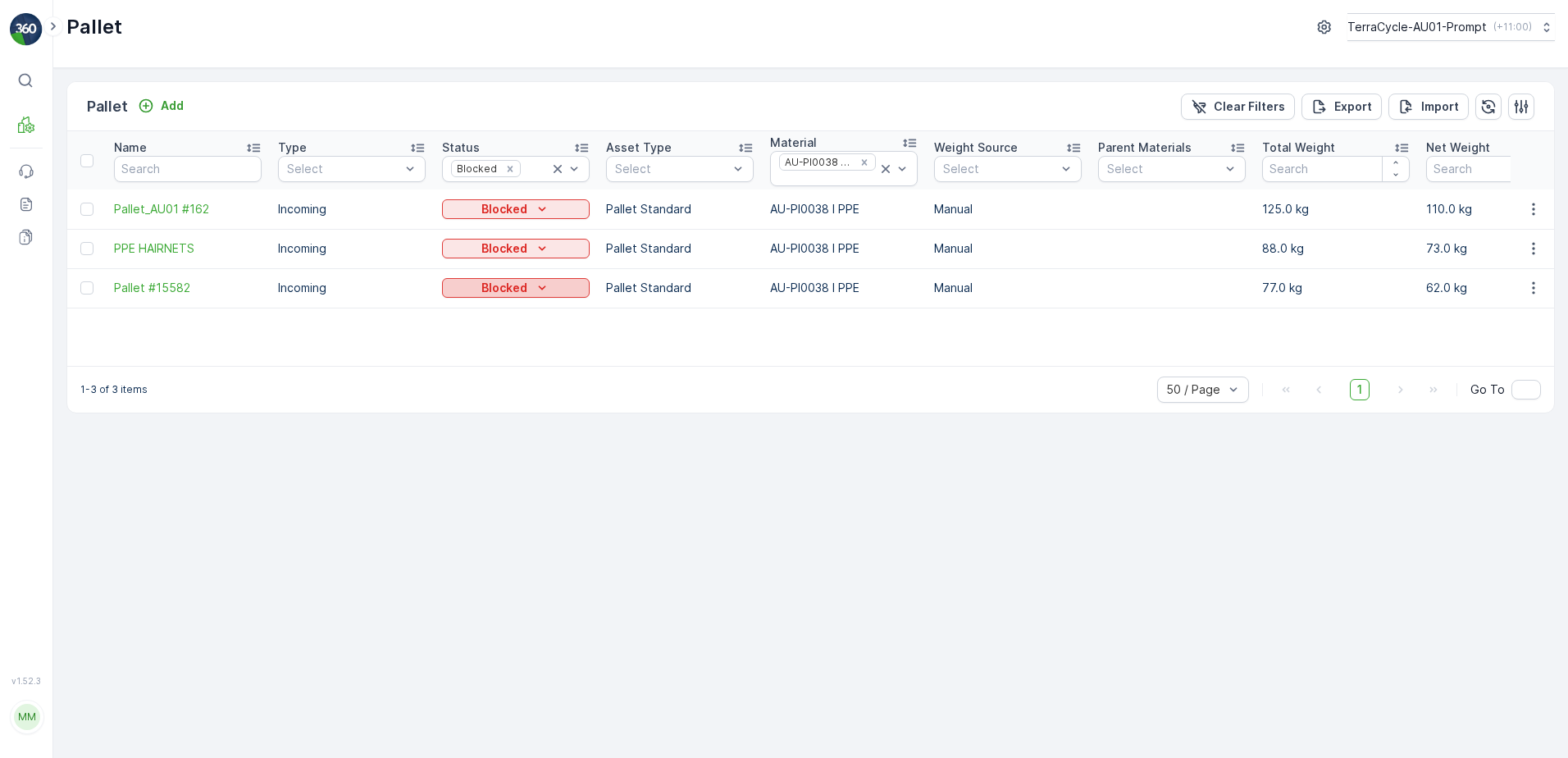
click at [541, 288] on icon "Blocked" at bounding box center [542, 288] width 8 height 4
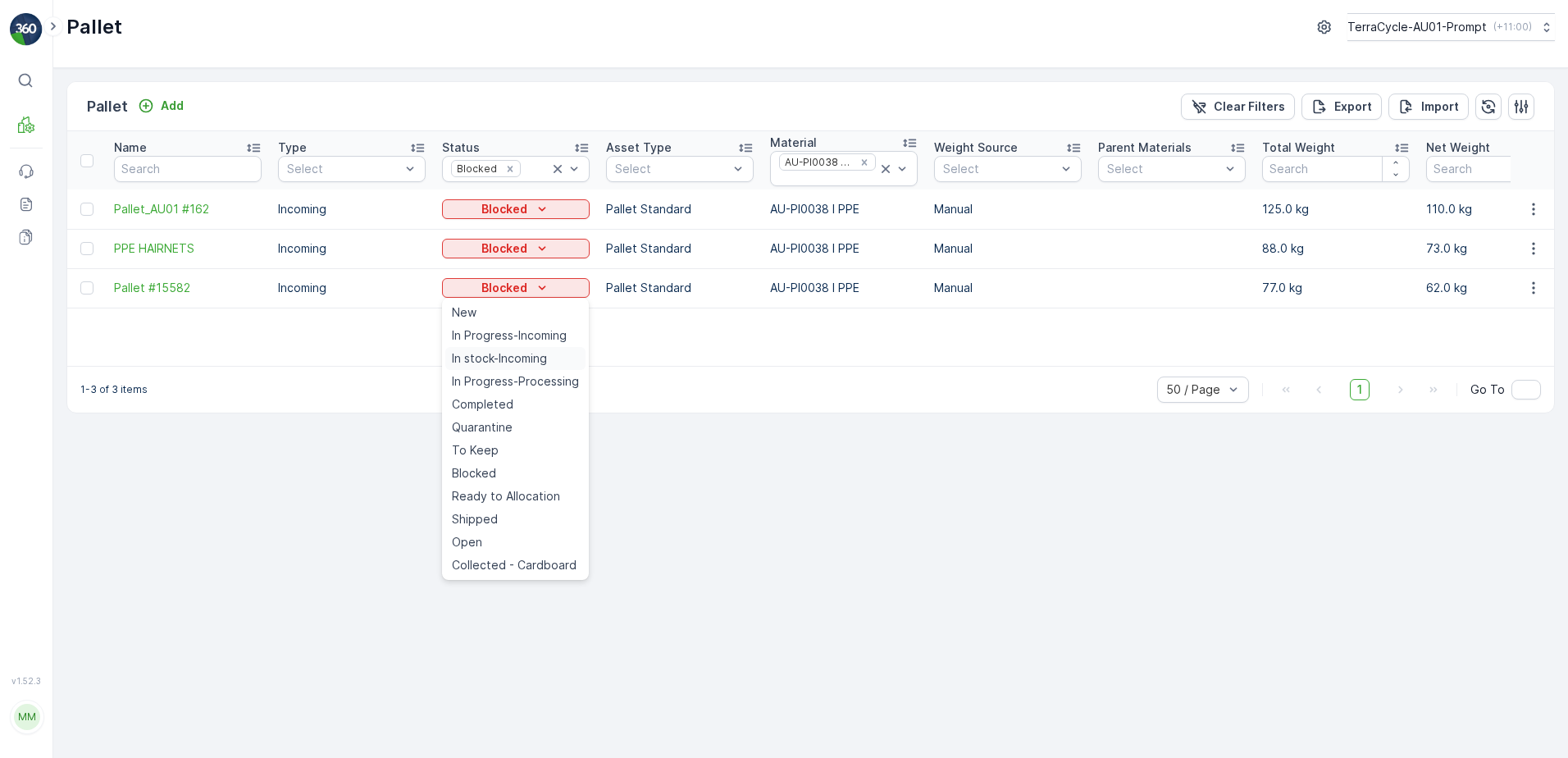
click at [529, 356] on span "In stock-Incoming" at bounding box center [499, 357] width 95 height 16
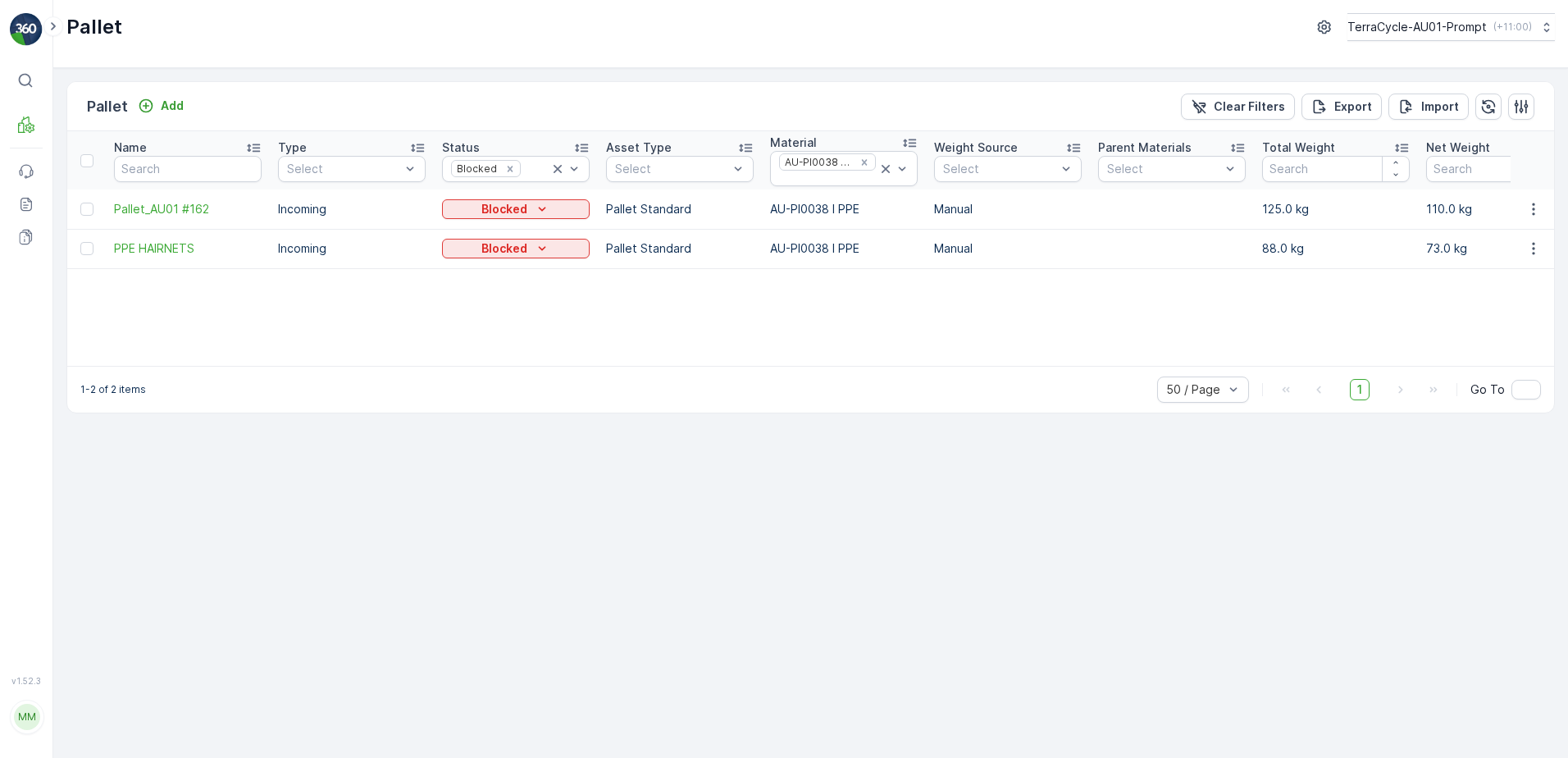
drag, startPoint x: 1233, startPoint y: 110, endPoint x: 1341, endPoint y: 125, distance: 109.0
click at [1233, 110] on p "Clear Filters" at bounding box center [1249, 106] width 71 height 16
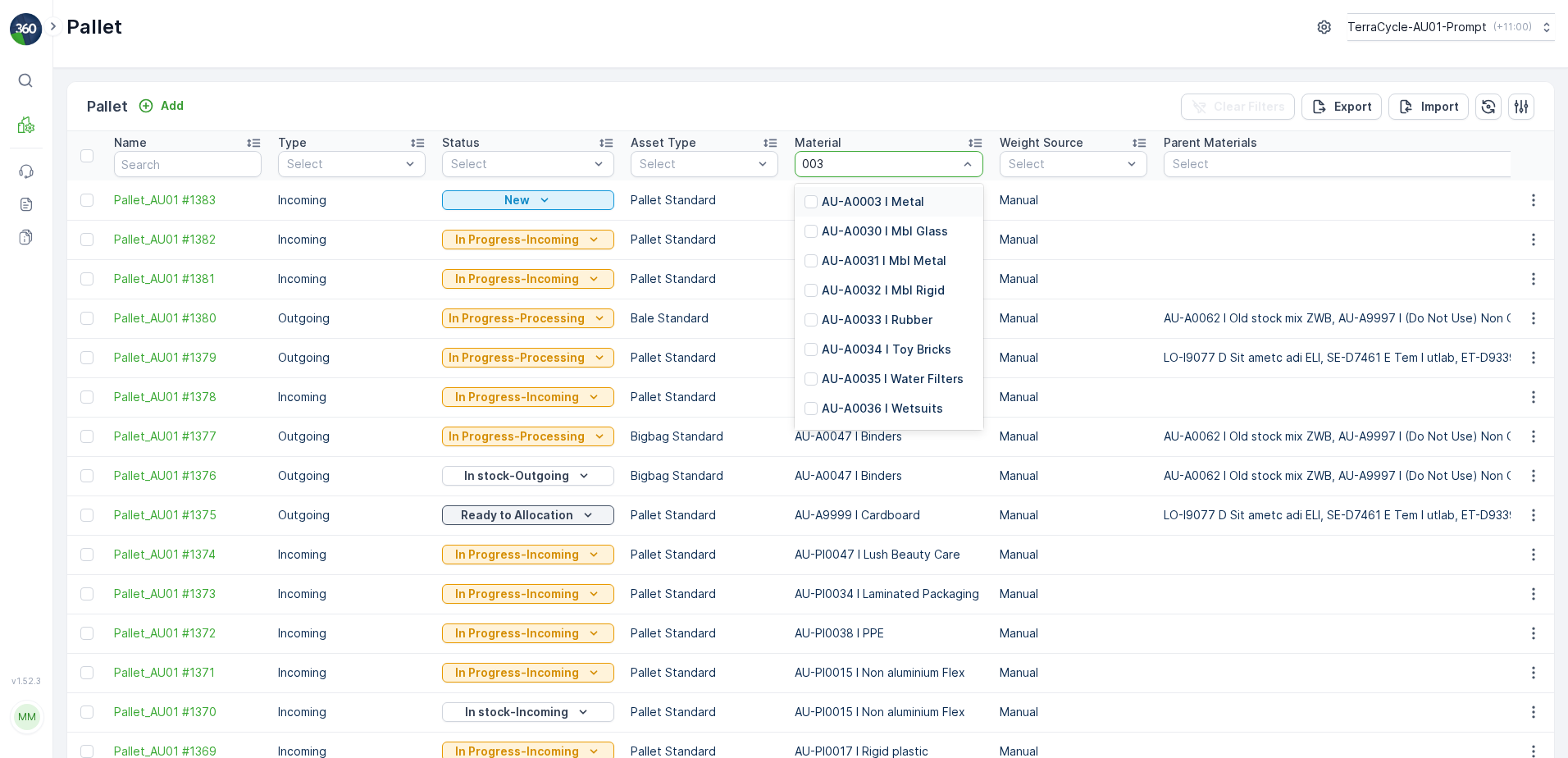
type input "0038"
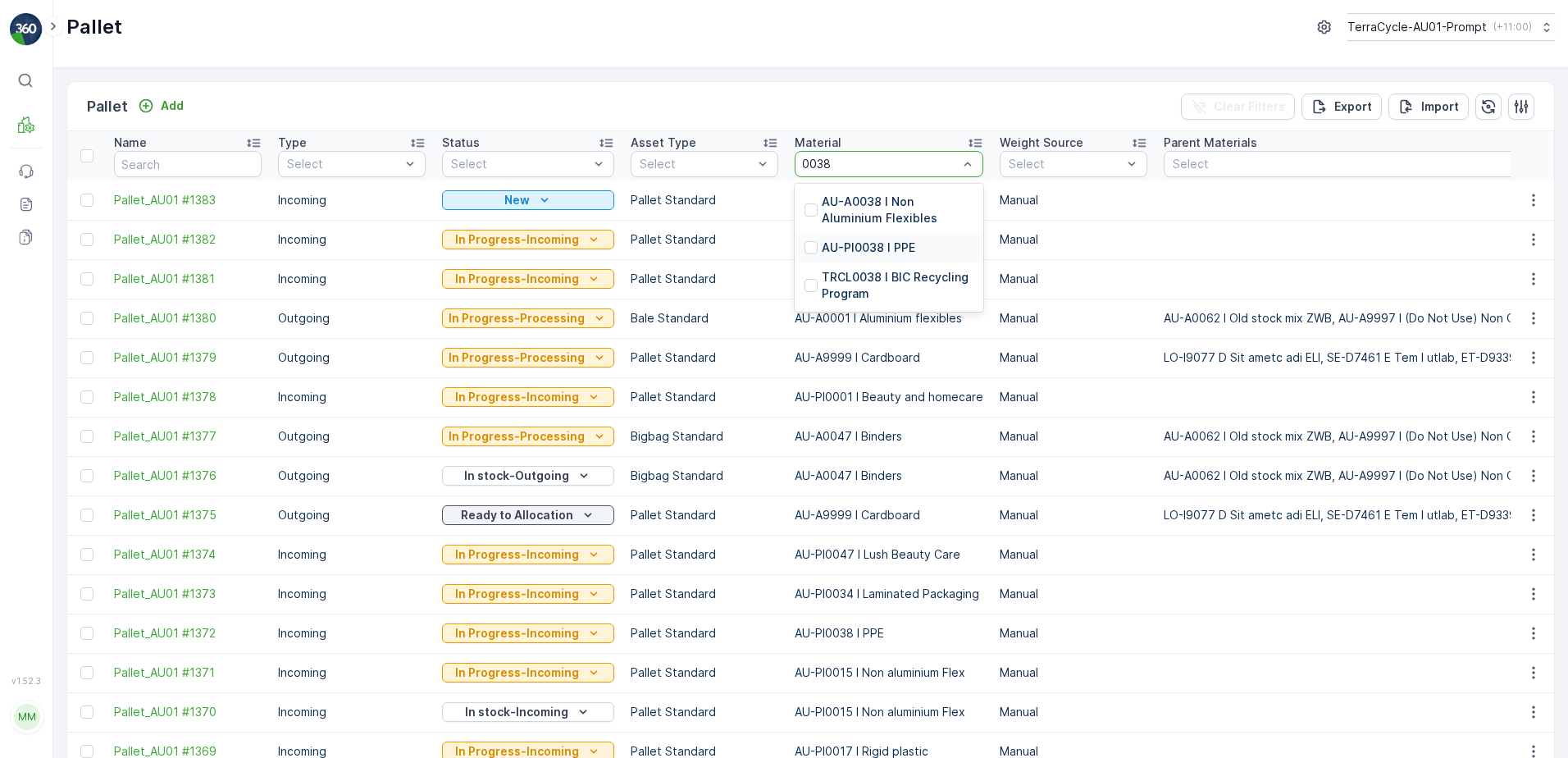
click at [868, 244] on p "AU-PI0038 I PPE" at bounding box center [868, 247] width 93 height 16
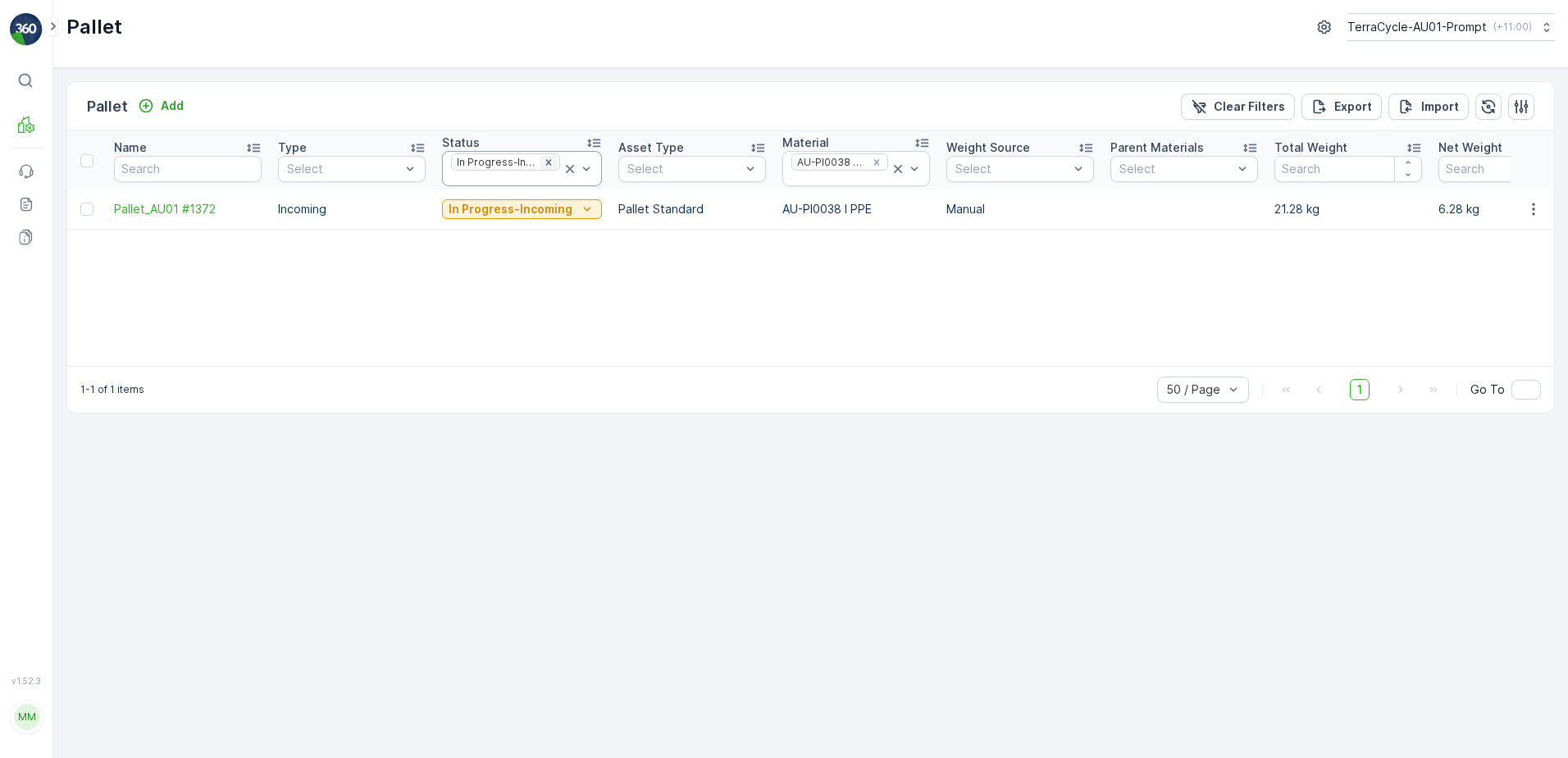
click at [552, 160] on div "Remove In Progress-Incoming" at bounding box center [548, 163] width 18 height 13
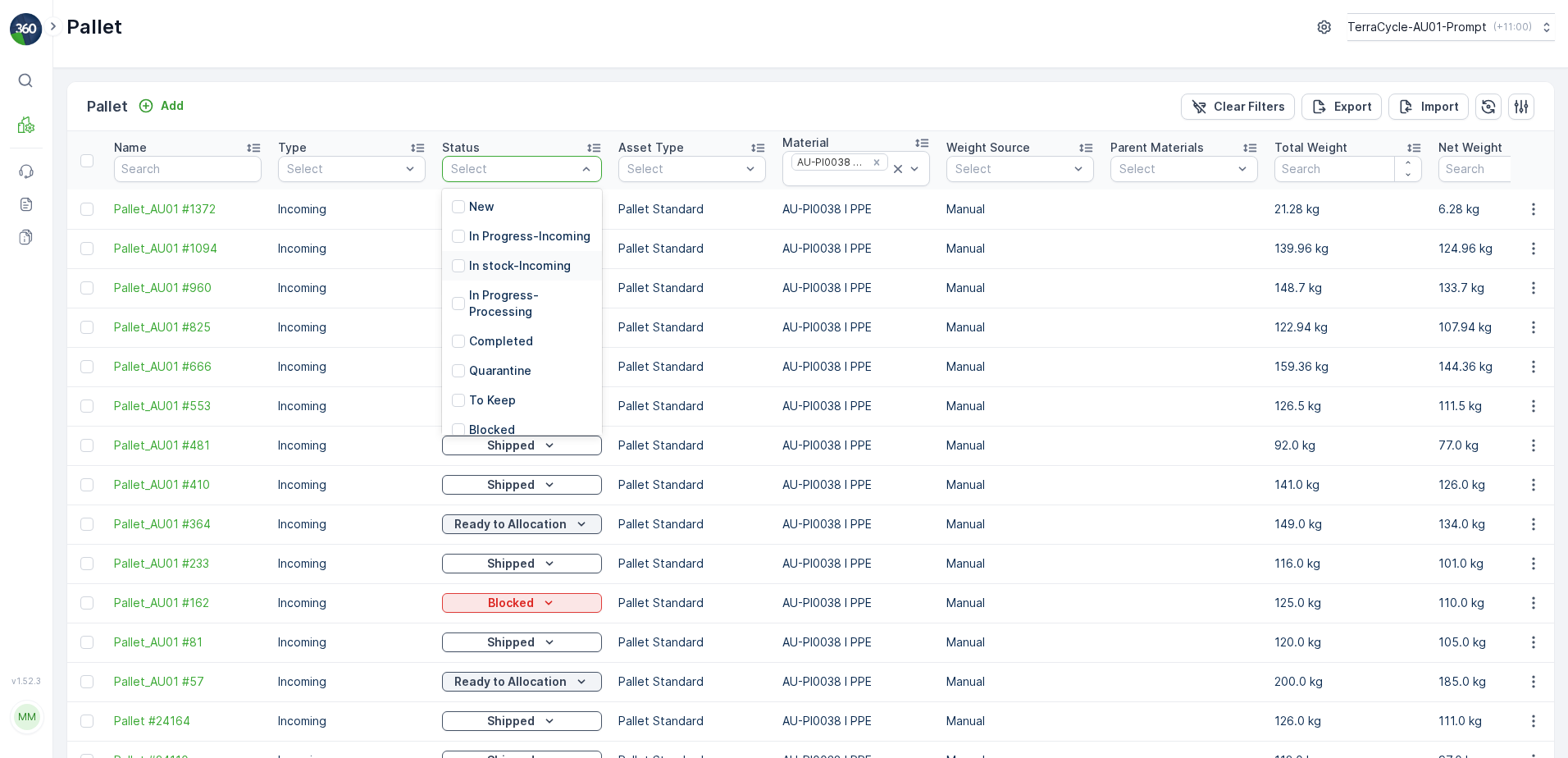
click at [539, 274] on p "In stock-Incoming" at bounding box center [520, 265] width 102 height 16
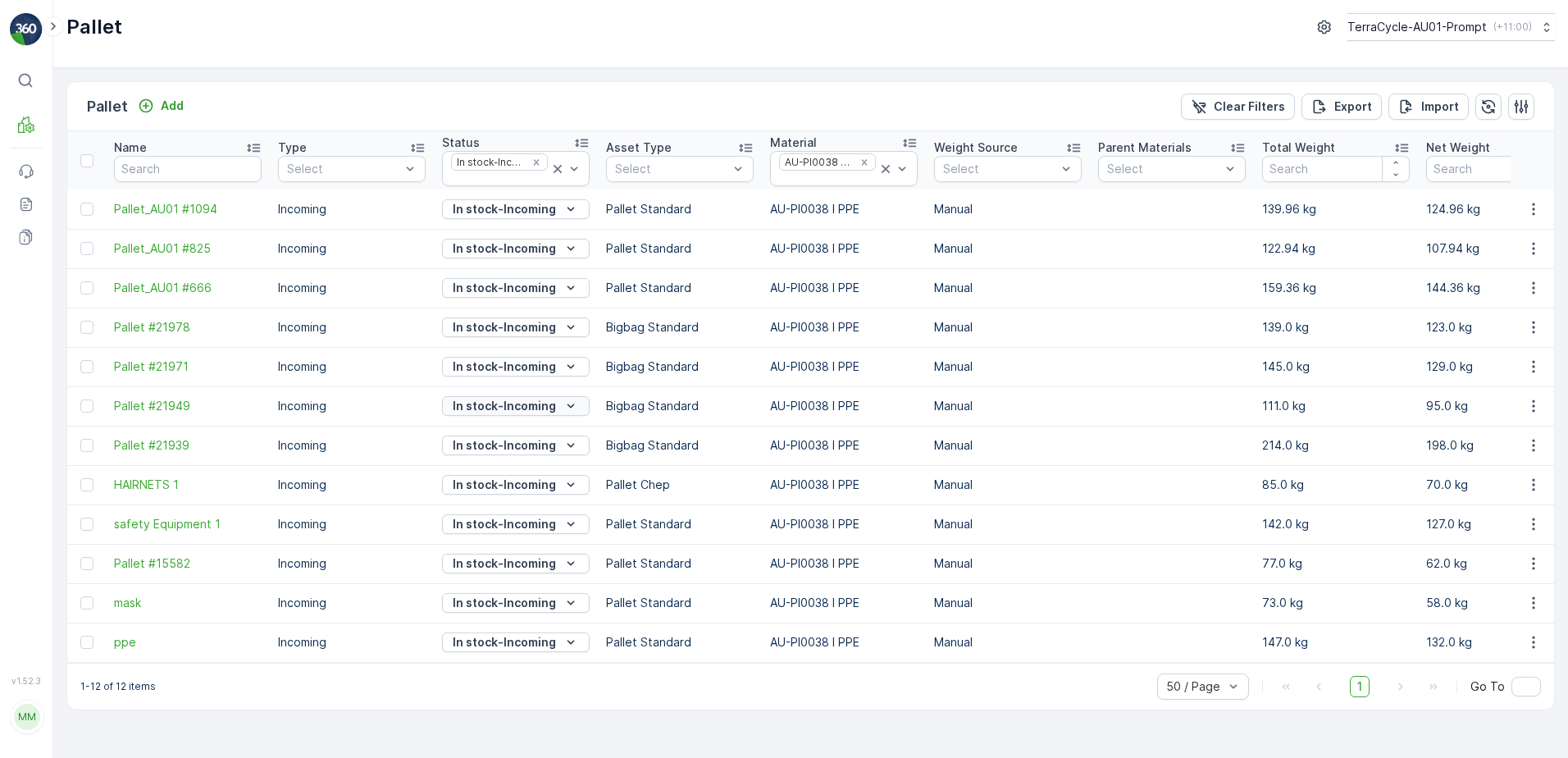
click at [572, 404] on icon "In stock-Incoming" at bounding box center [572, 406] width 8 height 4
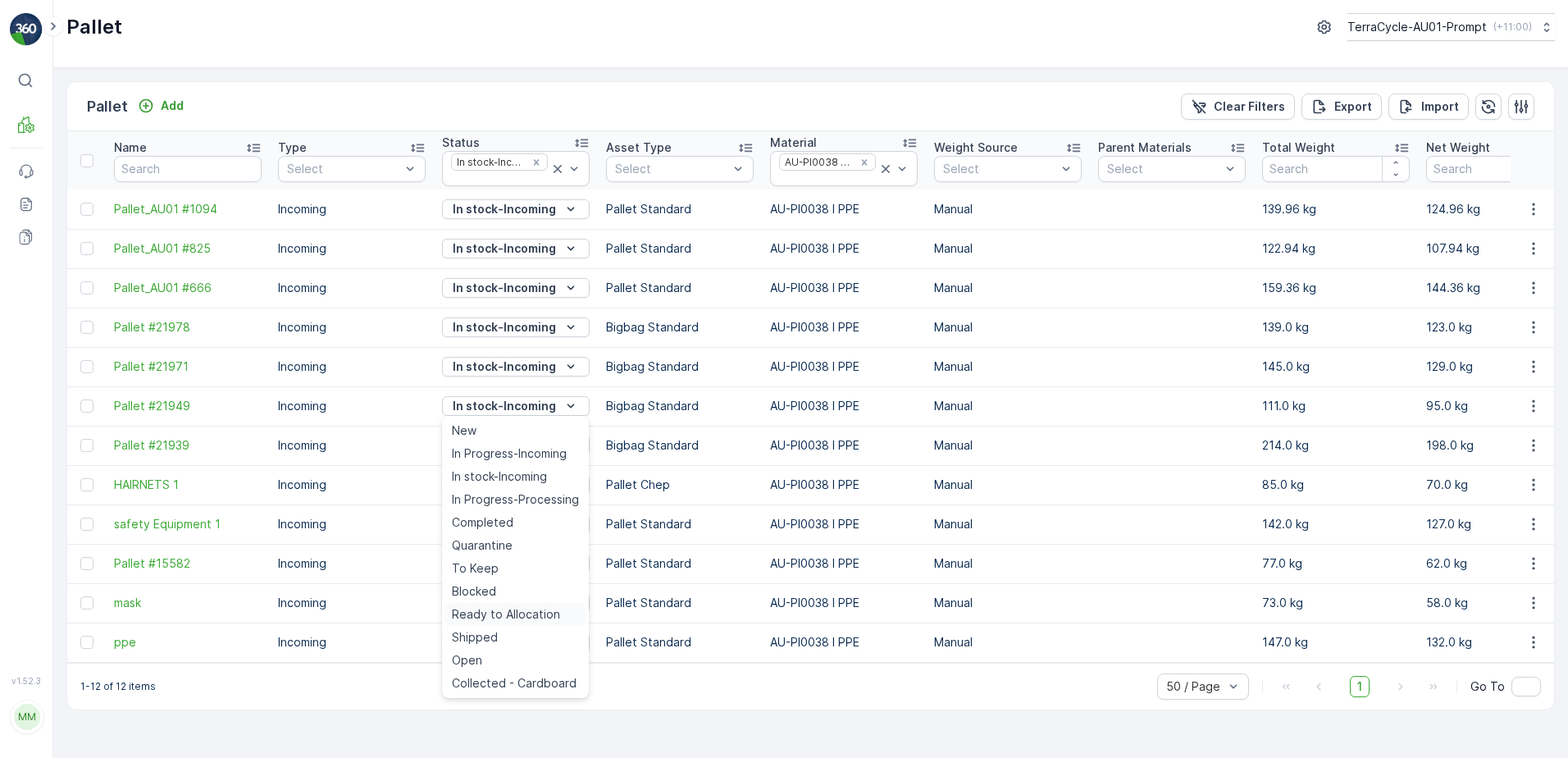
click at [514, 613] on span "Ready to Allocation" at bounding box center [506, 614] width 108 height 16
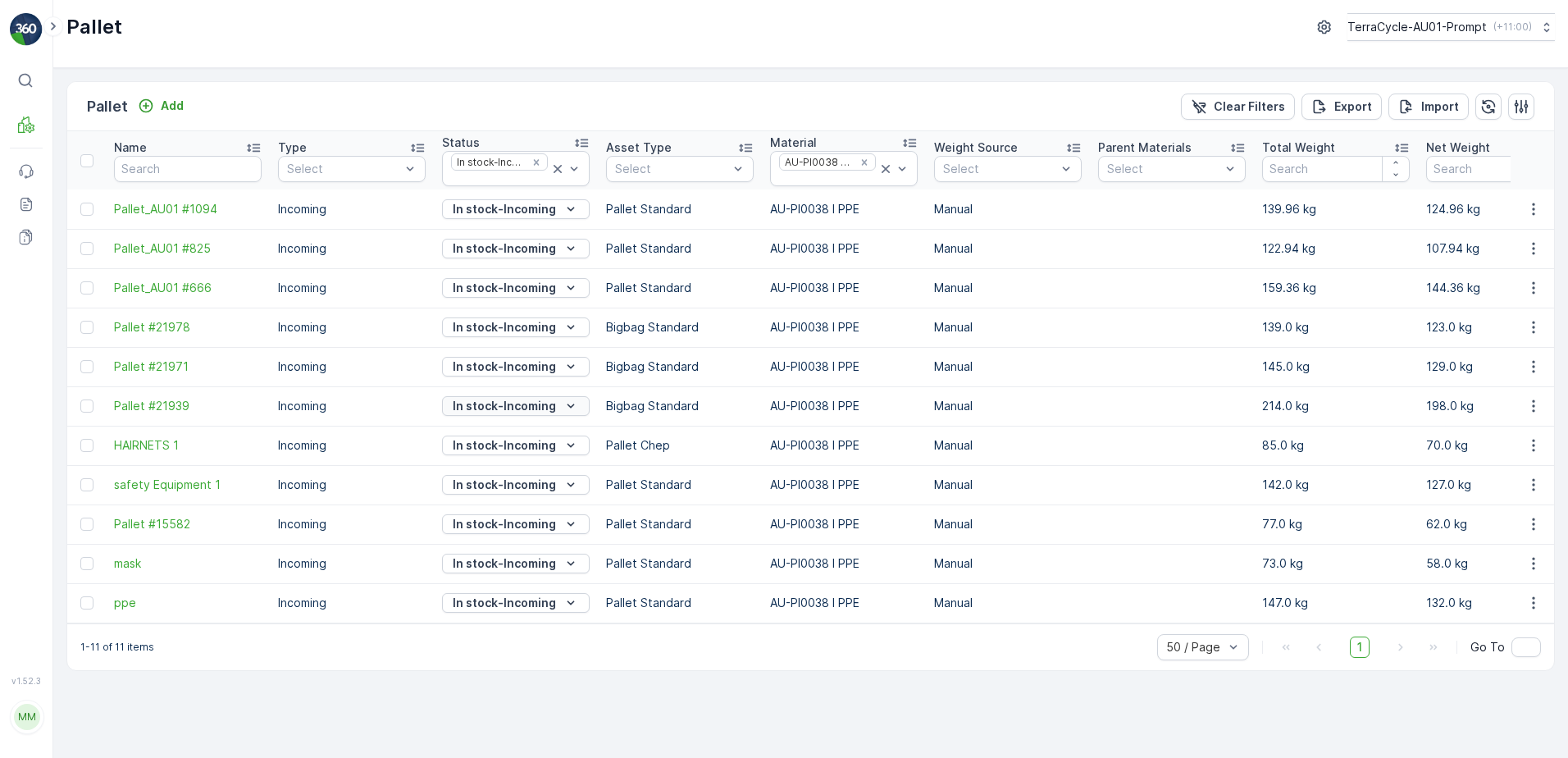
click at [568, 402] on icon "In stock-Incoming" at bounding box center [570, 405] width 16 height 16
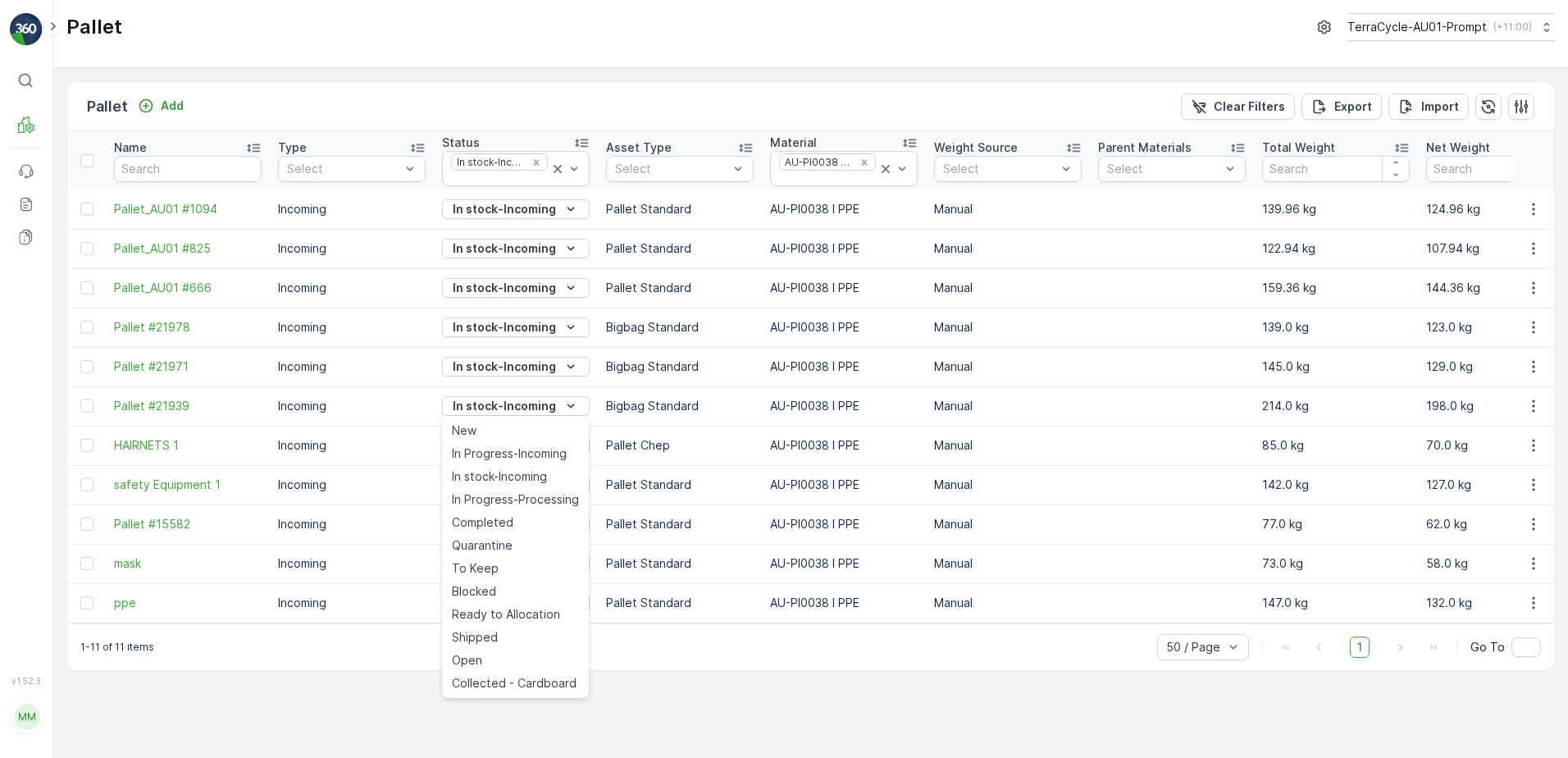
click at [519, 616] on span "Ready to Allocation" at bounding box center [506, 614] width 108 height 16
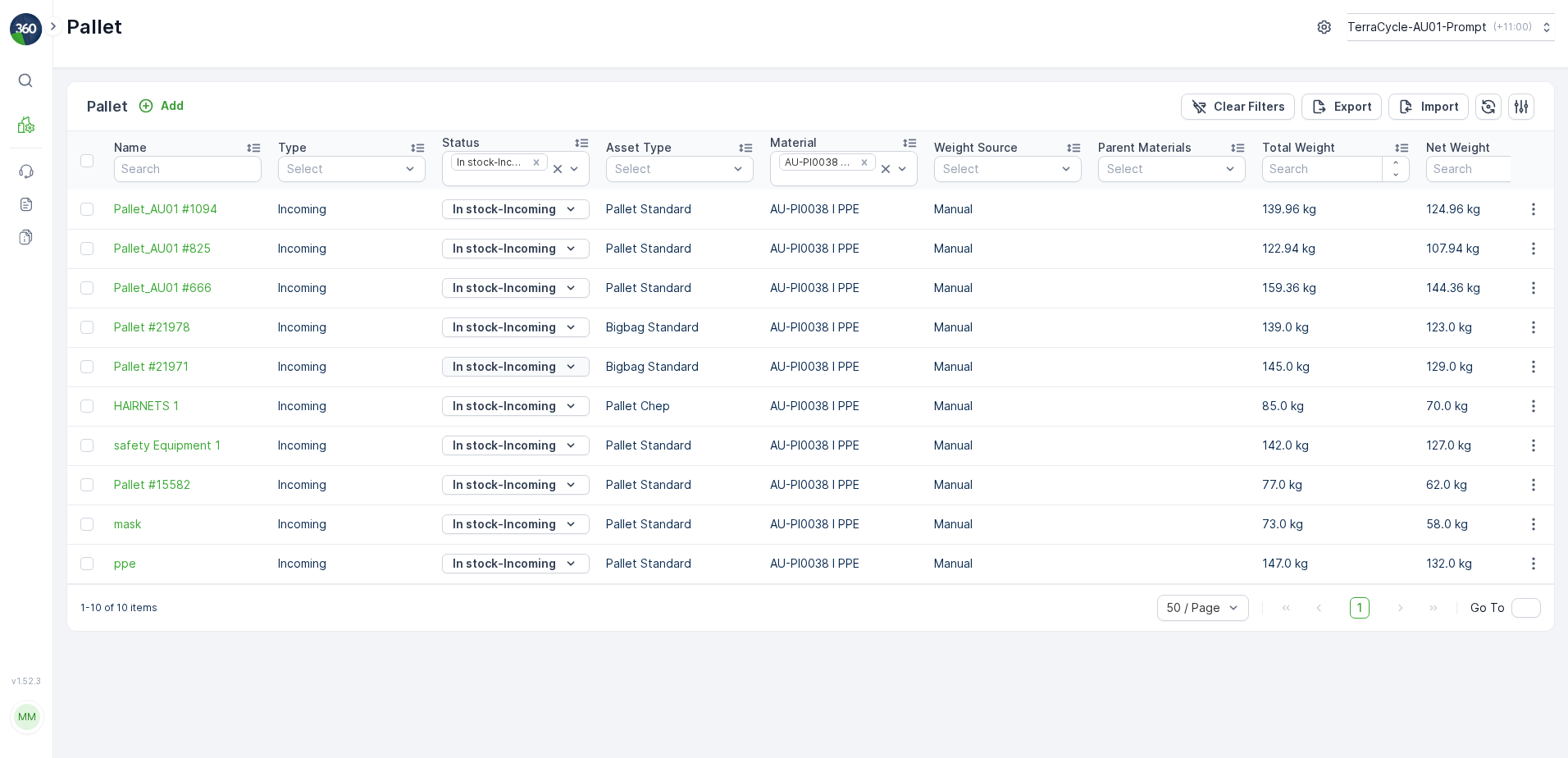
click at [570, 364] on icon "In stock-Incoming" at bounding box center [570, 366] width 16 height 16
click at [510, 577] on span "Ready to Allocation" at bounding box center [506, 575] width 108 height 16
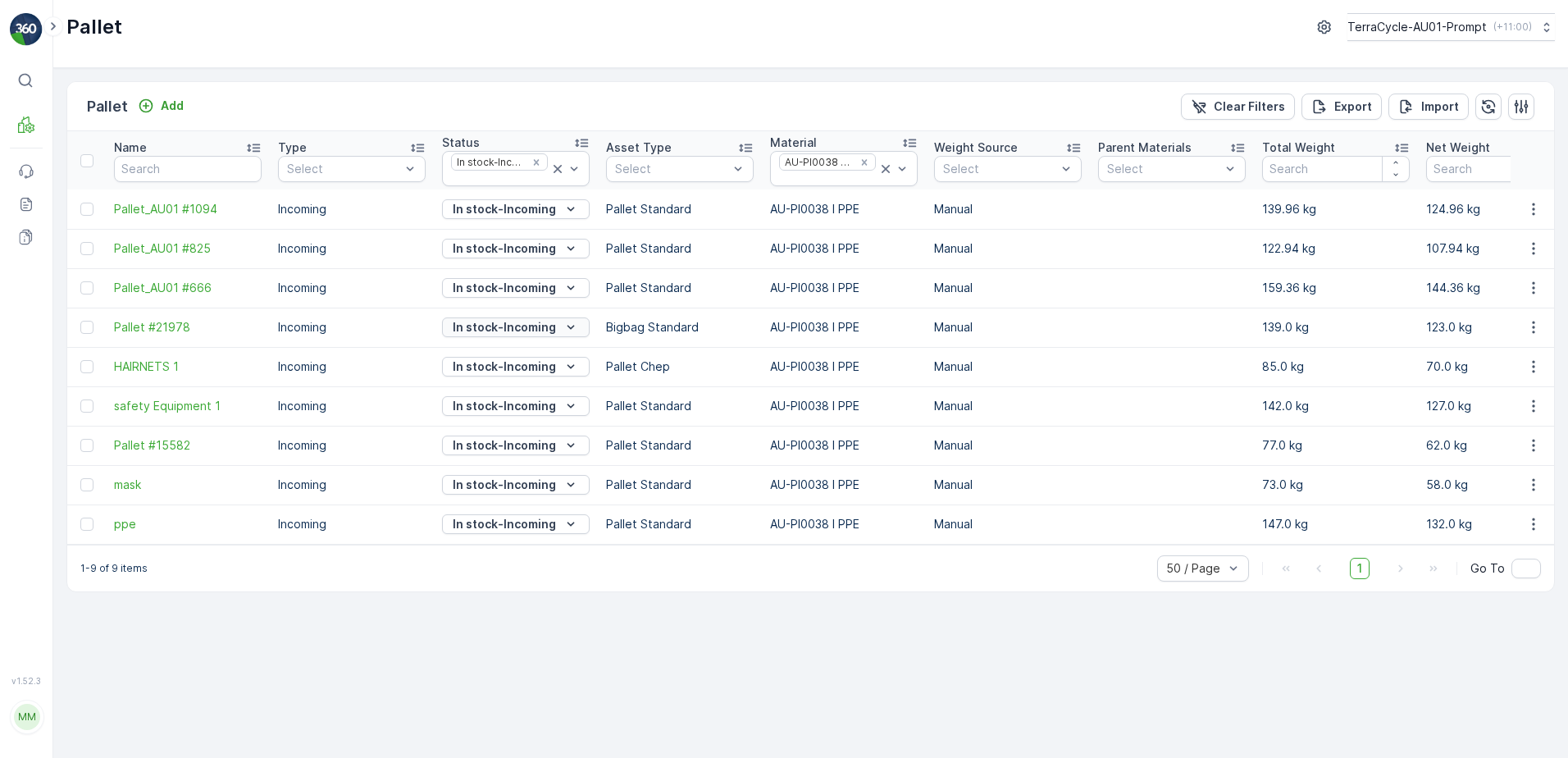
click at [568, 326] on icon "In stock-Incoming" at bounding box center [570, 326] width 16 height 16
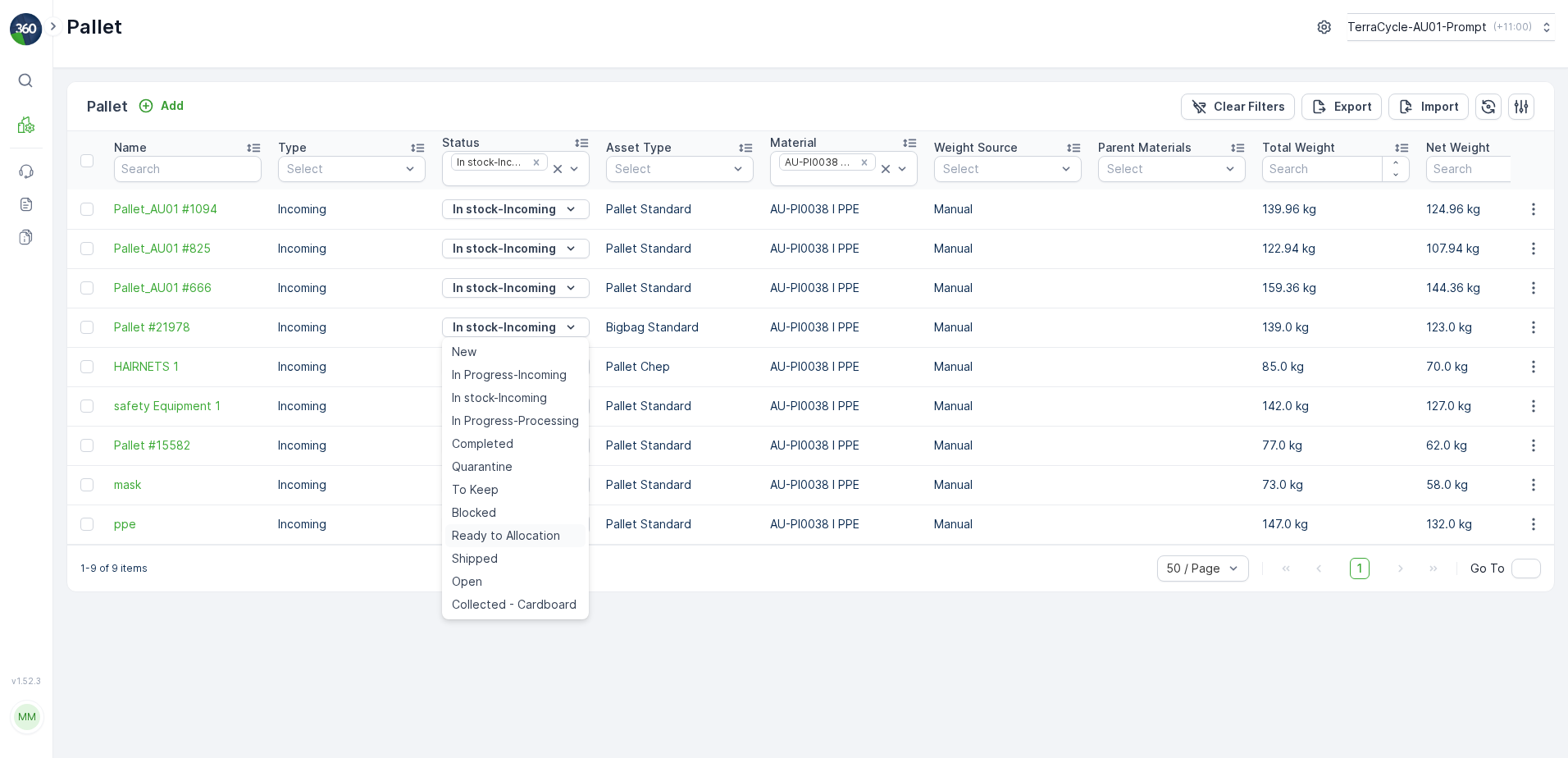
click at [538, 532] on span "Ready to Allocation" at bounding box center [506, 535] width 108 height 16
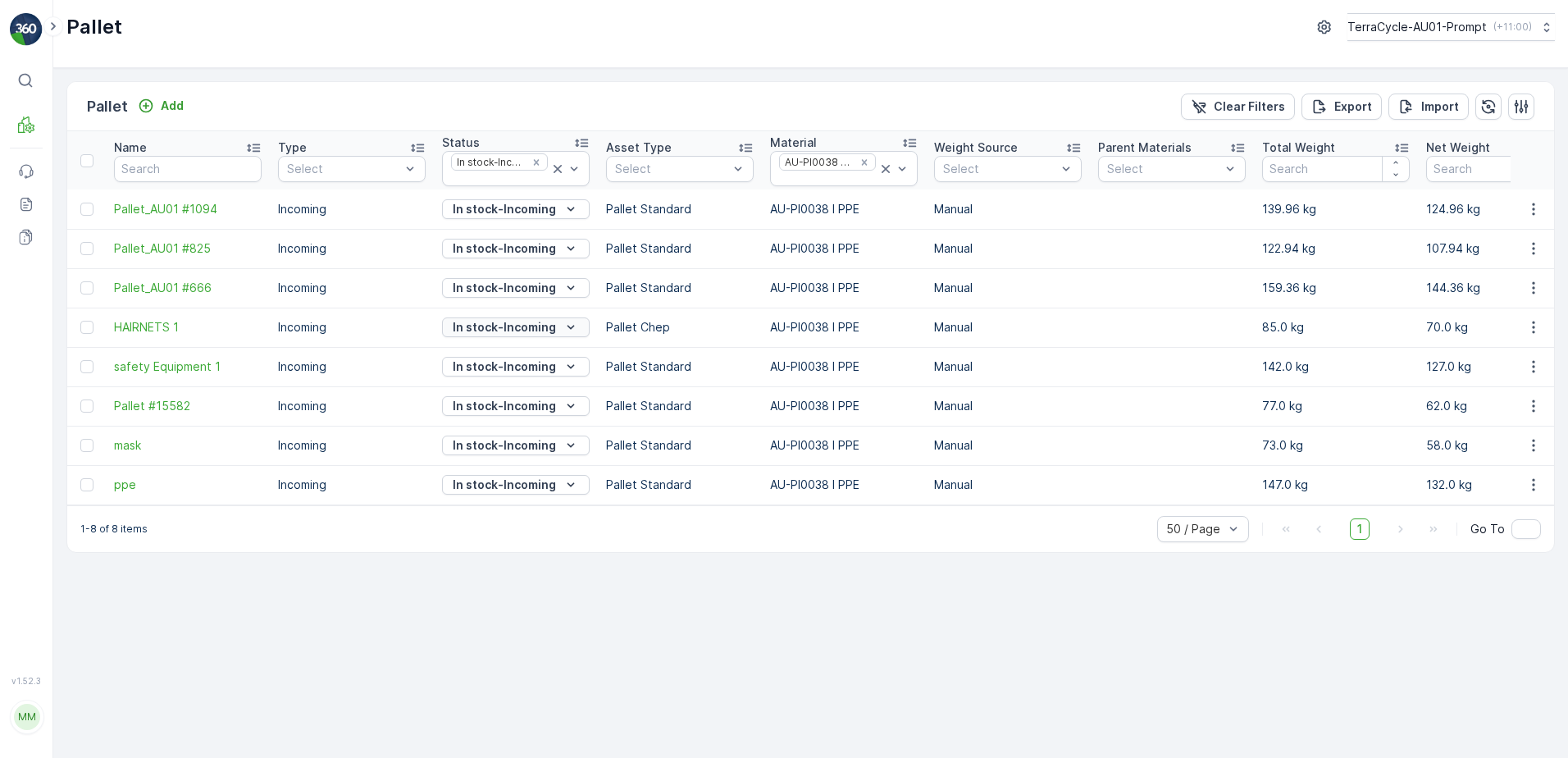
click at [568, 321] on icon "In stock-Incoming" at bounding box center [570, 326] width 16 height 16
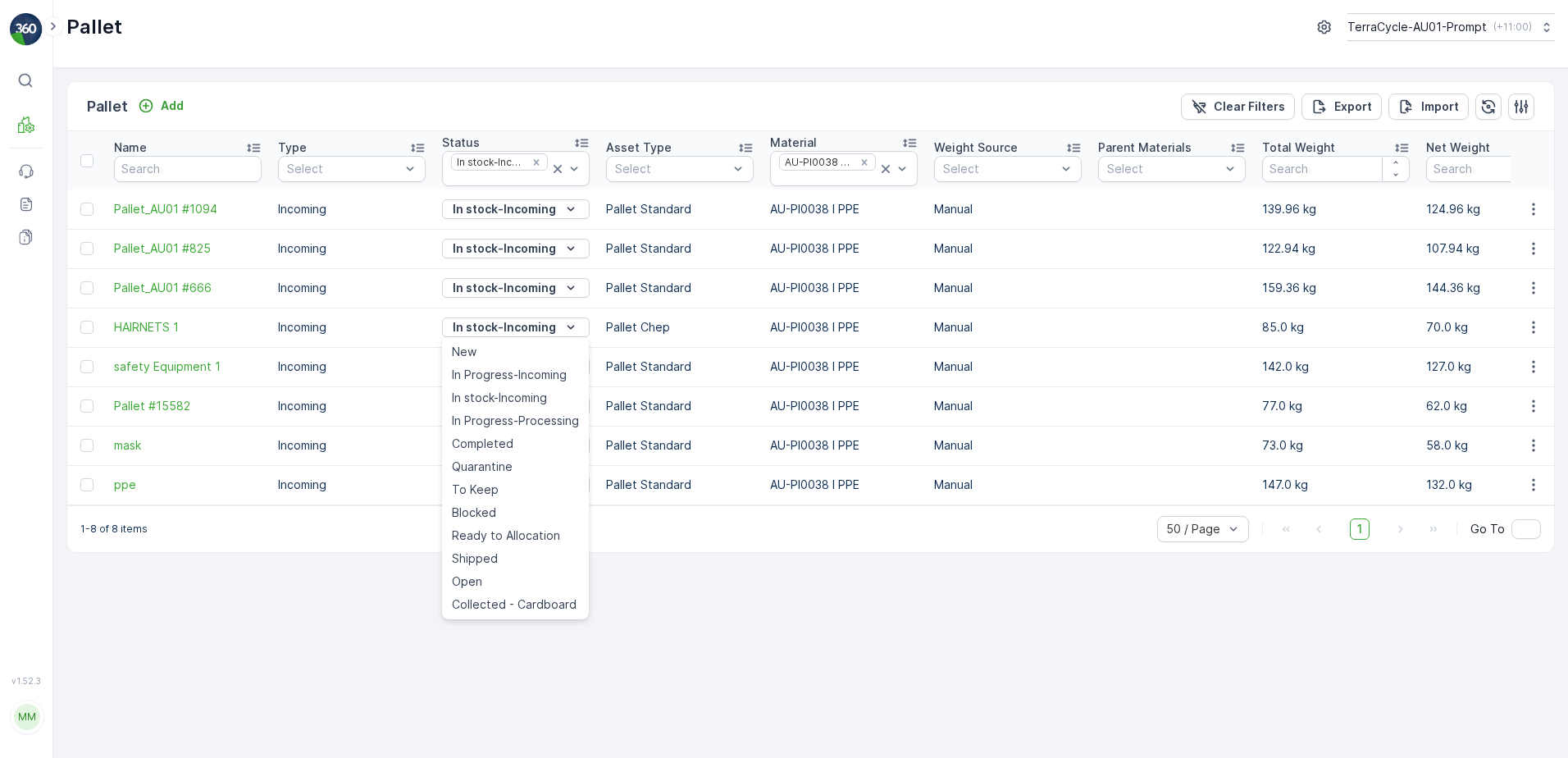
click at [515, 536] on span "Ready to Allocation" at bounding box center [506, 535] width 108 height 16
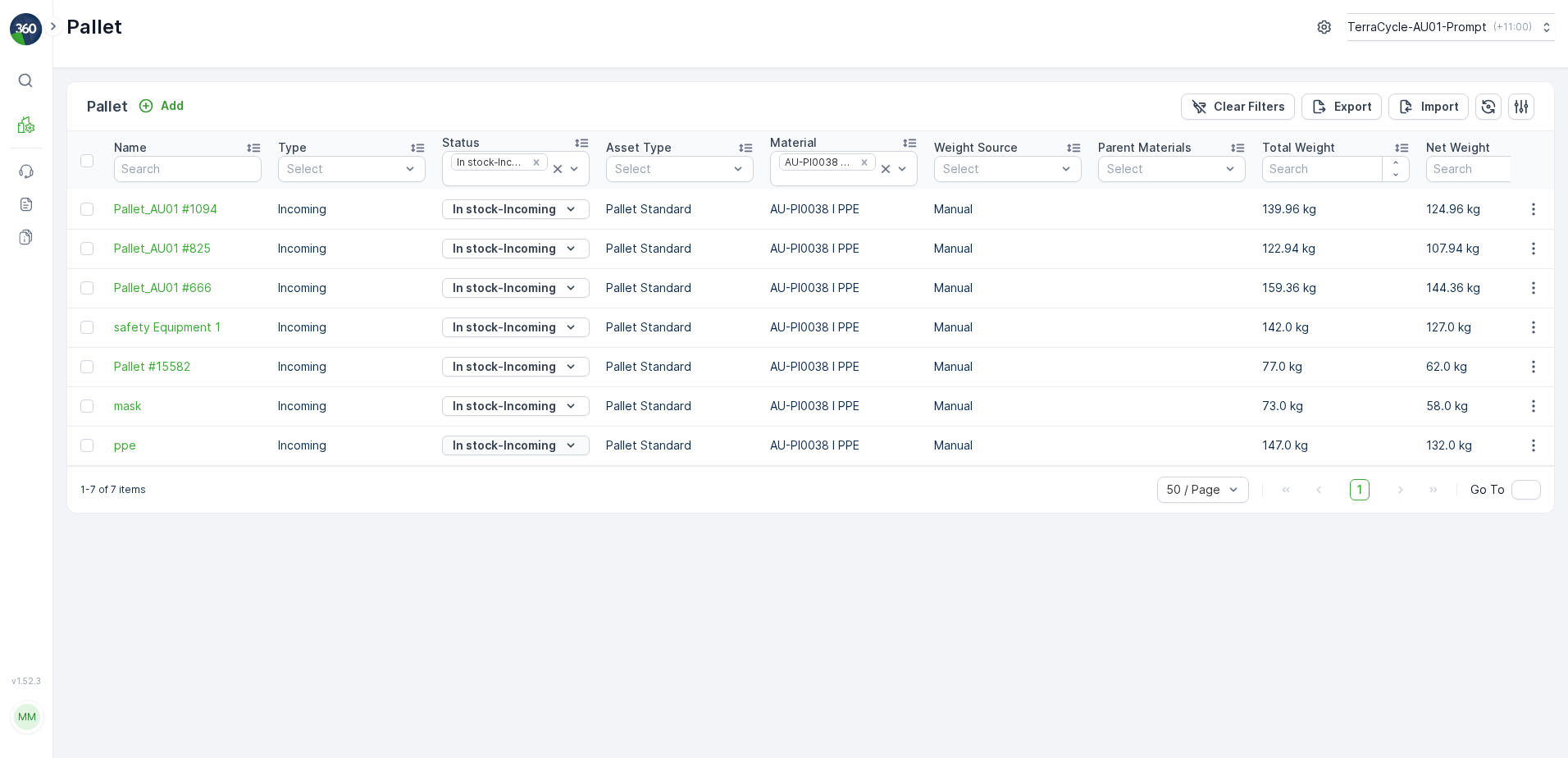
click at [566, 442] on icon "In stock-Incoming" at bounding box center [570, 445] width 16 height 16
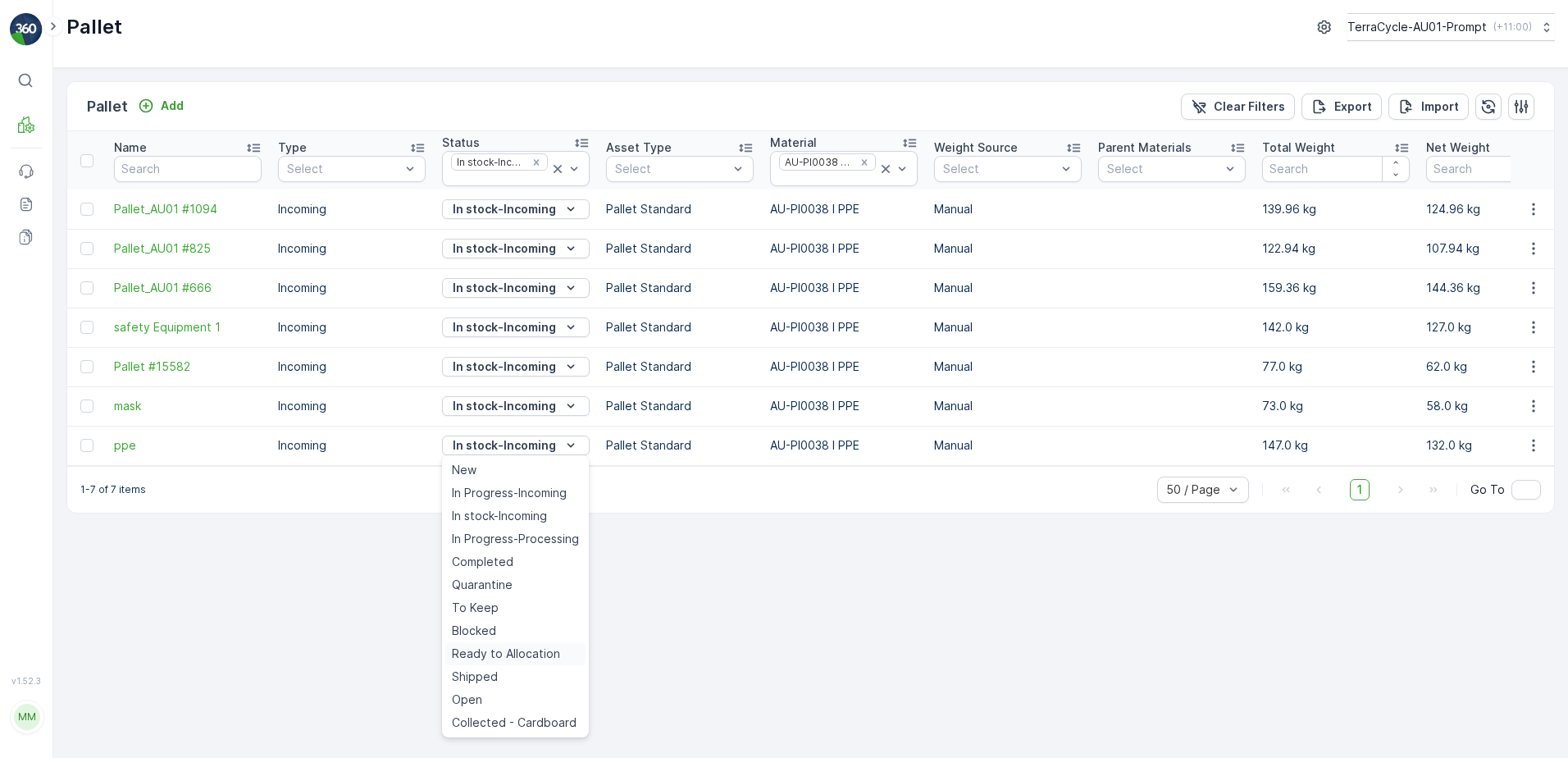
click at [530, 645] on span "Ready to Allocation" at bounding box center [506, 653] width 108 height 16
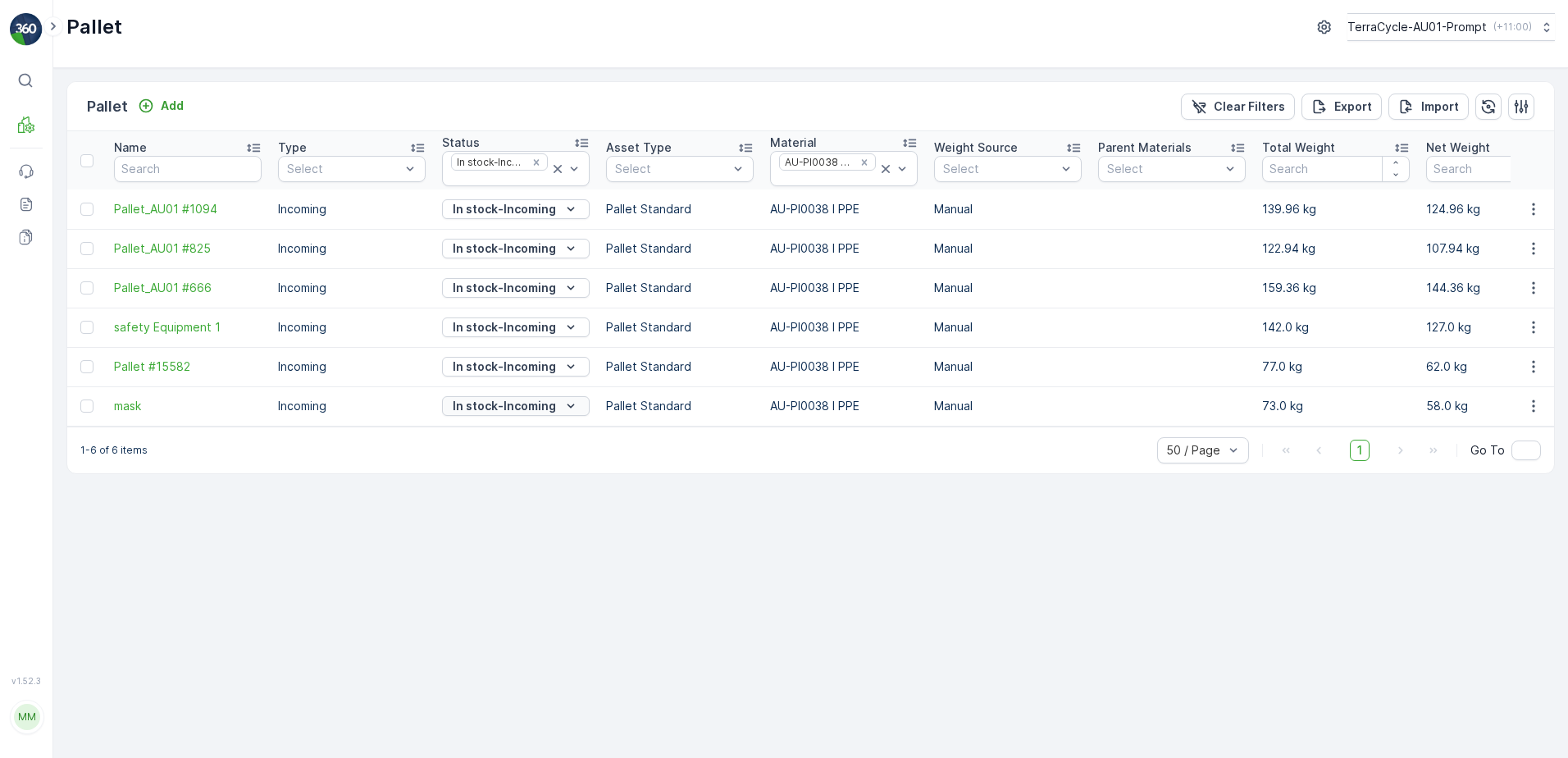
click at [568, 399] on icon "In stock-Incoming" at bounding box center [570, 405] width 16 height 16
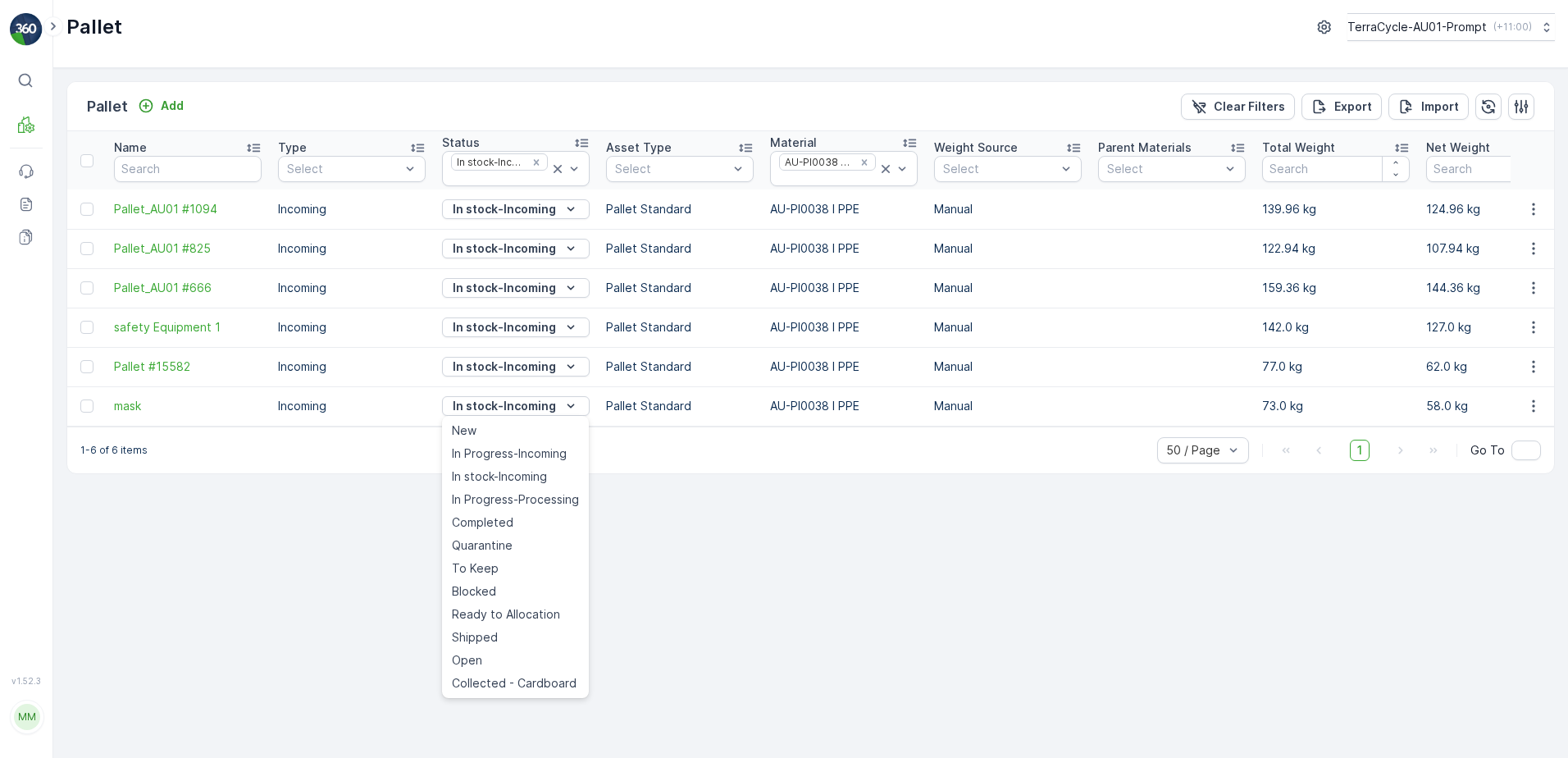
click at [516, 613] on span "Ready to Allocation" at bounding box center [506, 614] width 108 height 16
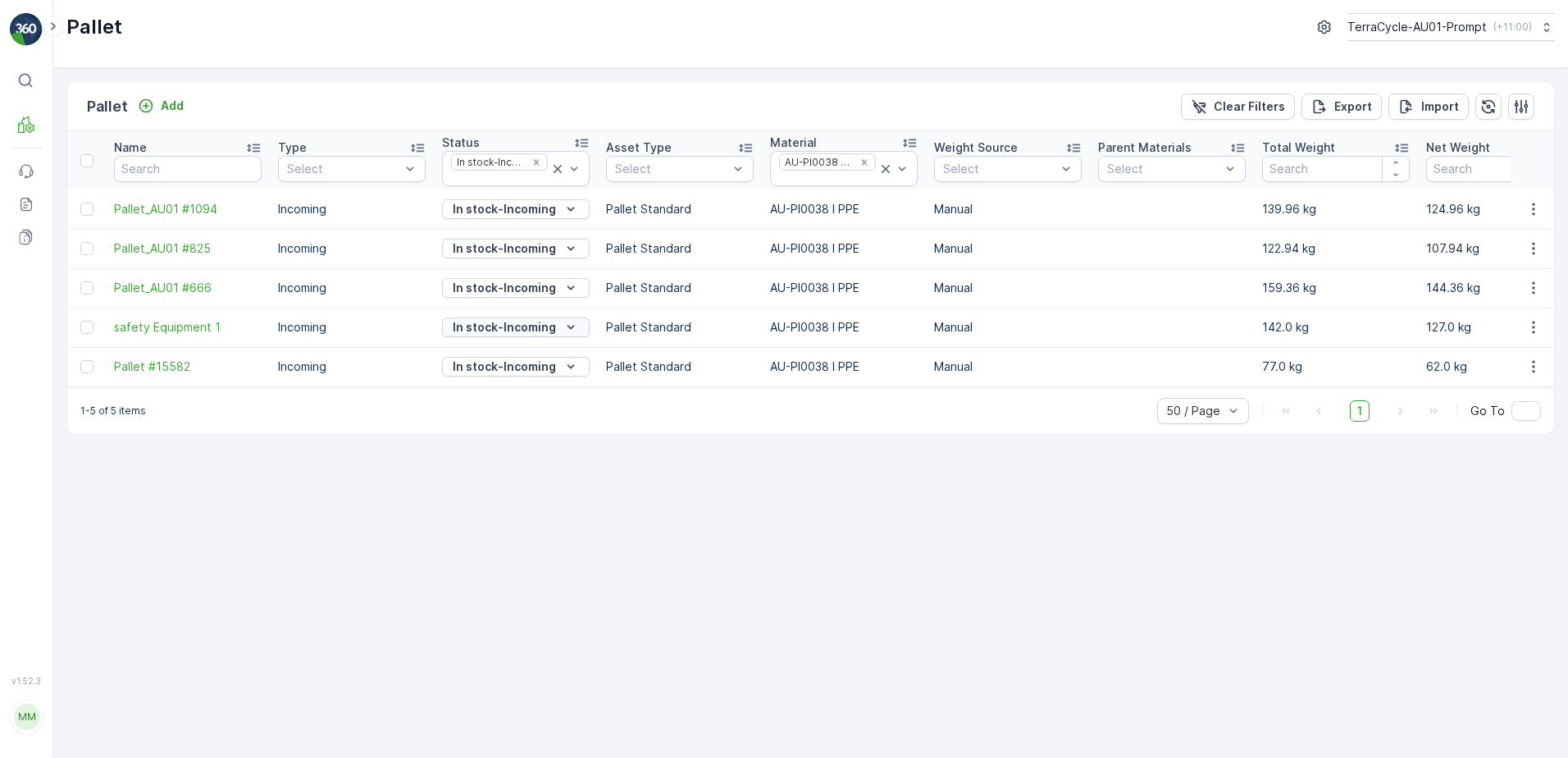
click at [568, 326] on icon "In stock-Incoming" at bounding box center [572, 327] width 8 height 4
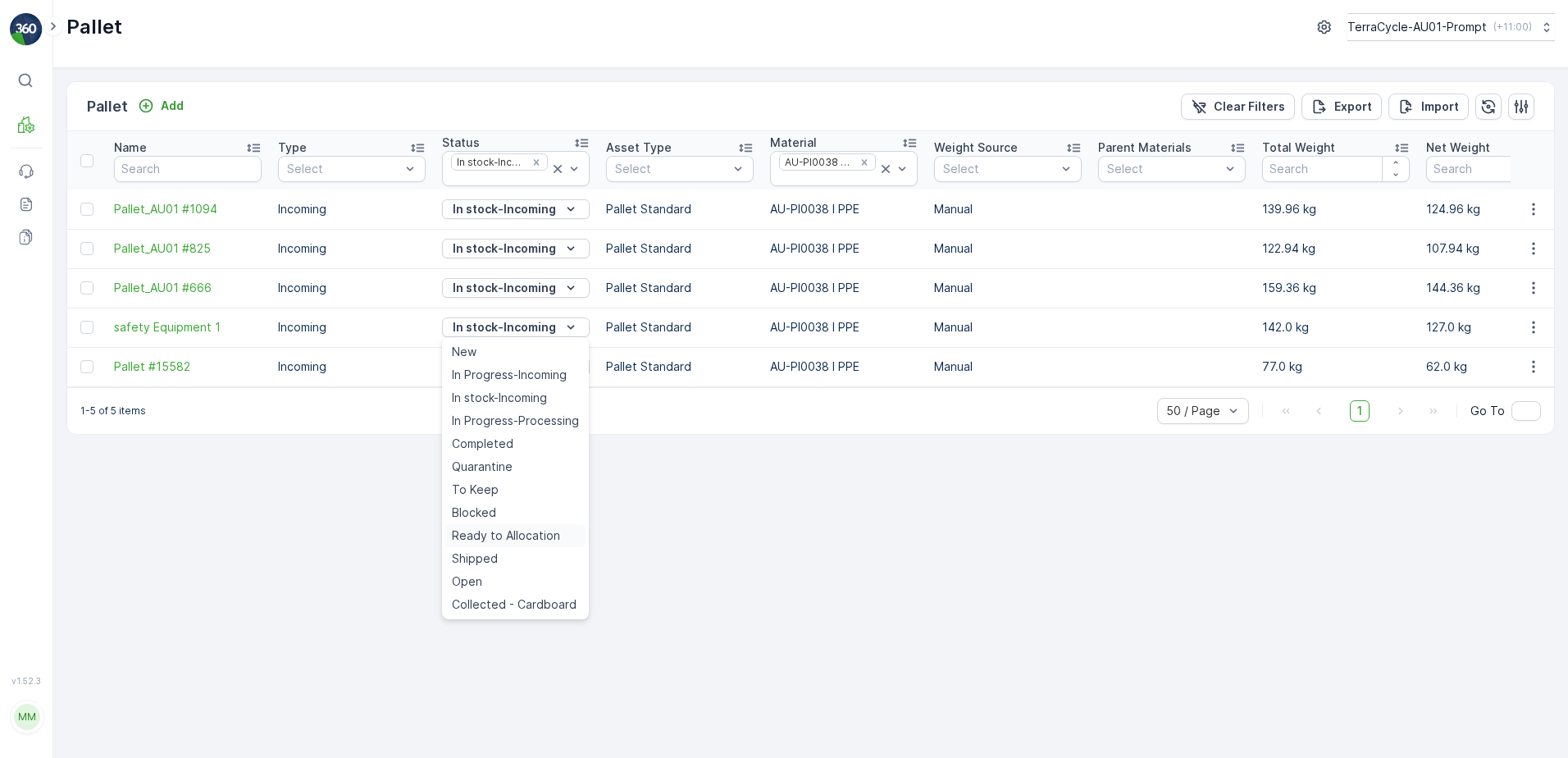
click at [523, 529] on span "Ready to Allocation" at bounding box center [506, 535] width 108 height 16
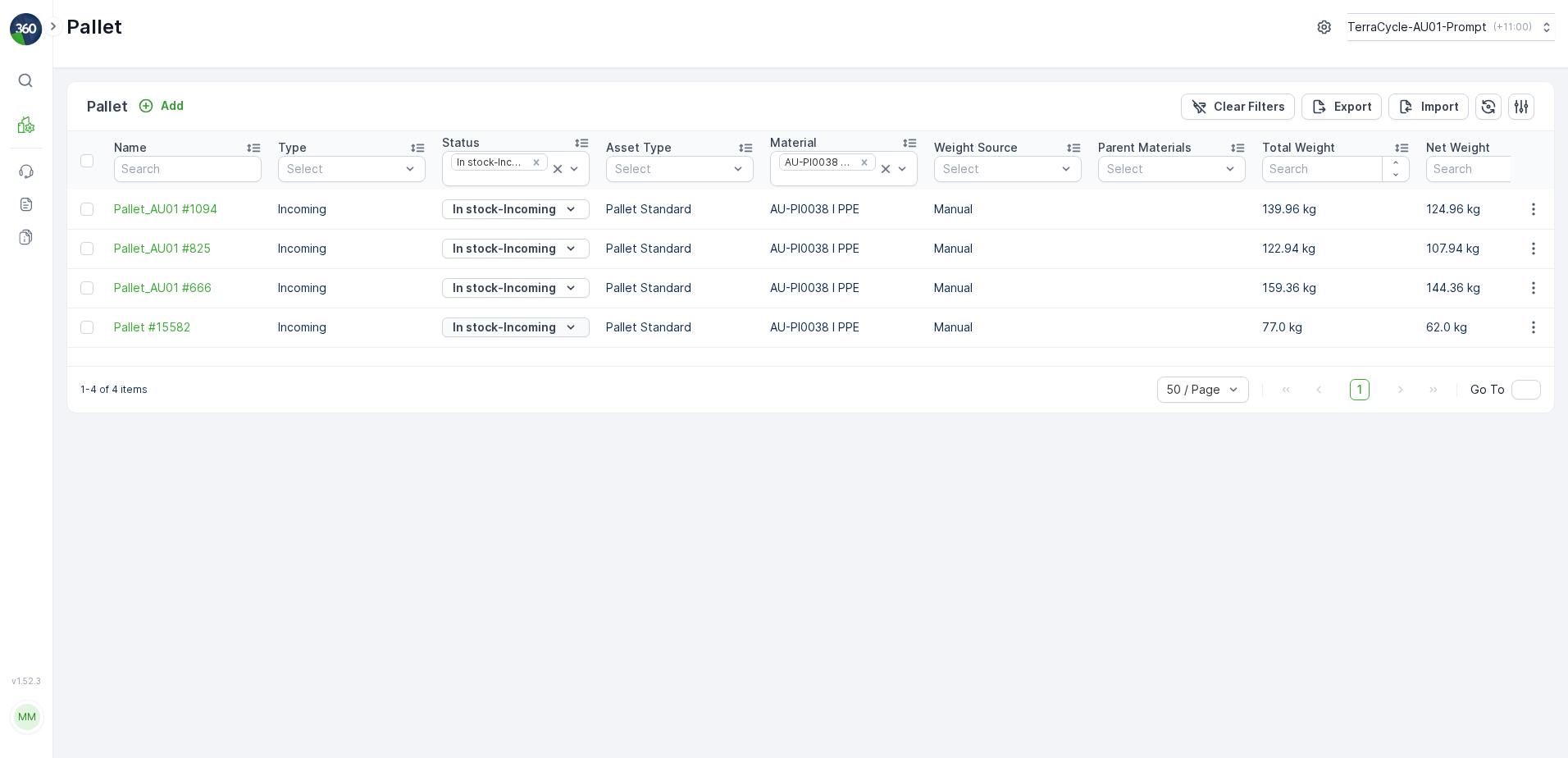
click at [567, 324] on icon "In stock-Incoming" at bounding box center [570, 326] width 16 height 16
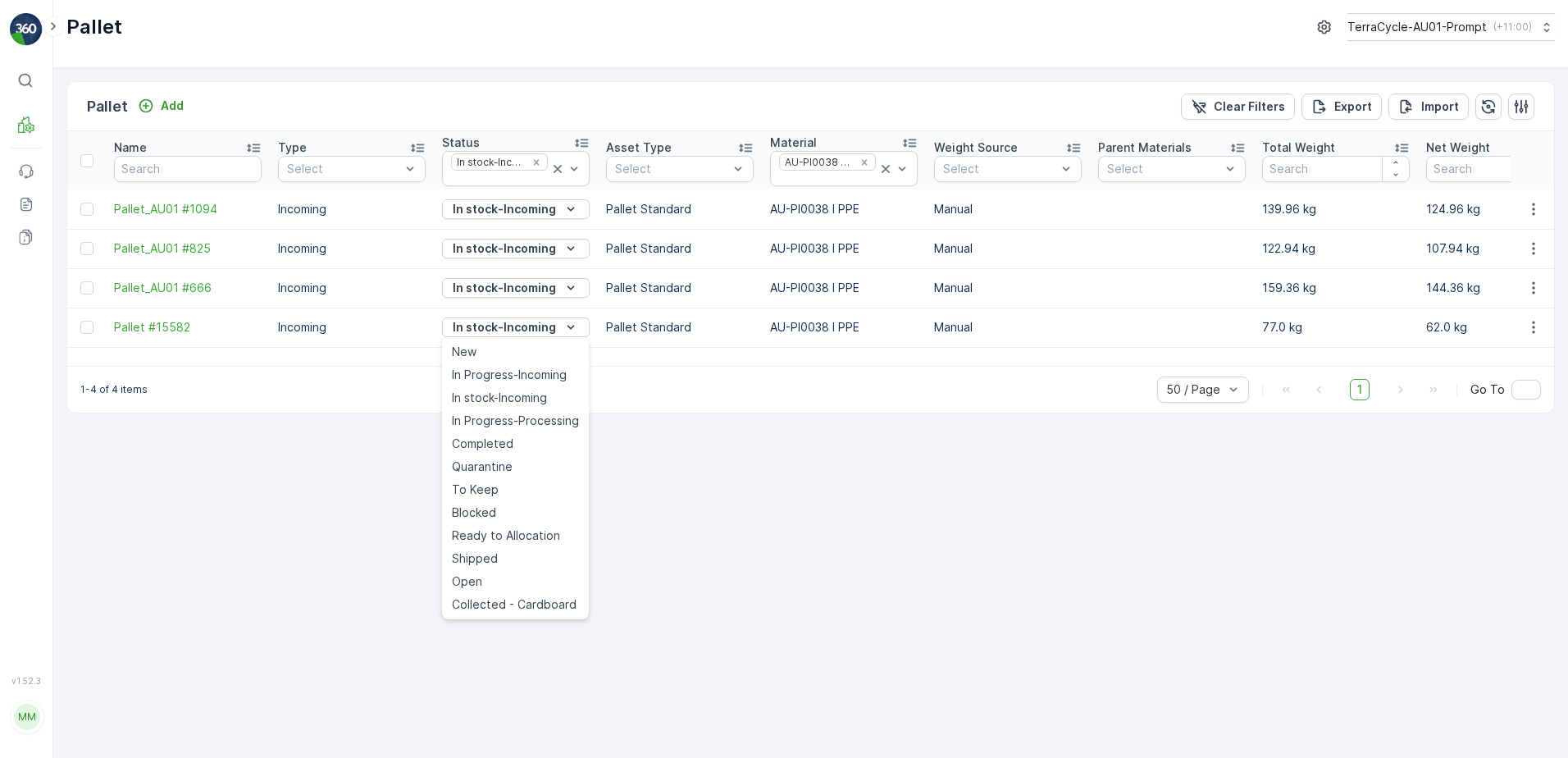
click at [519, 531] on span "Ready to Allocation" at bounding box center [506, 535] width 108 height 16
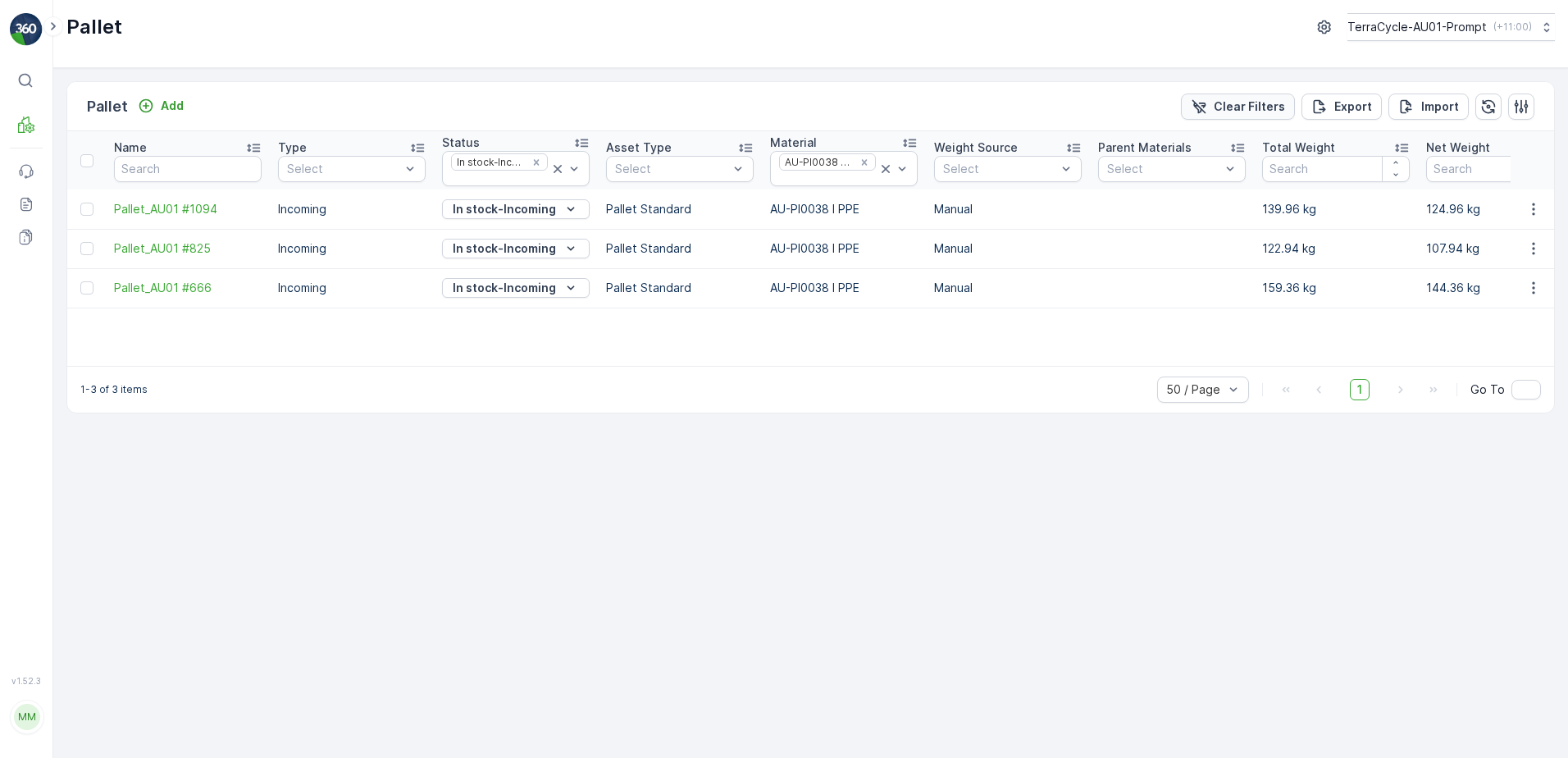
click at [1245, 111] on p "Clear Filters" at bounding box center [1249, 106] width 71 height 16
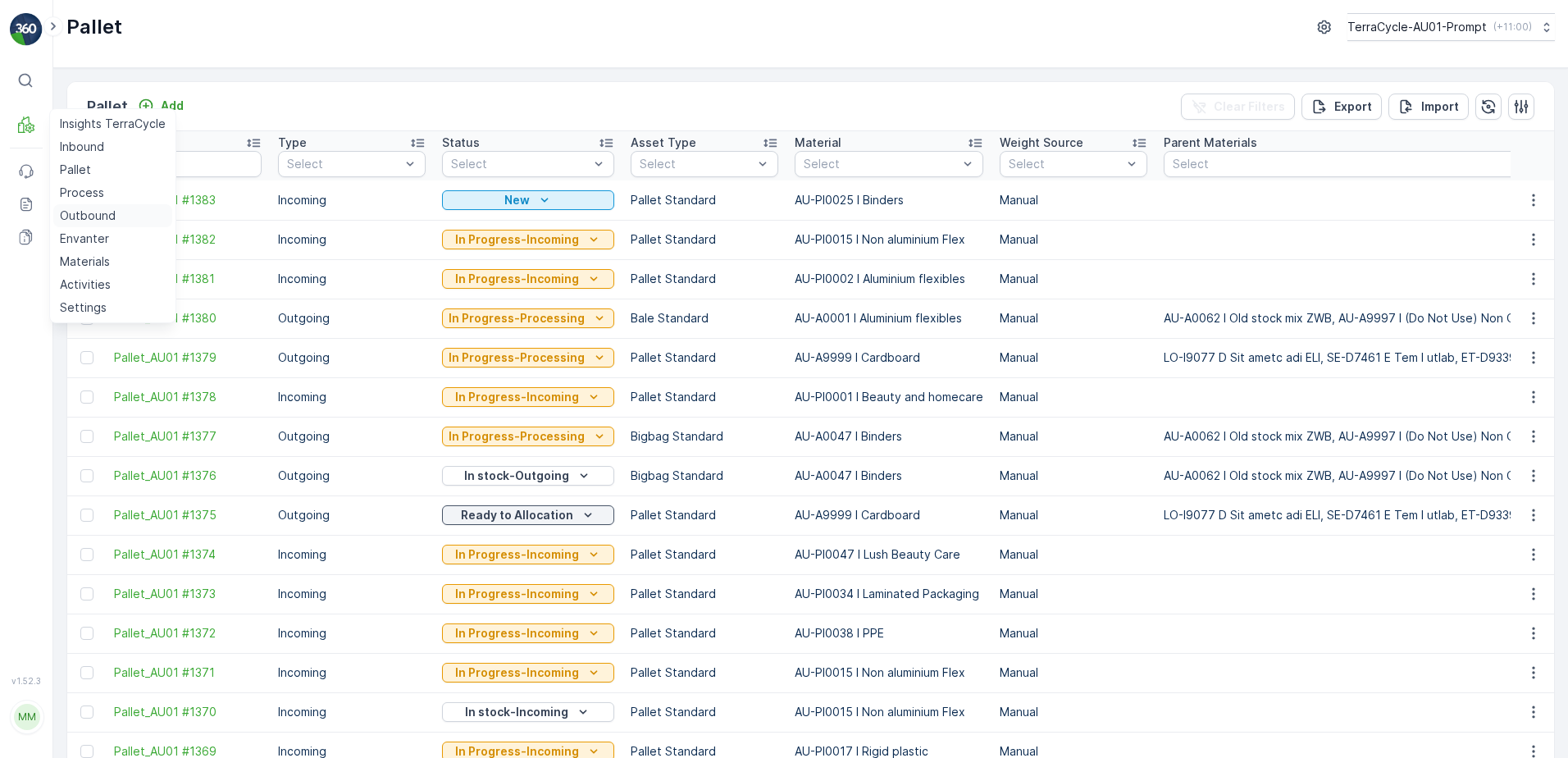
click at [87, 215] on p "Outbound" at bounding box center [87, 215] width 55 height 16
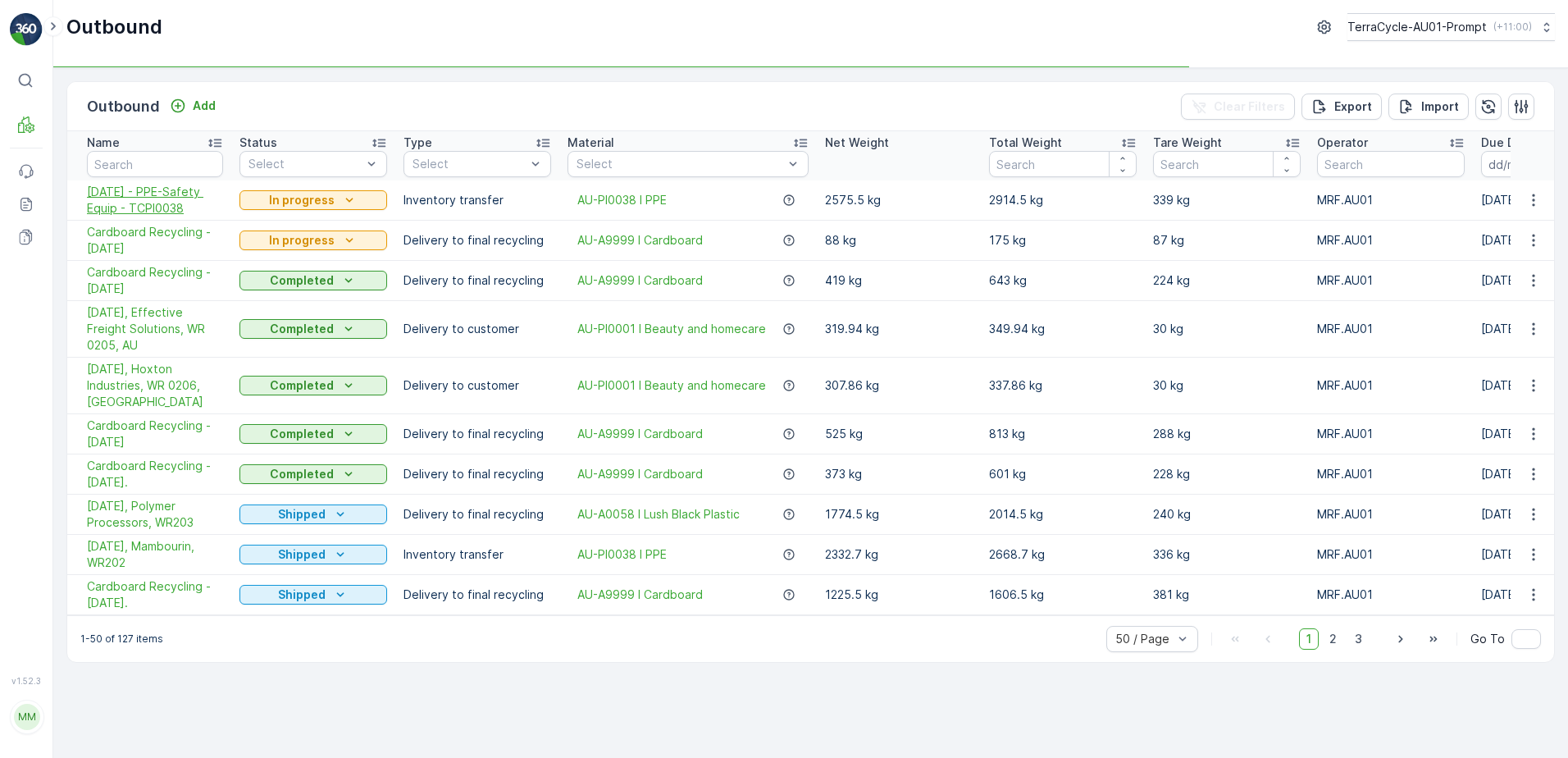
click at [161, 195] on span "[DATE] - PPE-Safety Equip - TCPI0038" at bounding box center [154, 199] width 136 height 33
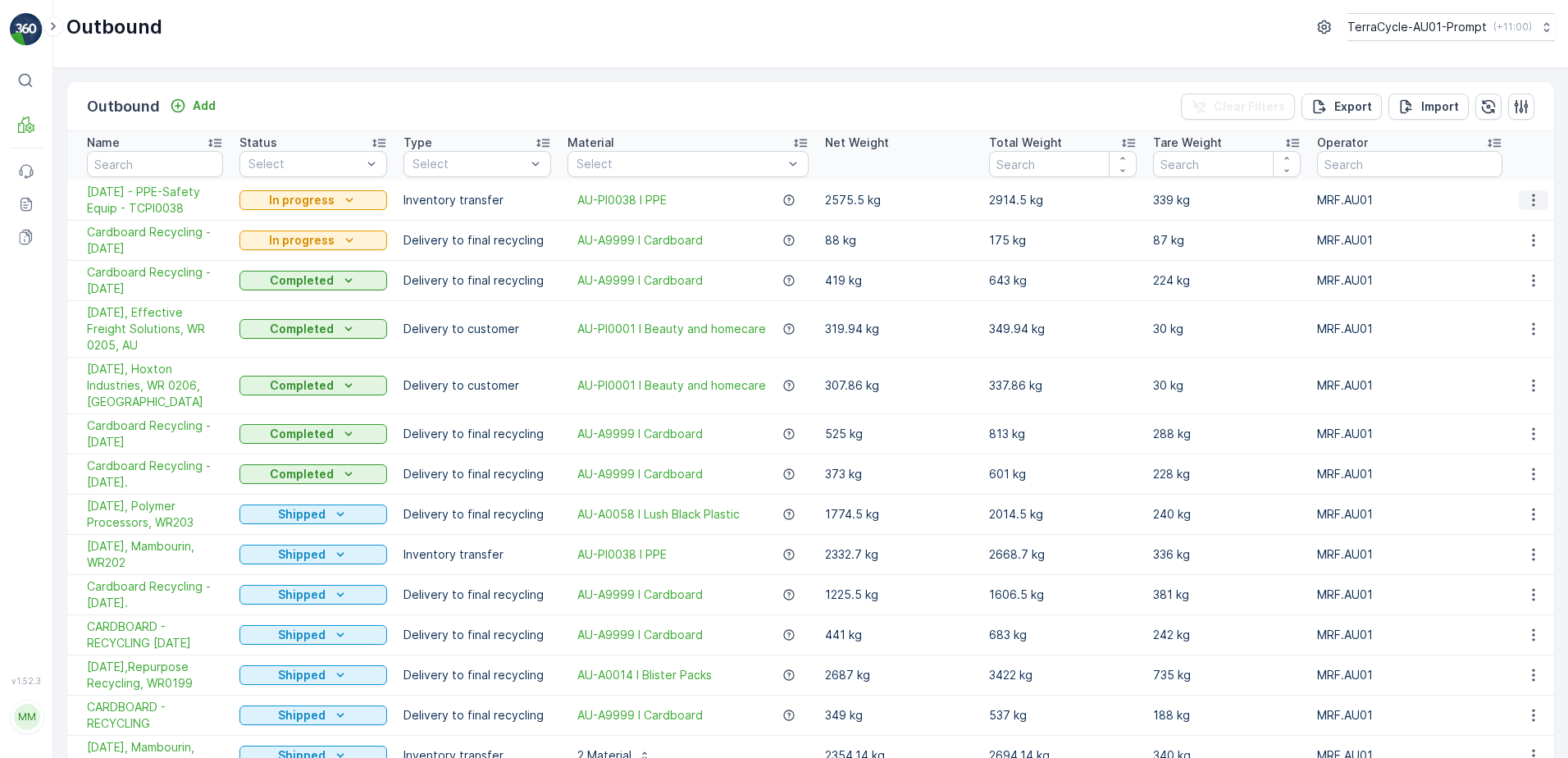
click at [1533, 206] on icon "button" at bounding box center [1532, 199] width 16 height 16
click at [1489, 287] on span "Create Delivery Note" at bounding box center [1504, 293] width 118 height 16
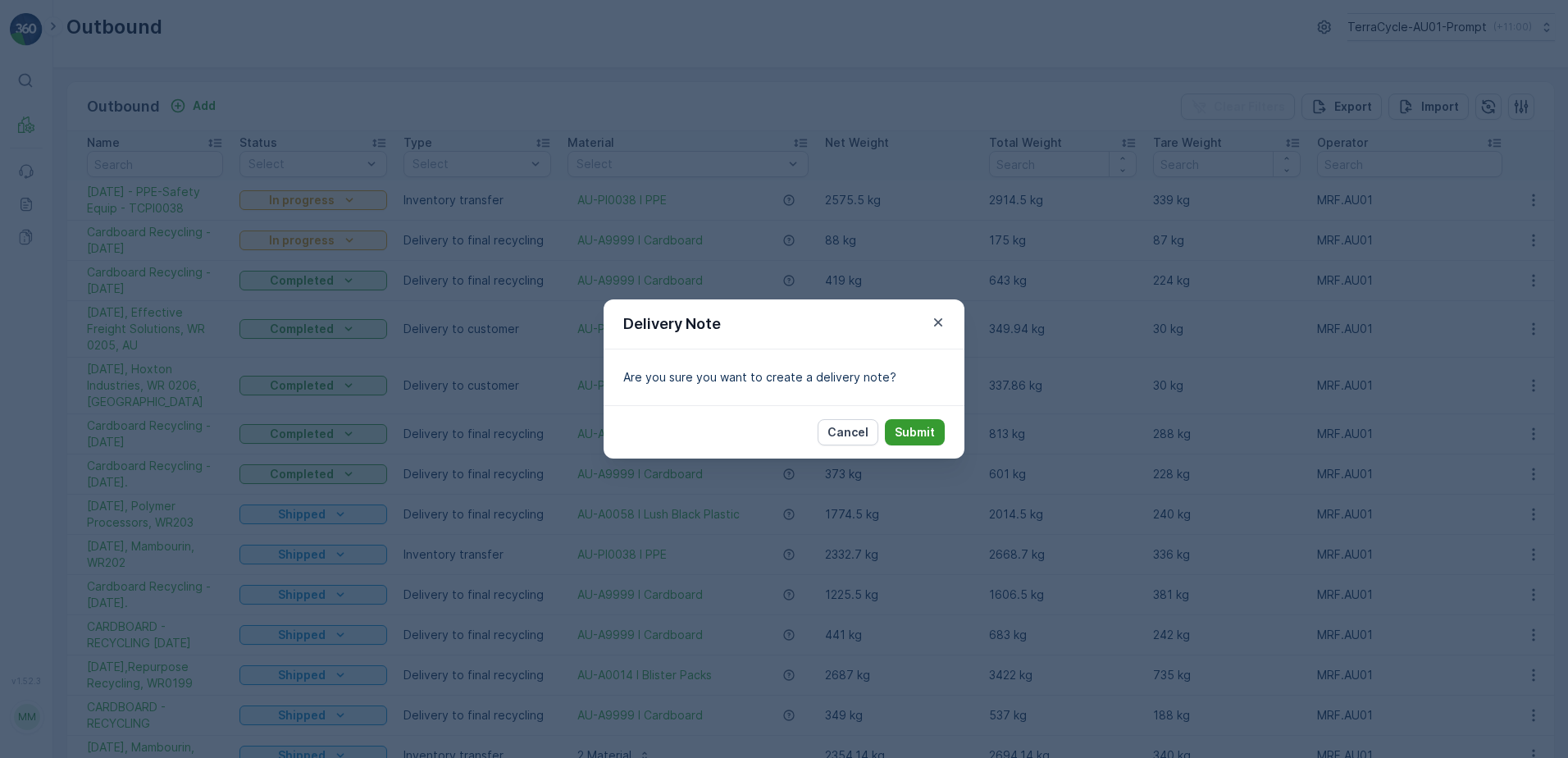
click at [920, 427] on p "Submit" at bounding box center [915, 432] width 40 height 16
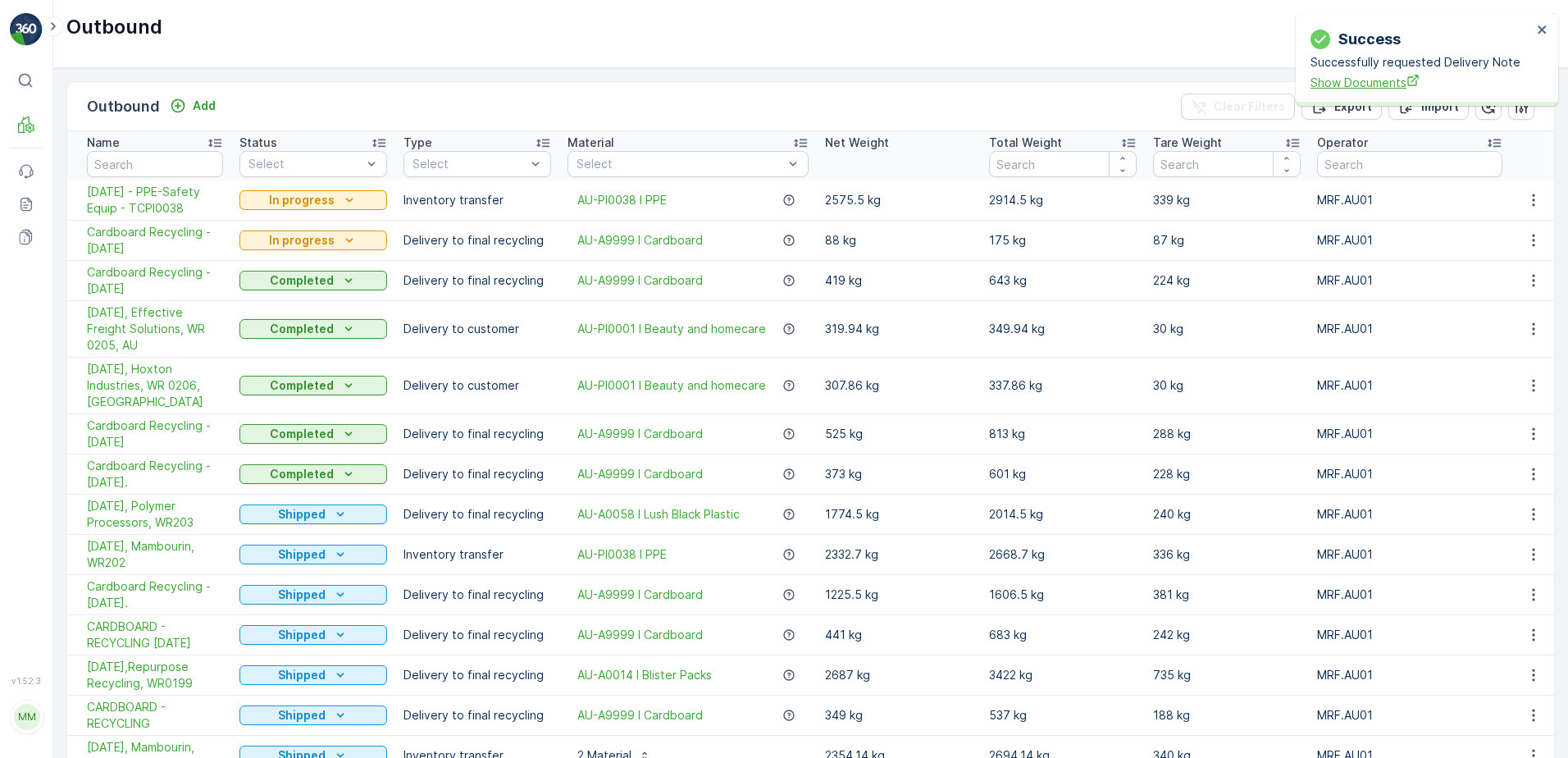
click at [1388, 77] on span "Show Documents" at bounding box center [1420, 82] width 221 height 17
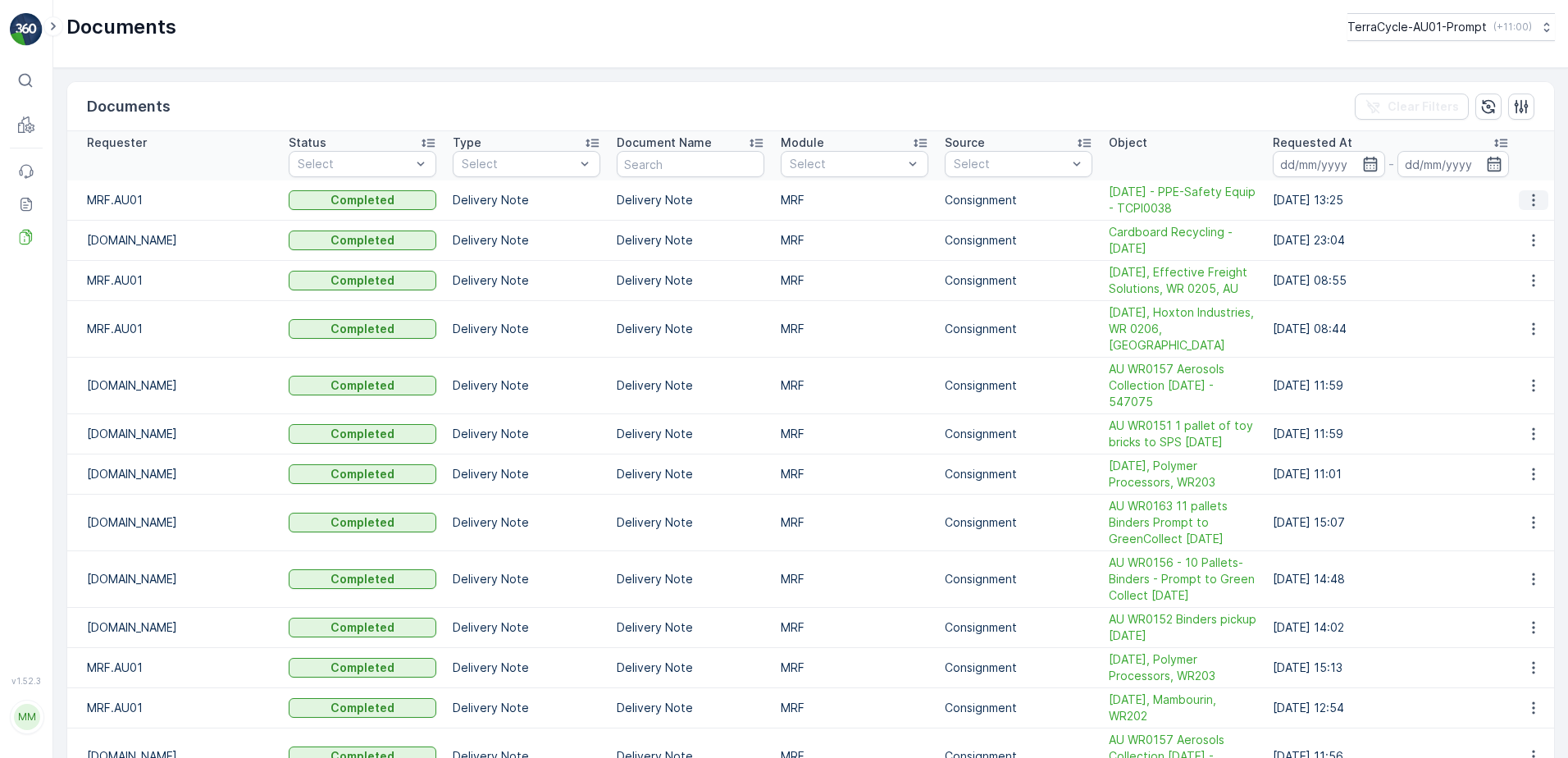
click at [1525, 204] on icon "button" at bounding box center [1532, 199] width 16 height 16
click at [1526, 220] on span "See Details" at bounding box center [1541, 226] width 69 height 15
click at [1526, 204] on icon "button" at bounding box center [1532, 199] width 16 height 16
click at [1529, 221] on span "See Details" at bounding box center [1541, 226] width 69 height 15
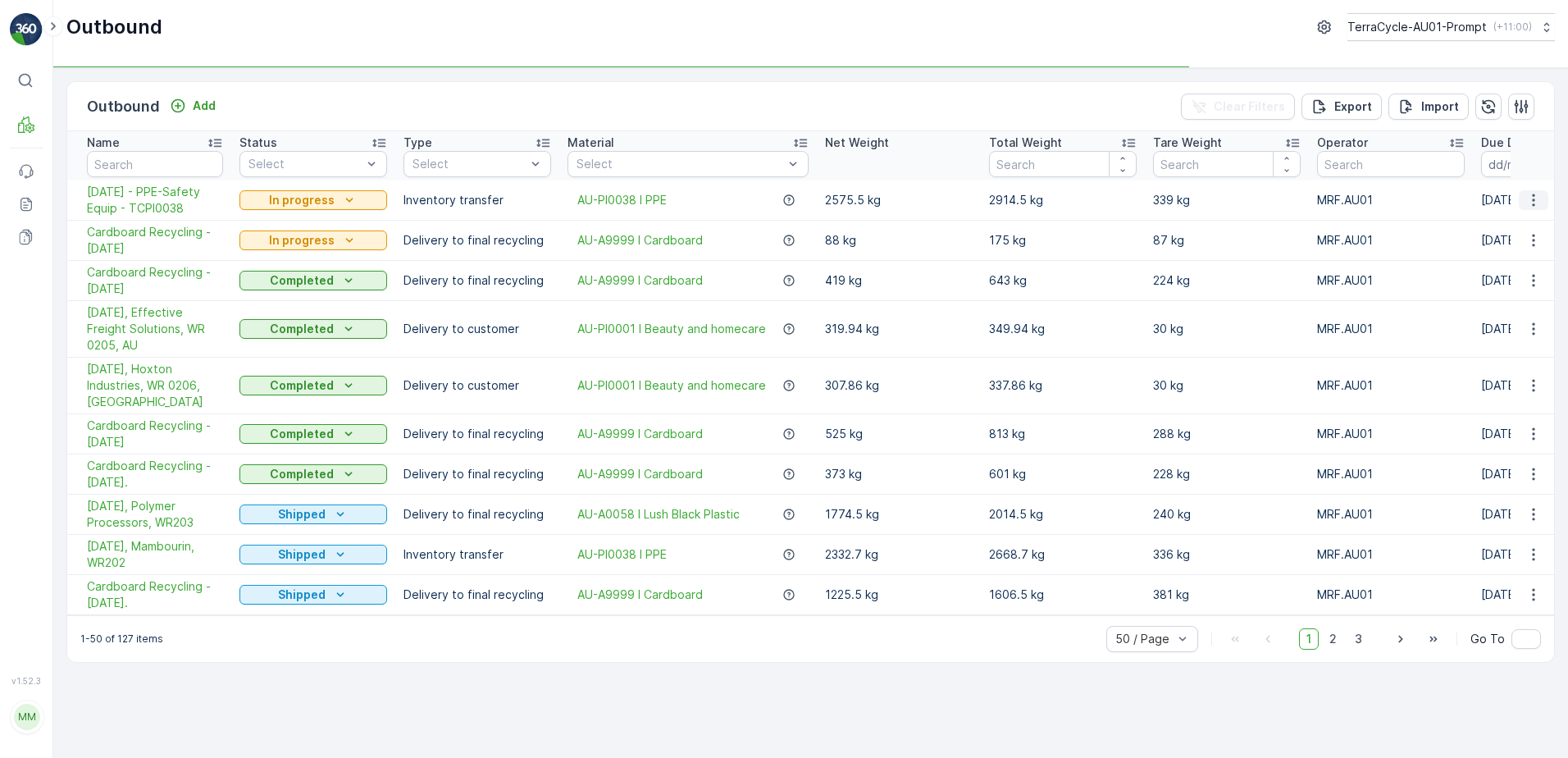
click at [1531, 202] on icon "button" at bounding box center [1532, 199] width 16 height 16
click at [1496, 224] on span "See More Details" at bounding box center [1492, 224] width 95 height 16
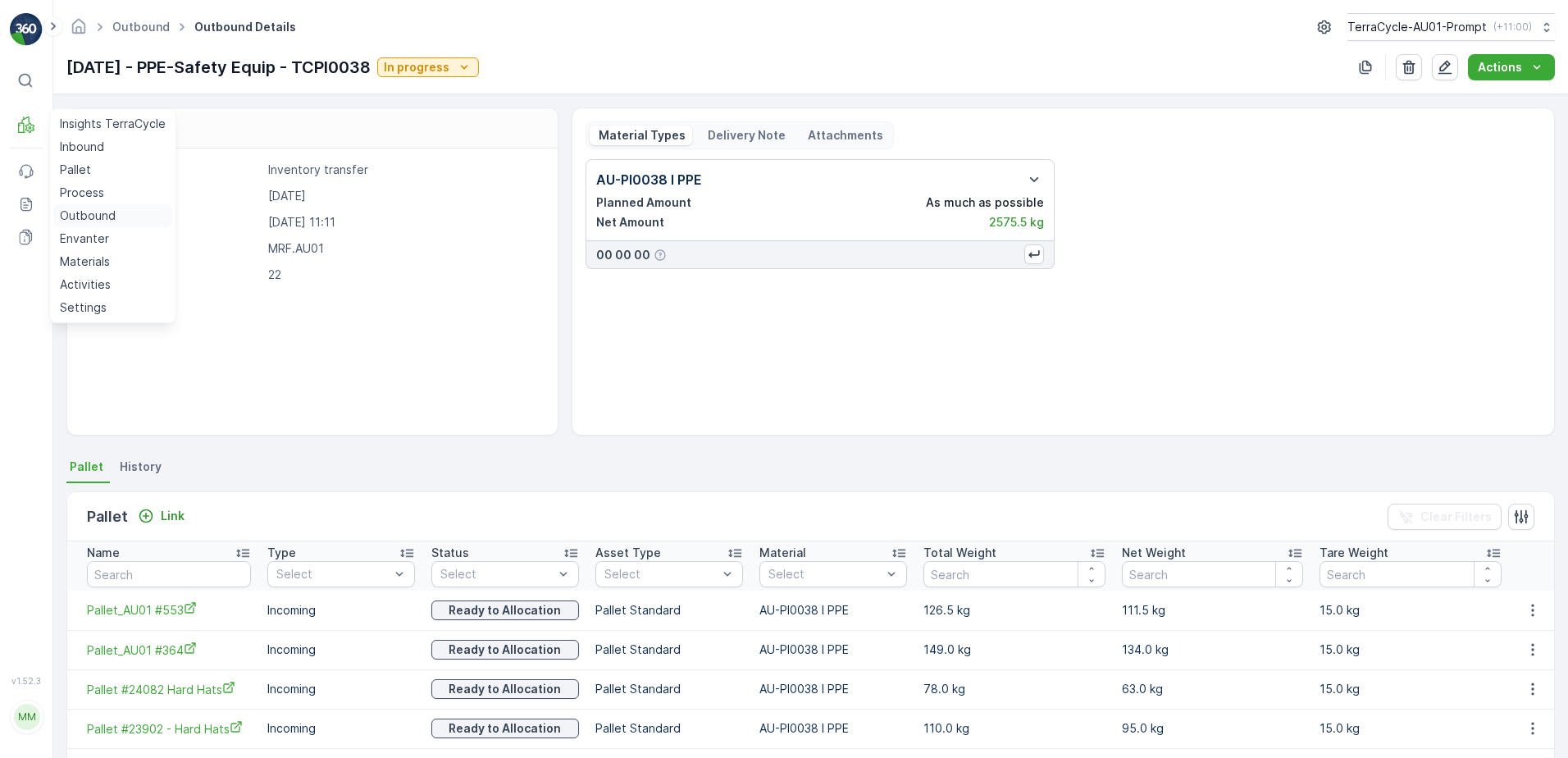
click at [97, 217] on p "Outbound" at bounding box center [87, 215] width 55 height 16
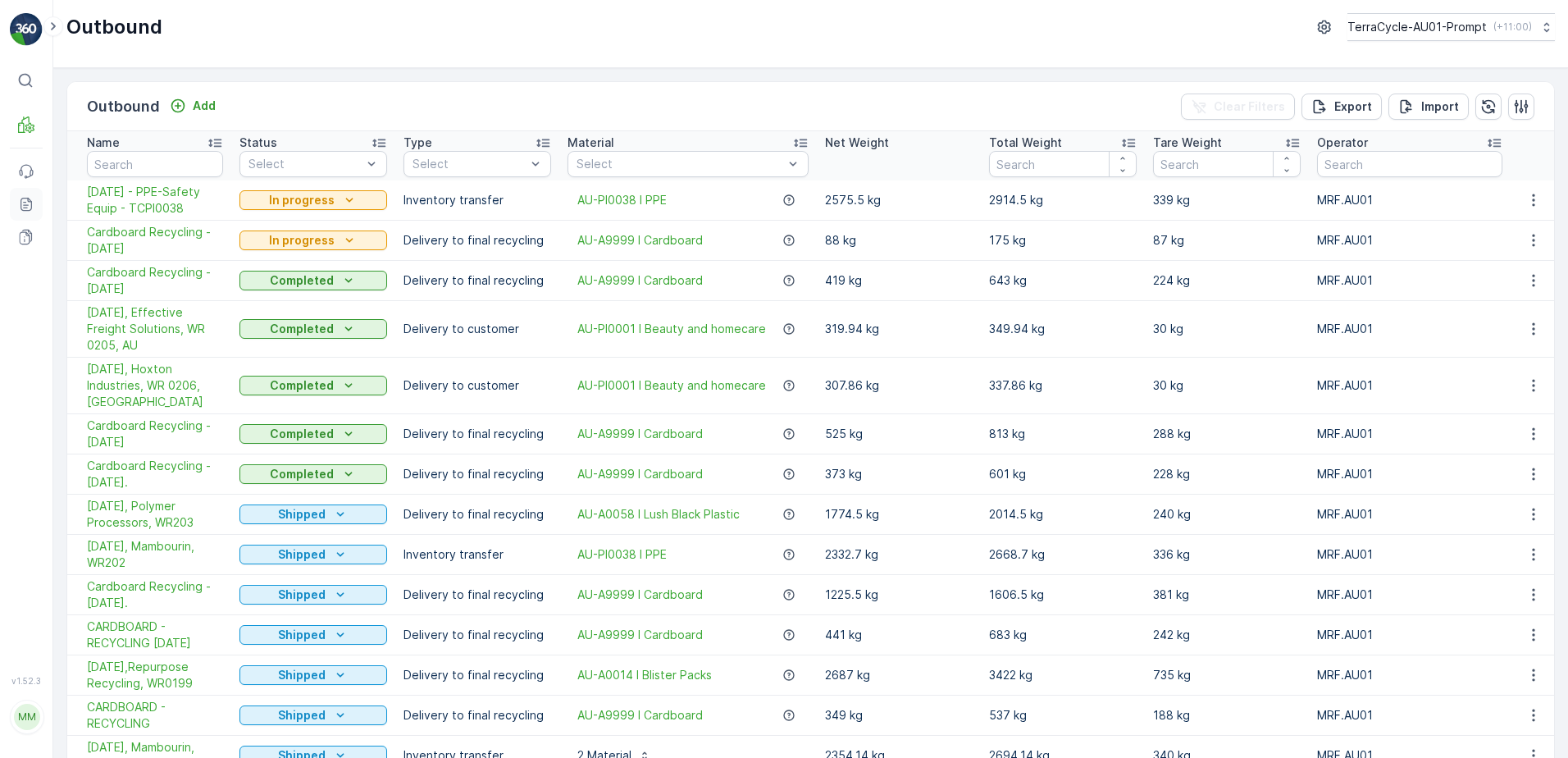
click at [21, 210] on icon at bounding box center [25, 203] width 16 height 16
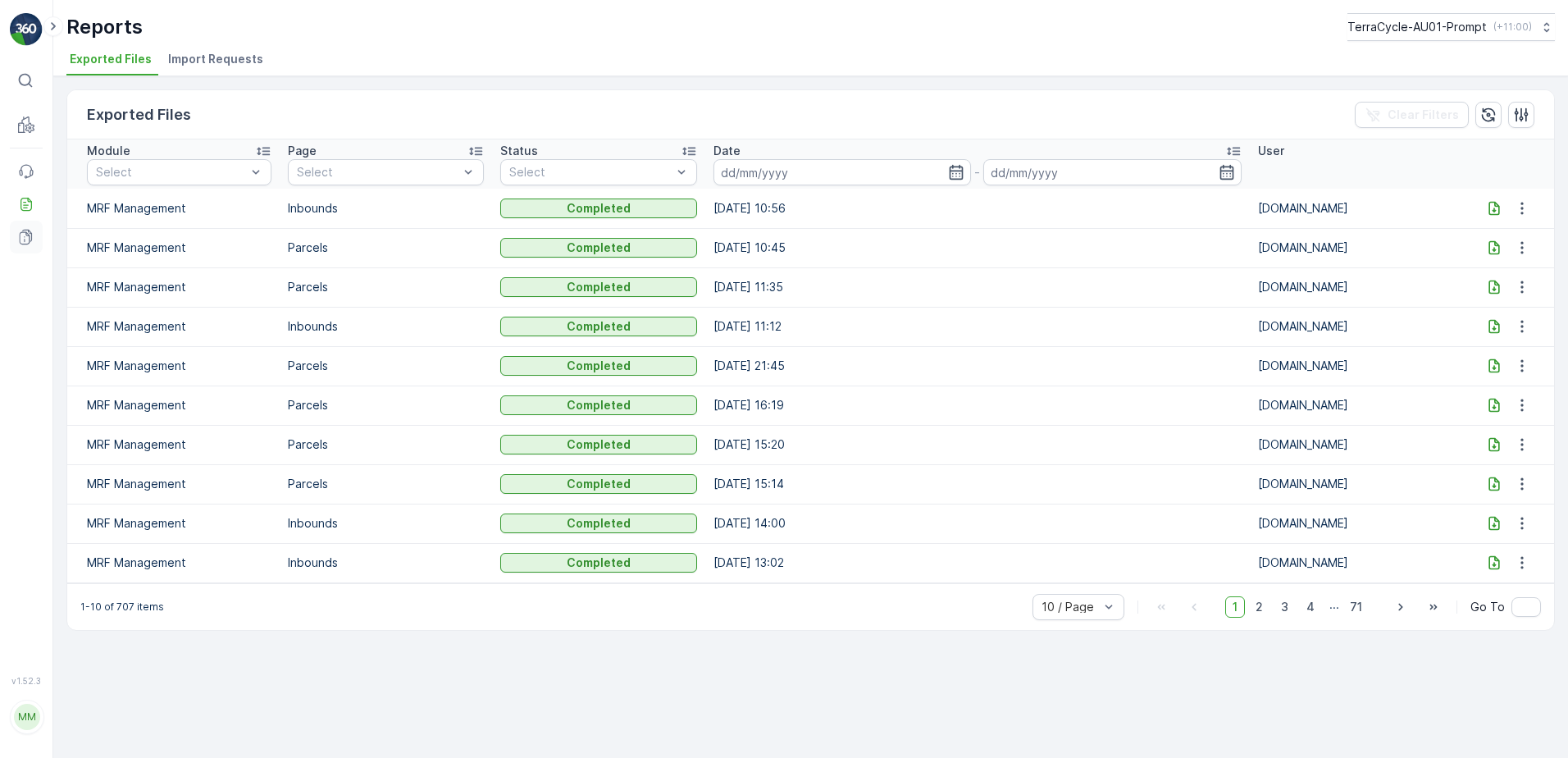
click at [32, 239] on icon at bounding box center [27, 235] width 9 height 12
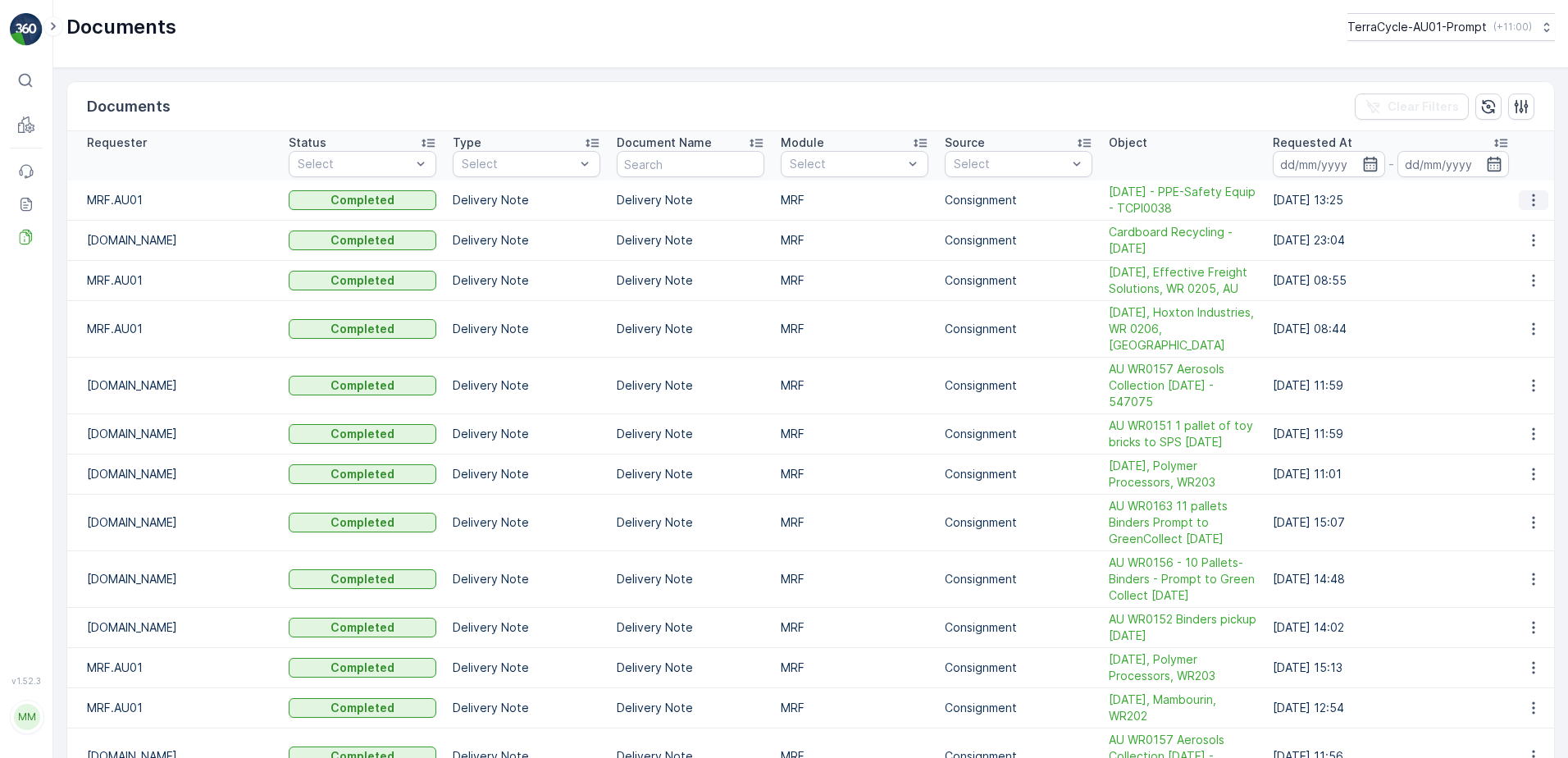
click at [1531, 201] on icon "button" at bounding box center [1532, 199] width 16 height 16
click at [1521, 225] on span "See Details" at bounding box center [1529, 224] width 63 height 16
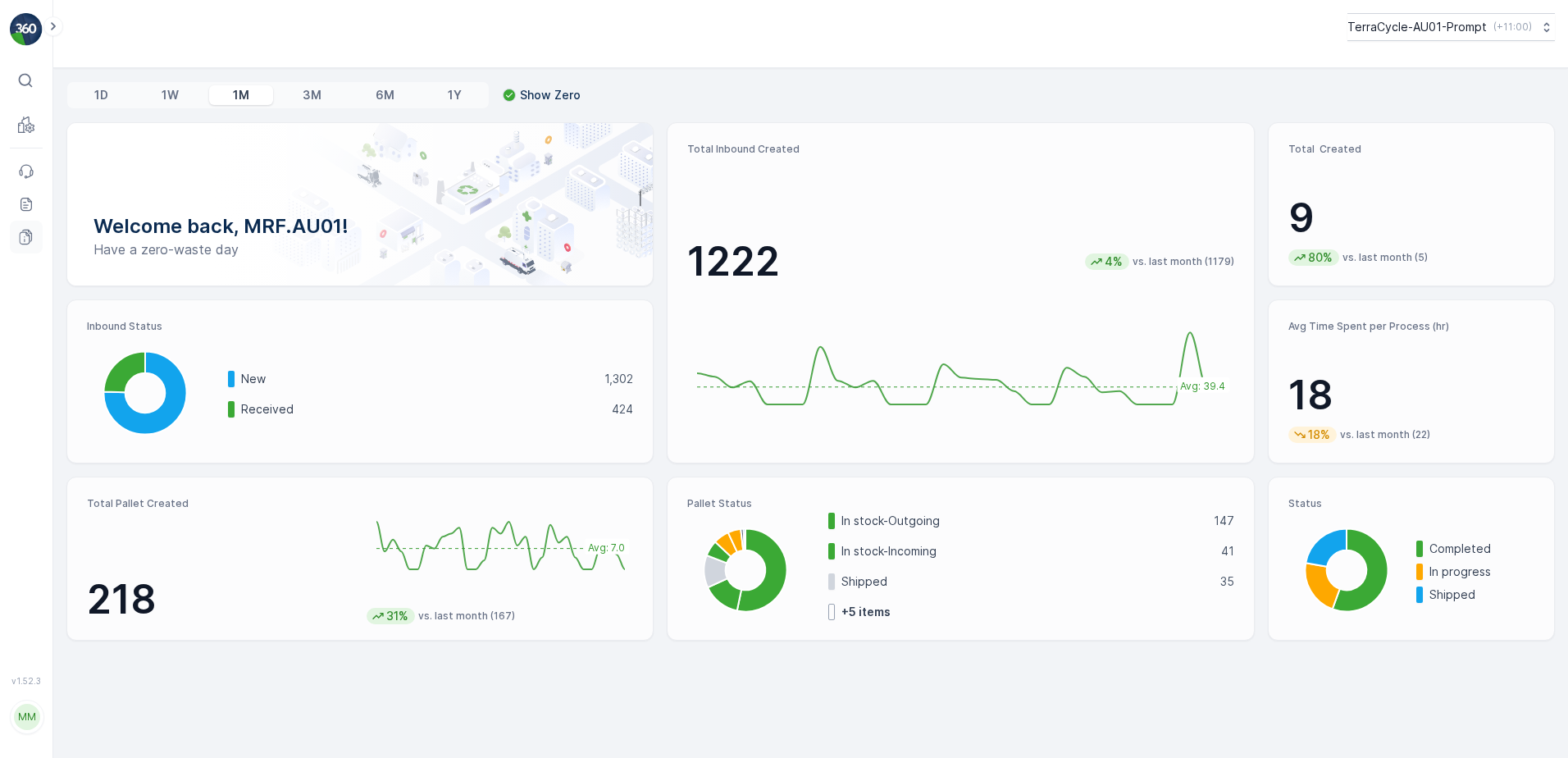
click at [24, 244] on icon at bounding box center [24, 239] width 10 height 13
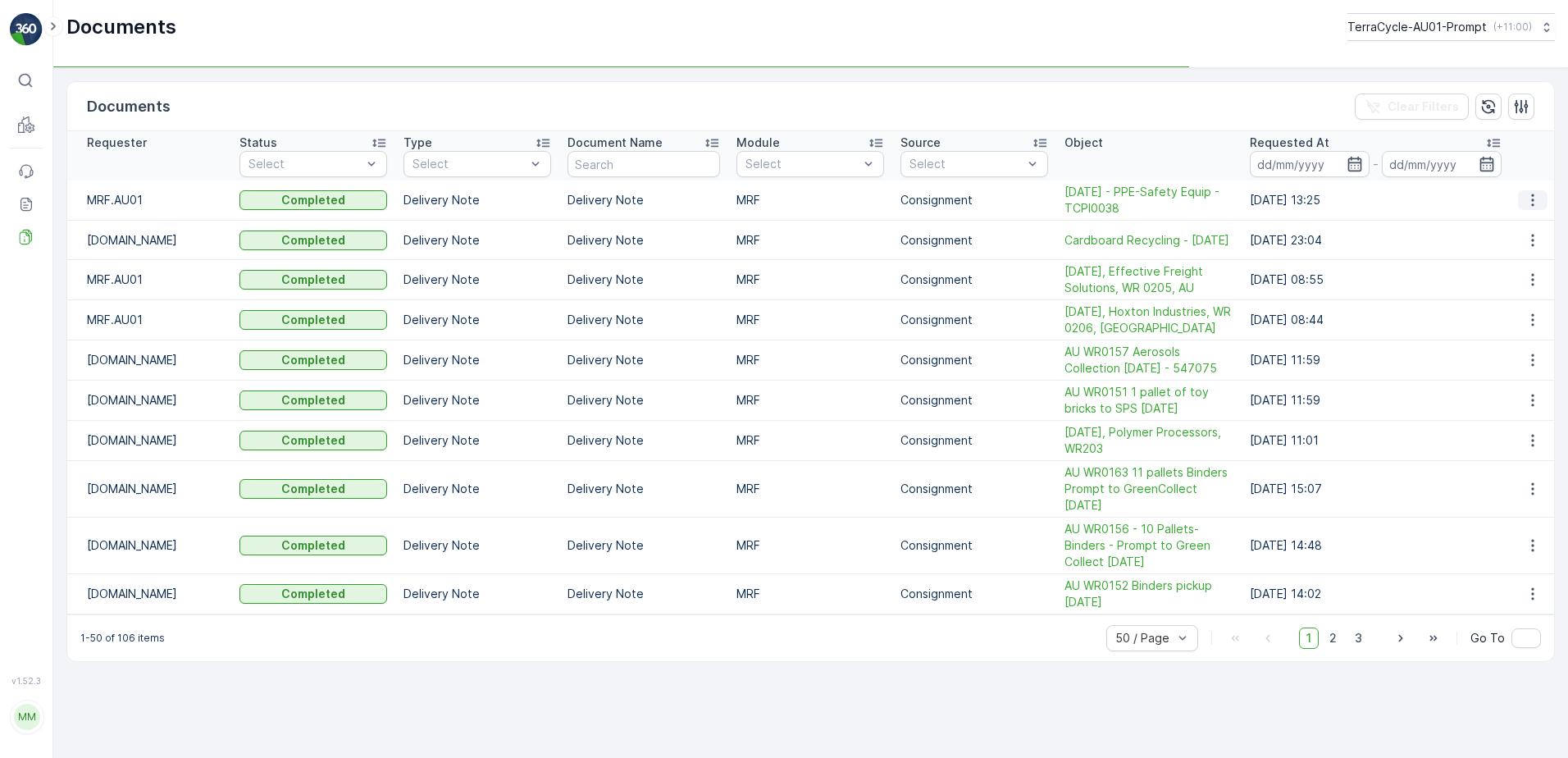
click at [1536, 198] on icon "button" at bounding box center [1531, 199] width 16 height 16
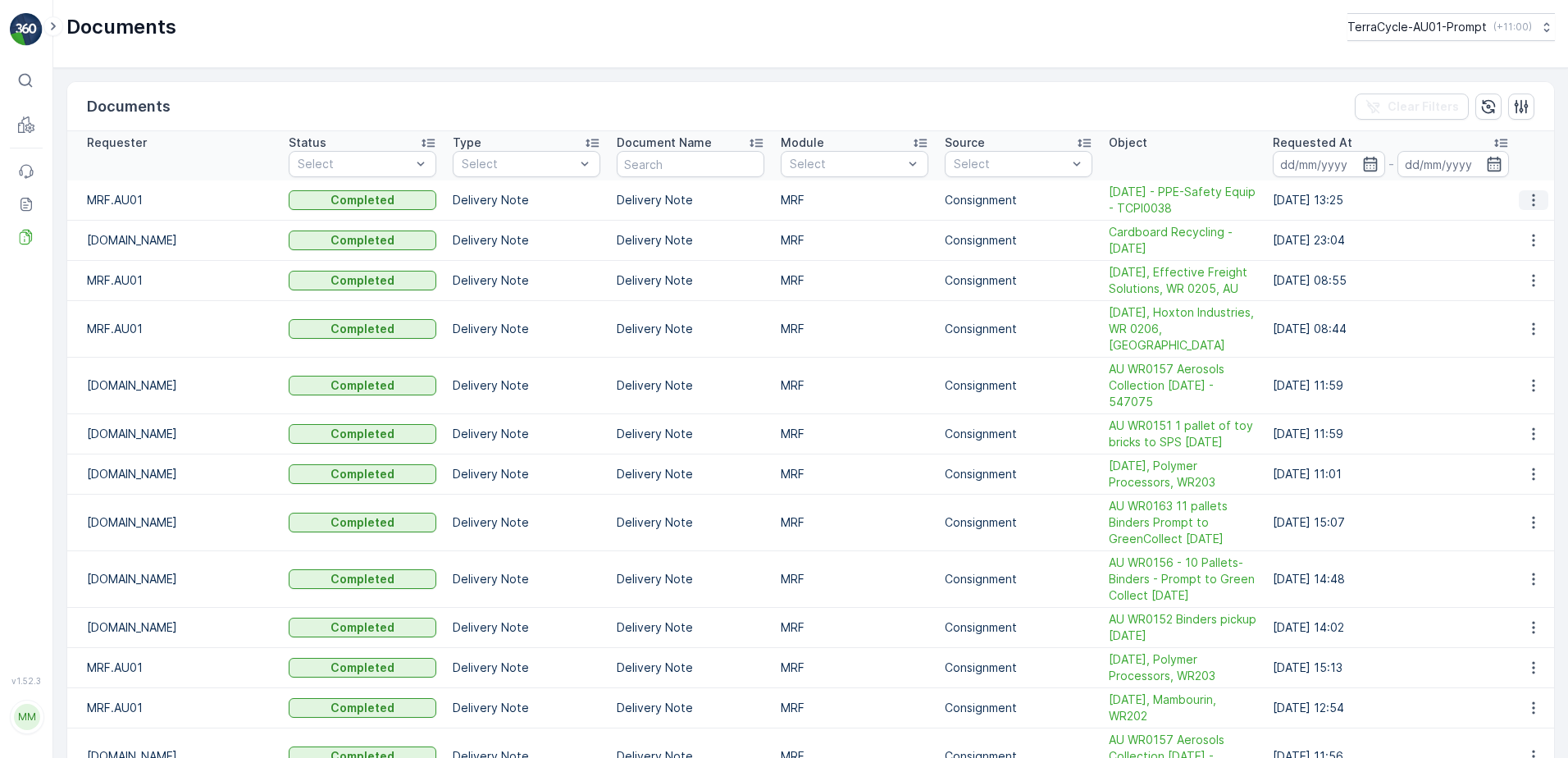
click at [1530, 203] on icon "button" at bounding box center [1532, 199] width 16 height 16
click at [1524, 228] on span "See Details" at bounding box center [1529, 224] width 63 height 16
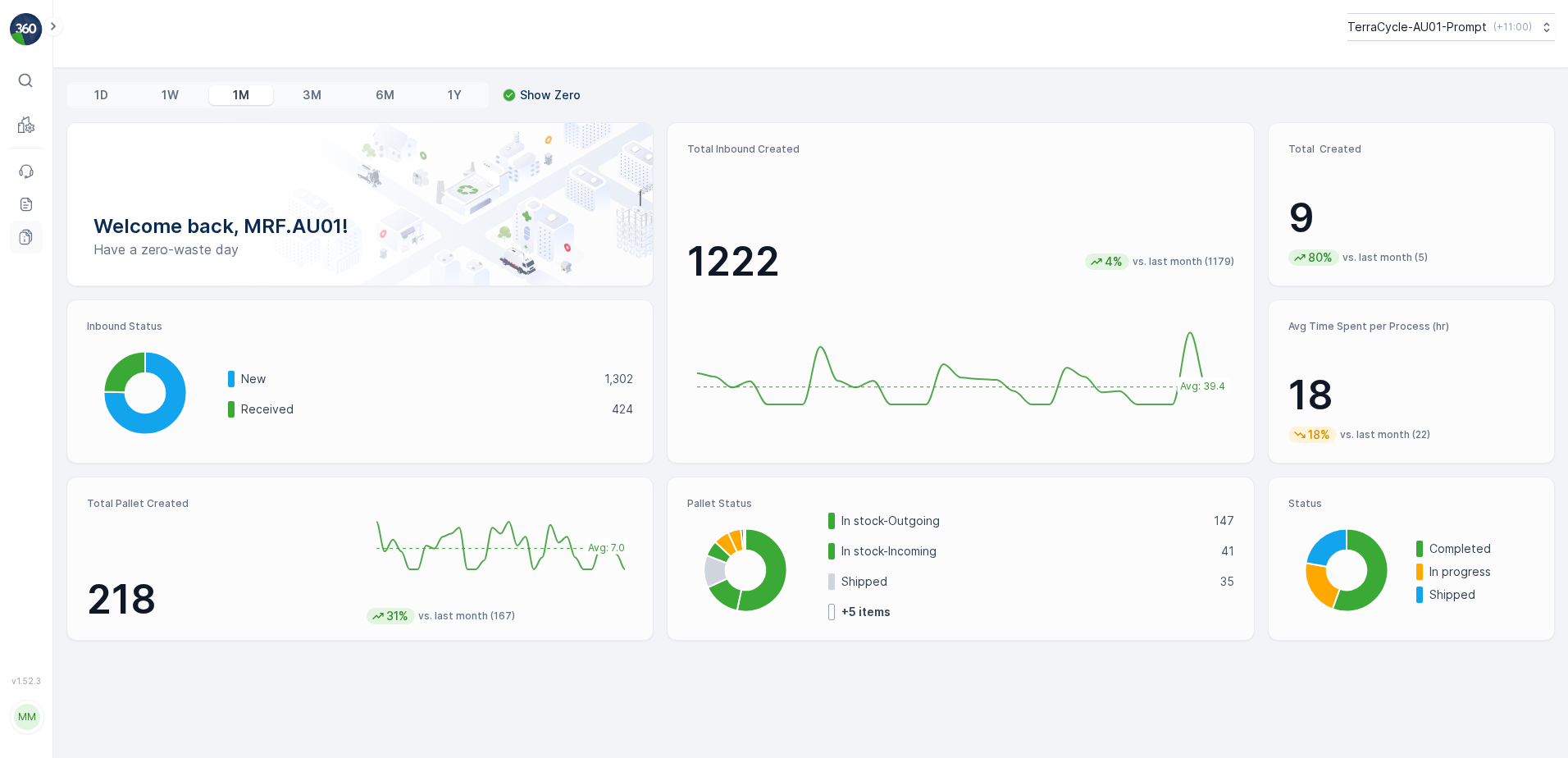
click at [26, 234] on icon at bounding box center [25, 236] width 16 height 16
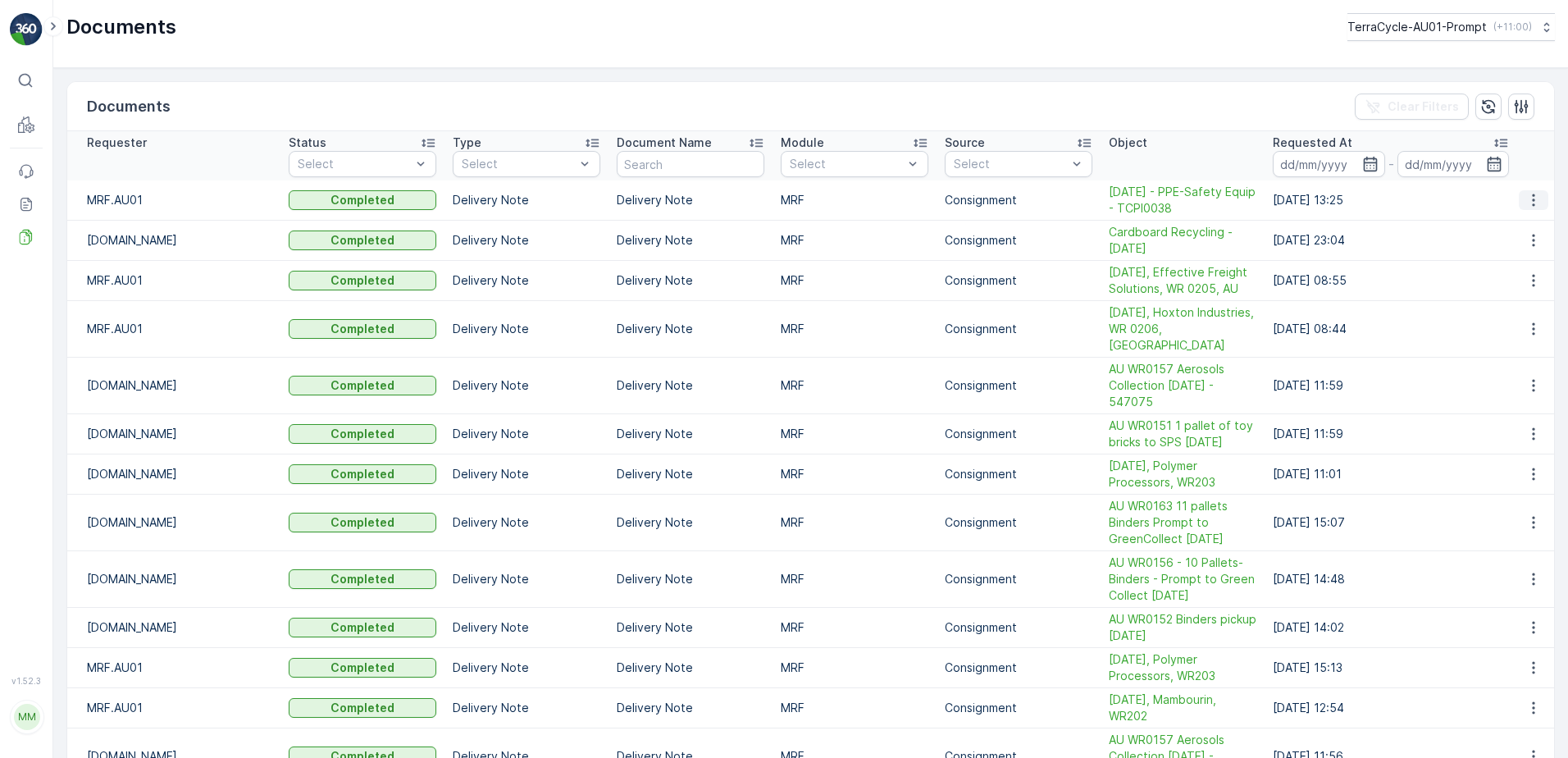
click at [1527, 196] on icon "button" at bounding box center [1532, 199] width 16 height 16
click at [1529, 226] on span "See Details" at bounding box center [1529, 224] width 63 height 16
click at [1536, 200] on button "button" at bounding box center [1532, 199] width 29 height 20
click at [1526, 229] on span "See Details" at bounding box center [1529, 224] width 63 height 16
click at [74, 146] on p "Inbound" at bounding box center [82, 146] width 44 height 16
